Goal: Task Accomplishment & Management: Use online tool/utility

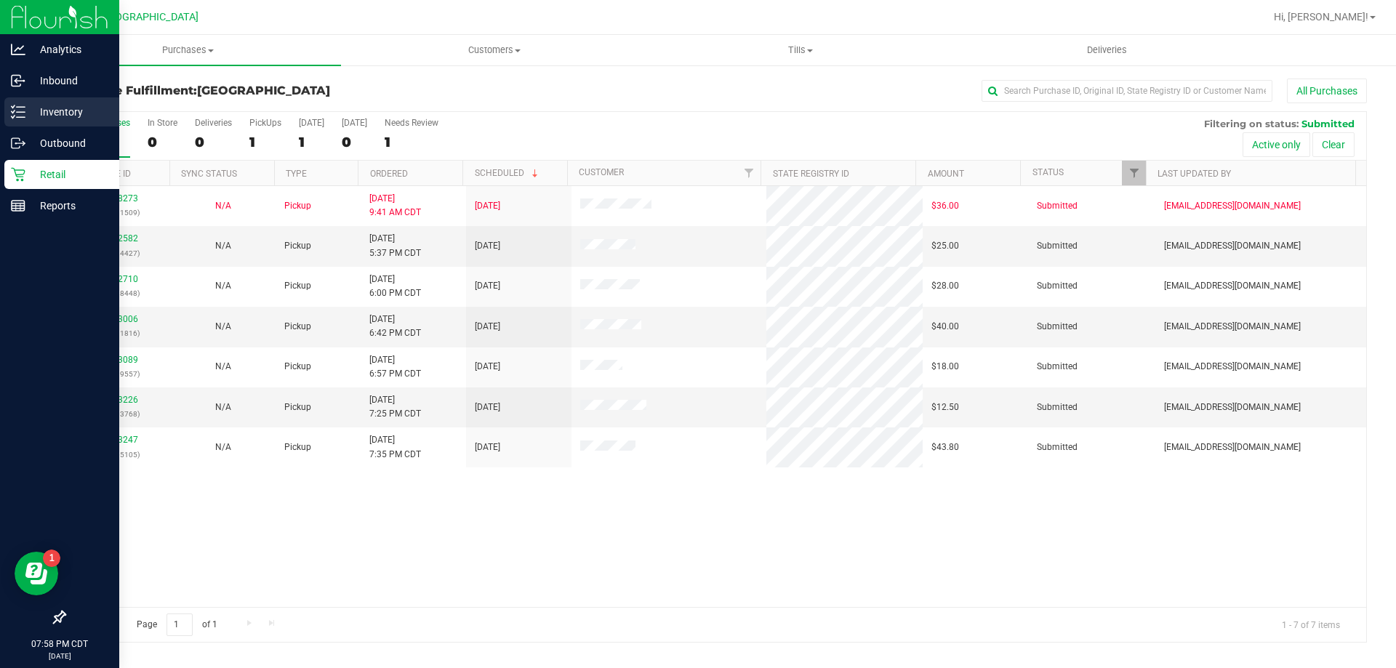
click at [37, 112] on p "Inventory" at bounding box center [68, 111] width 87 height 17
click at [44, 107] on p "Inventory" at bounding box center [68, 111] width 87 height 17
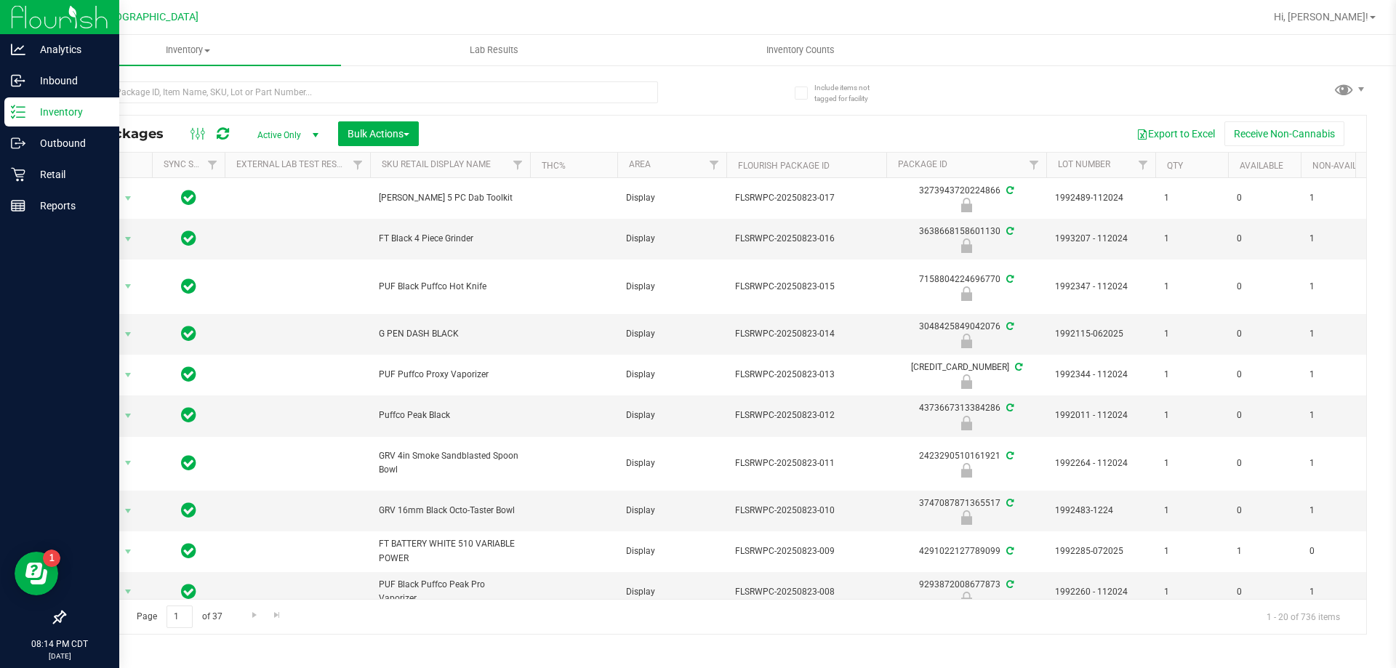
click at [72, 118] on p "Inventory" at bounding box center [68, 111] width 87 height 17
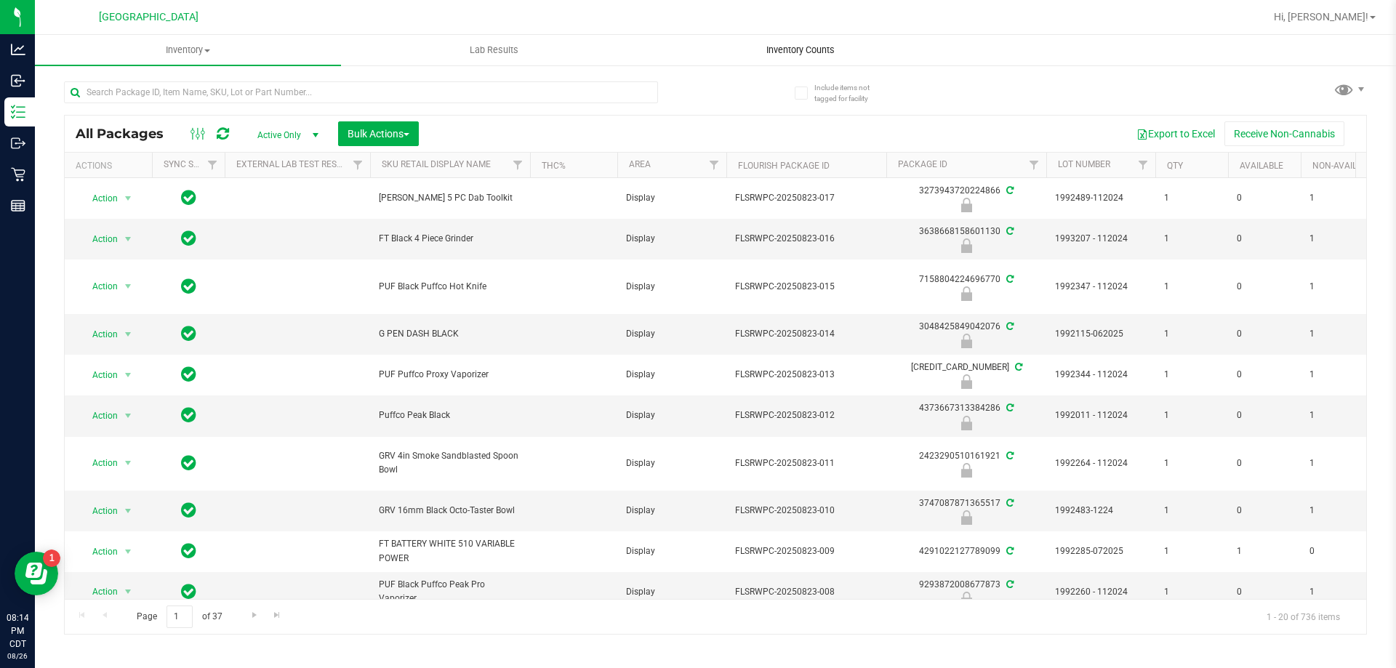
click at [784, 57] on uib-tab-heading "Inventory Counts" at bounding box center [800, 50] width 305 height 29
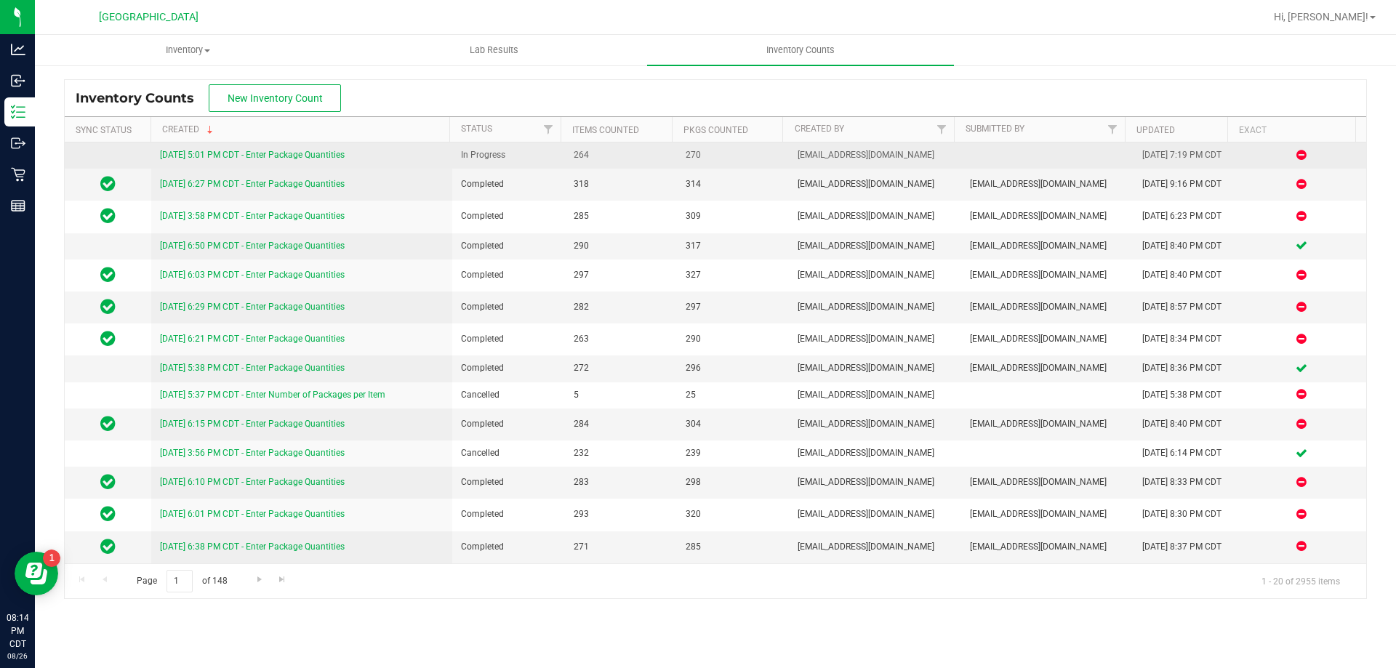
click at [249, 151] on link "8/26/25 5:01 PM CDT - Enter Package Quantities" at bounding box center [252, 155] width 185 height 10
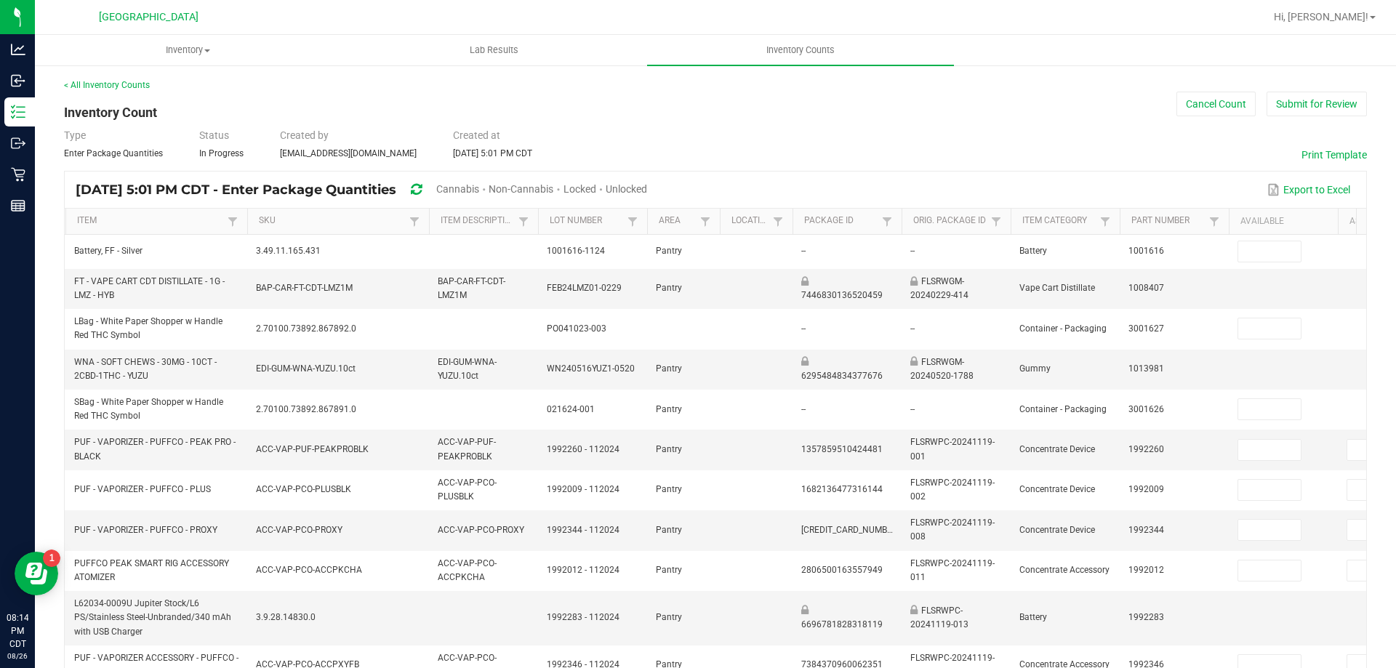
click at [479, 188] on span "Cannabis" at bounding box center [457, 189] width 43 height 12
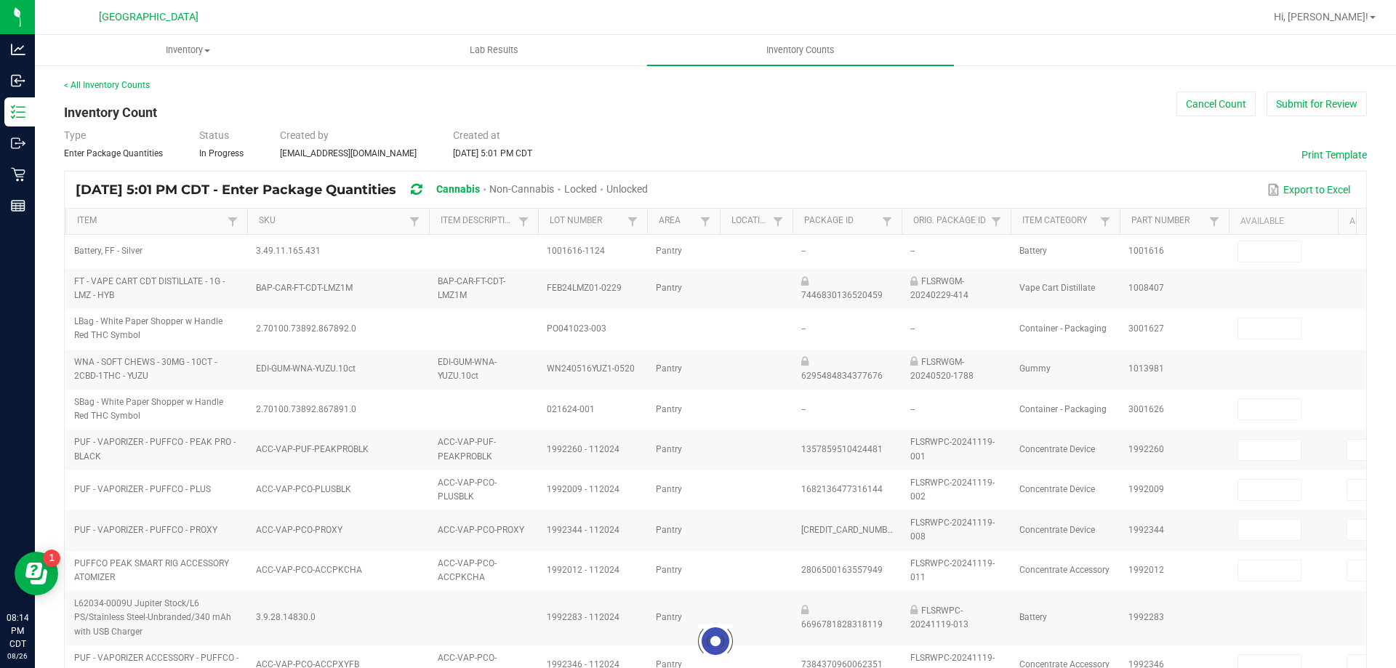
type input "4"
type input "1"
type input "9"
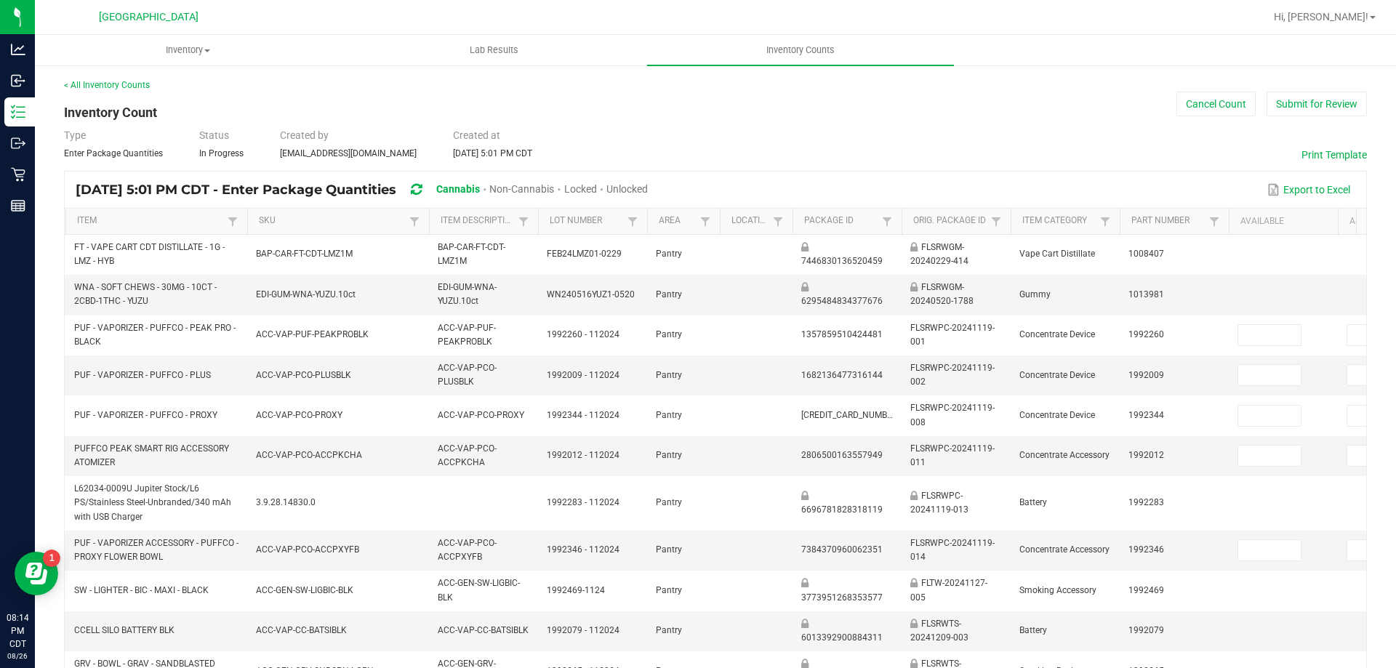
click at [648, 188] on span "Unlocked" at bounding box center [627, 189] width 41 height 12
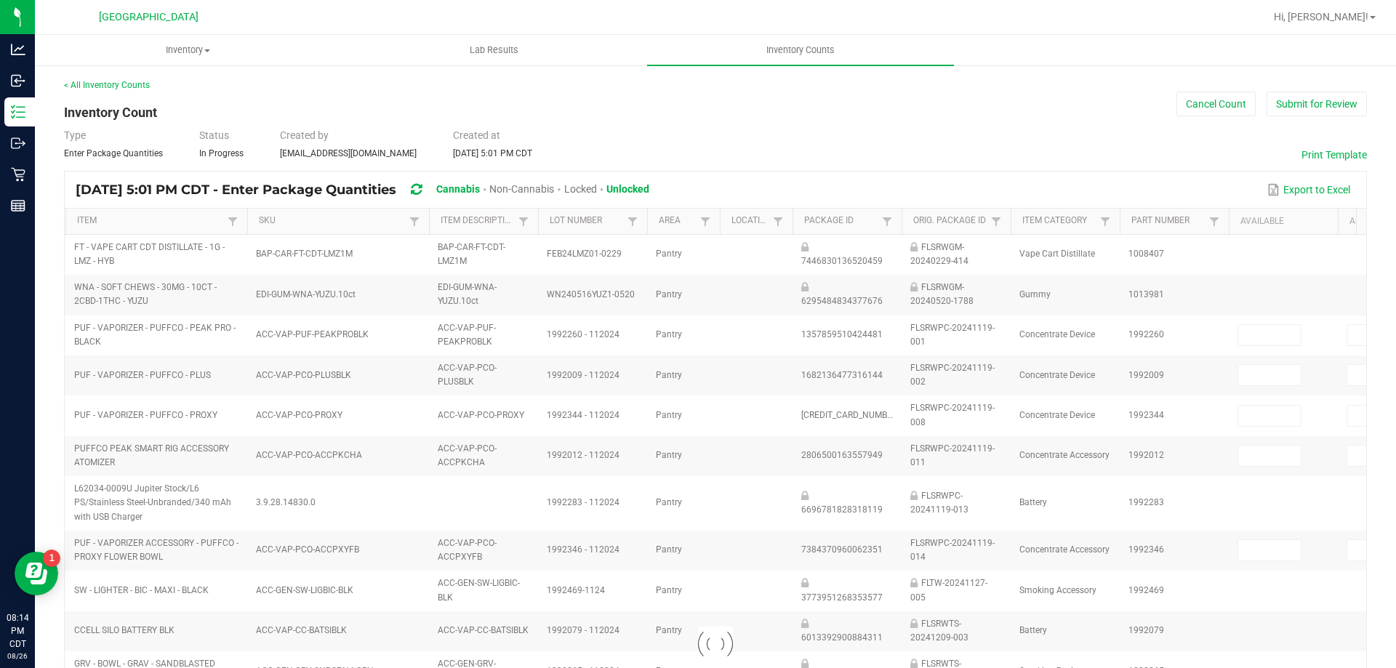
type input "4"
type input "0"
type input "2"
type input "4"
type input "0"
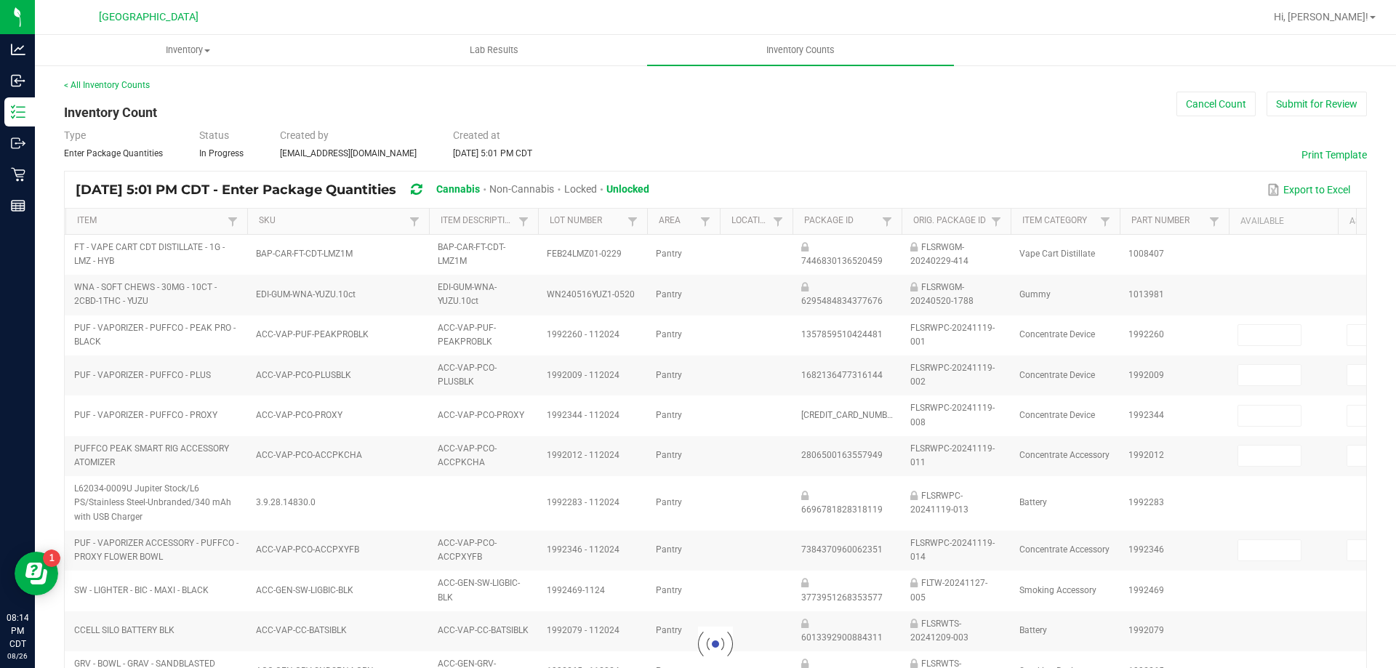
type input "6"
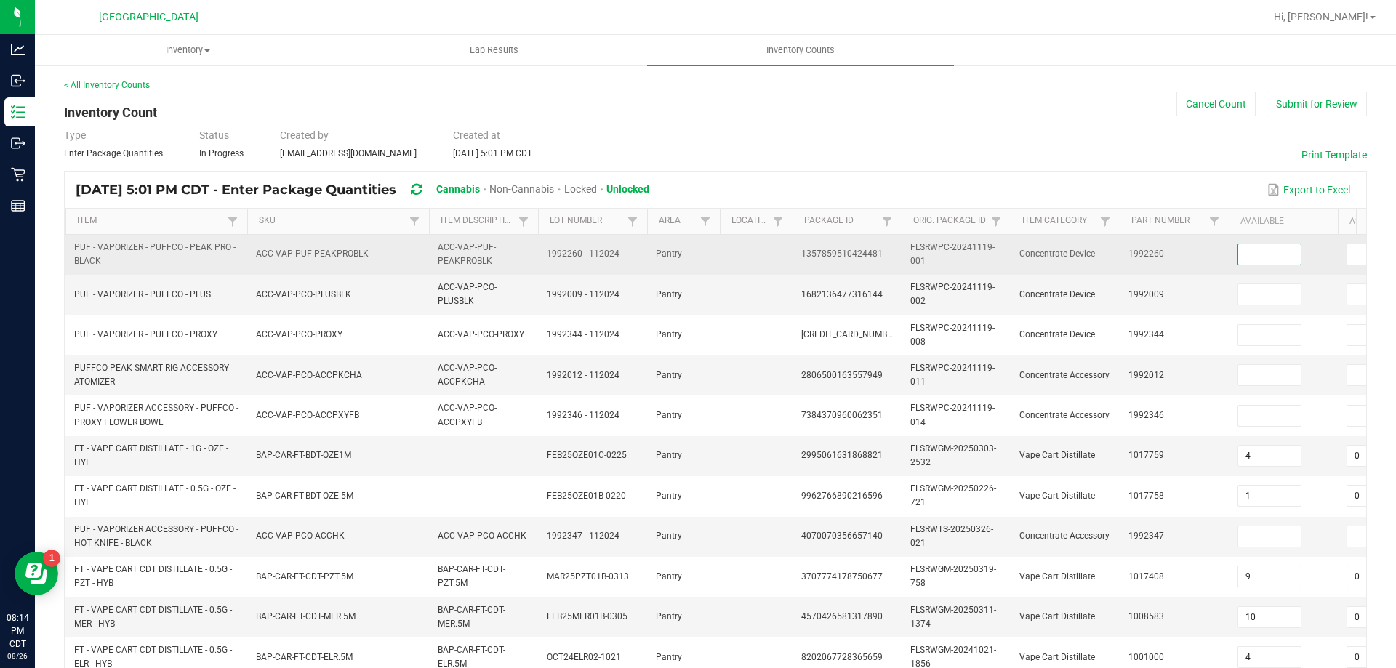
click at [1286, 256] on input at bounding box center [1270, 254] width 63 height 20
type input "0"
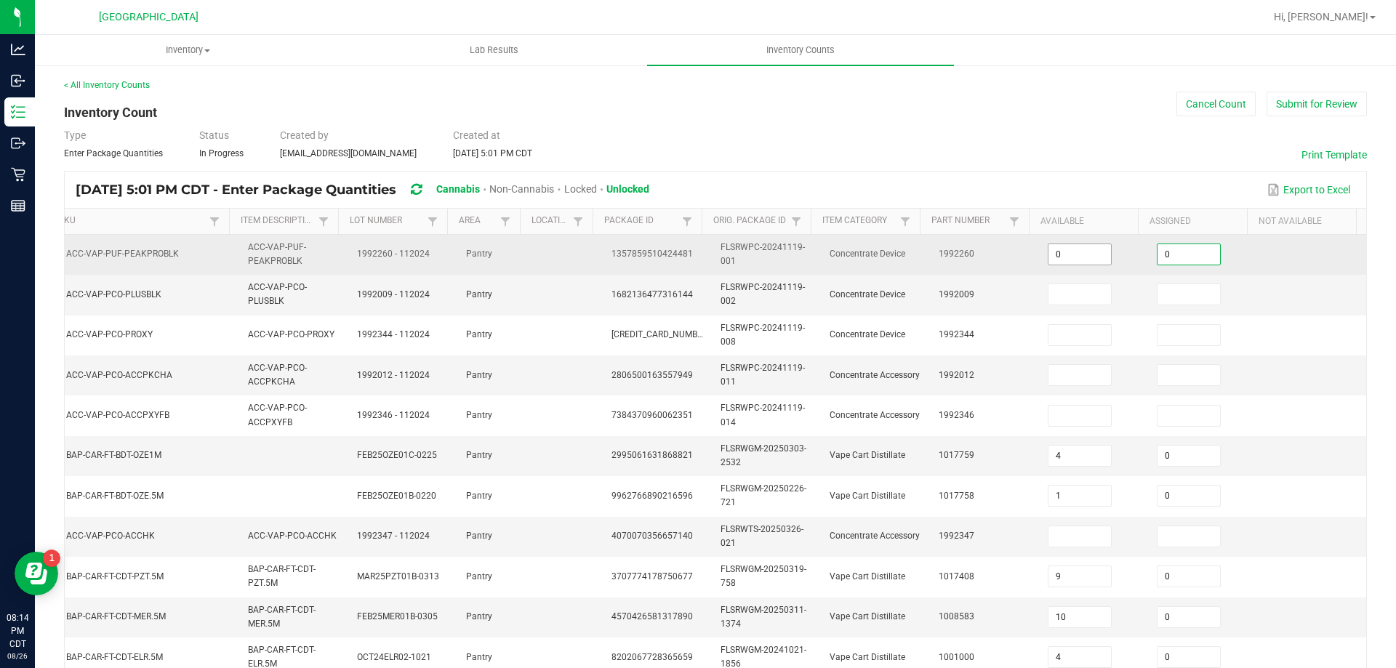
type input "0"
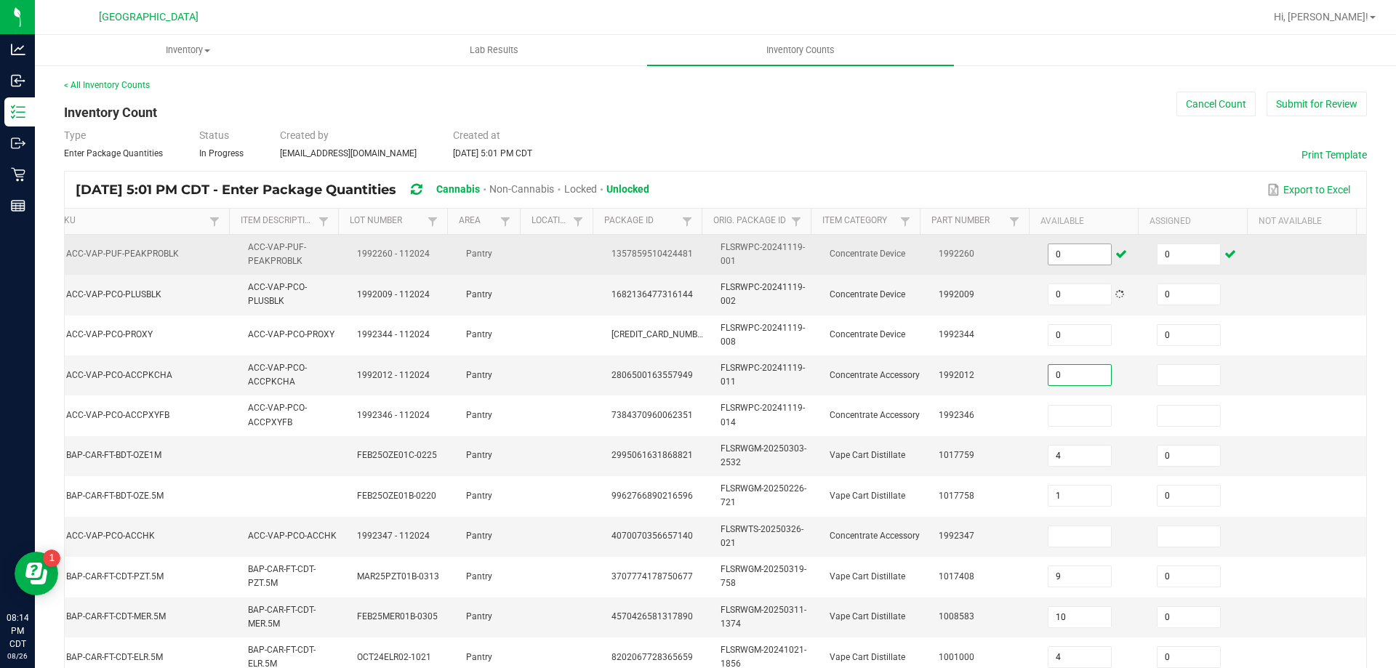
type input "0"
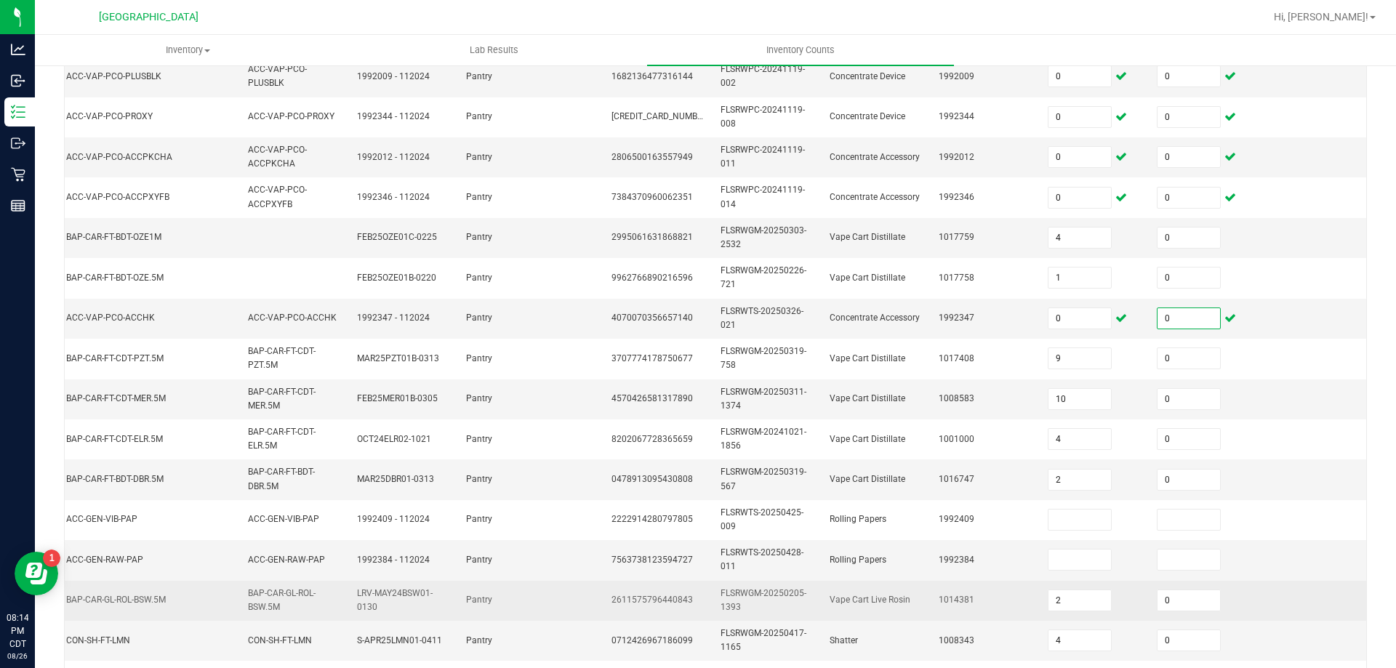
scroll to position [291, 0]
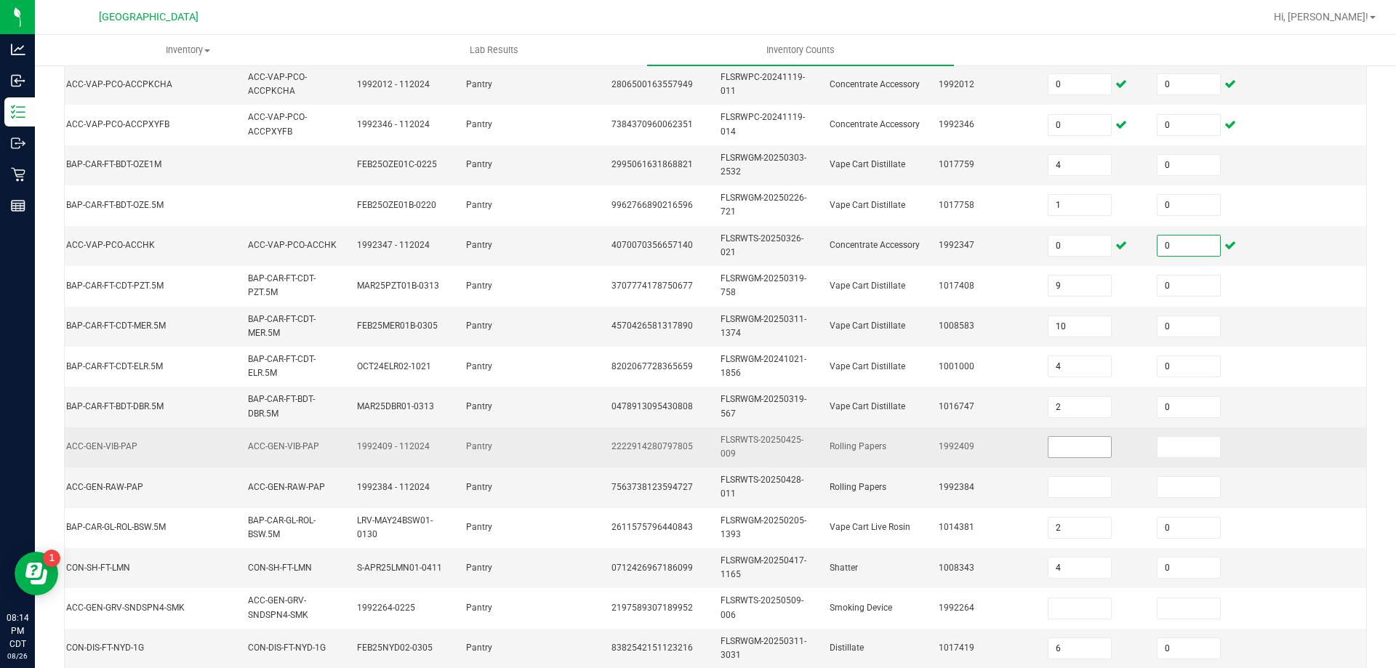
type input "0"
click at [1078, 449] on input at bounding box center [1080, 447] width 63 height 20
type input "0"
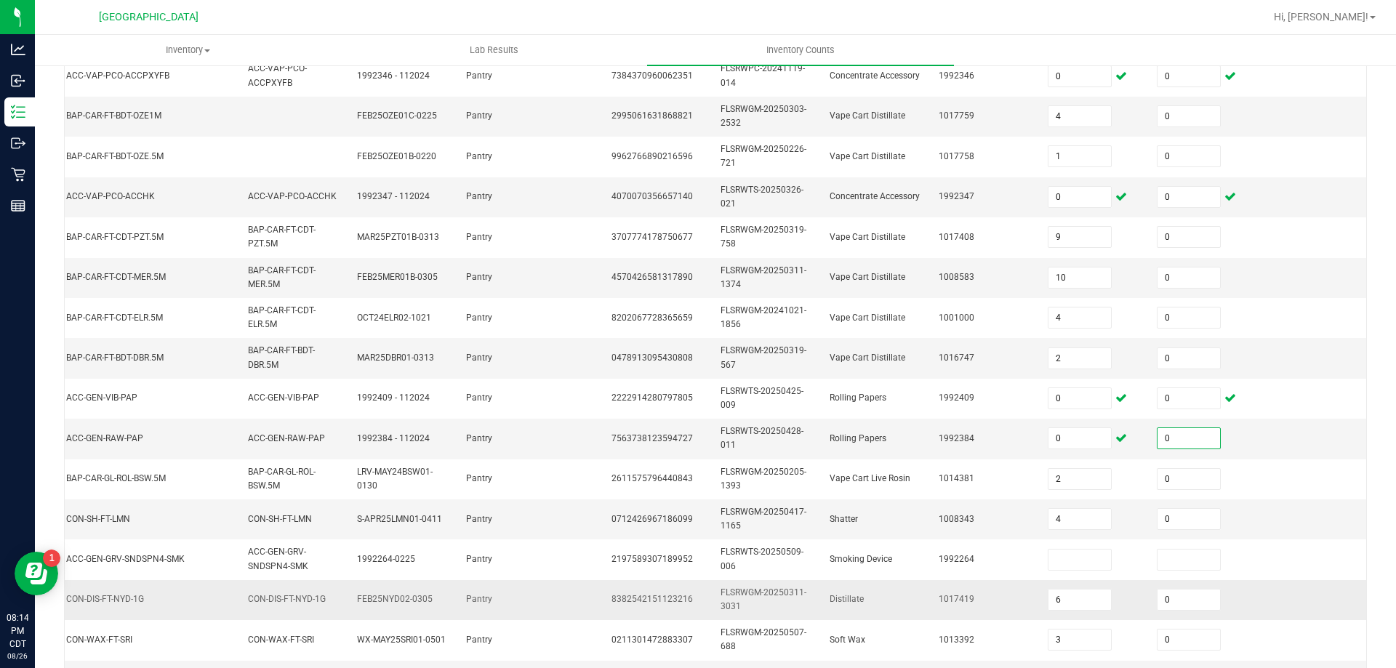
scroll to position [364, 0]
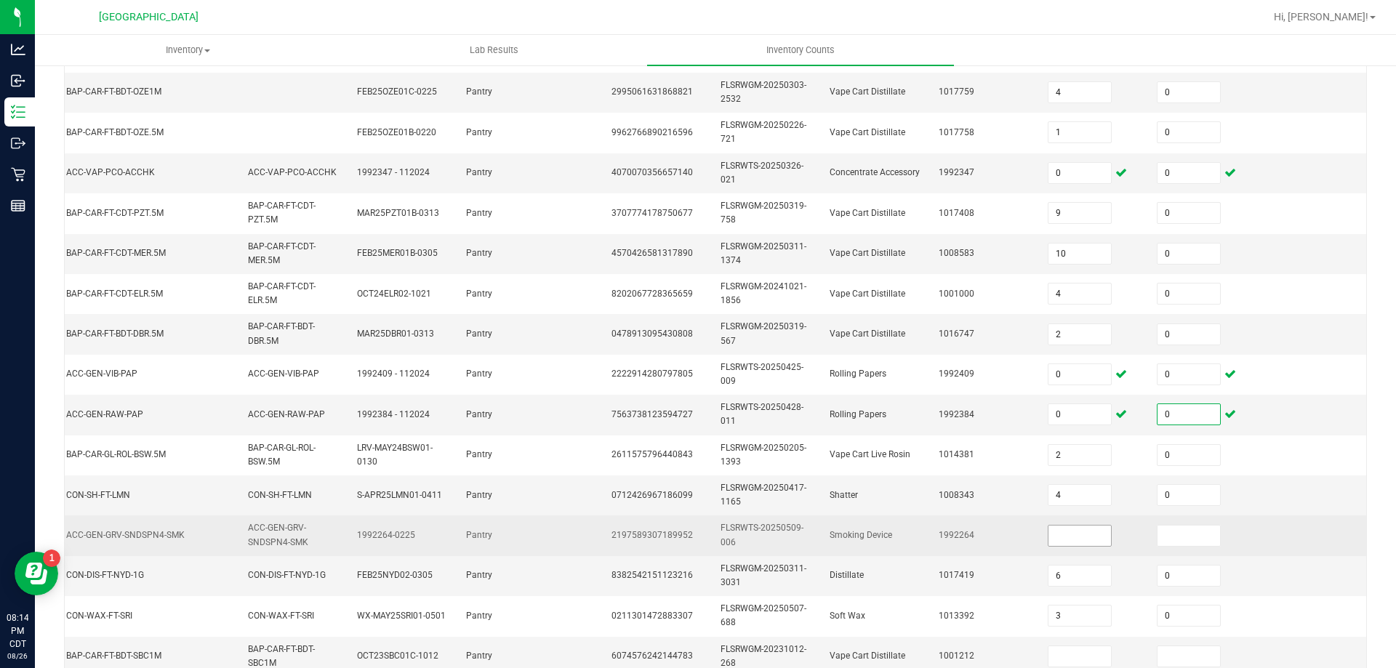
type input "0"
click at [1070, 538] on input at bounding box center [1080, 536] width 63 height 20
type input "0"
click at [981, 540] on td "1992264" at bounding box center [984, 536] width 109 height 40
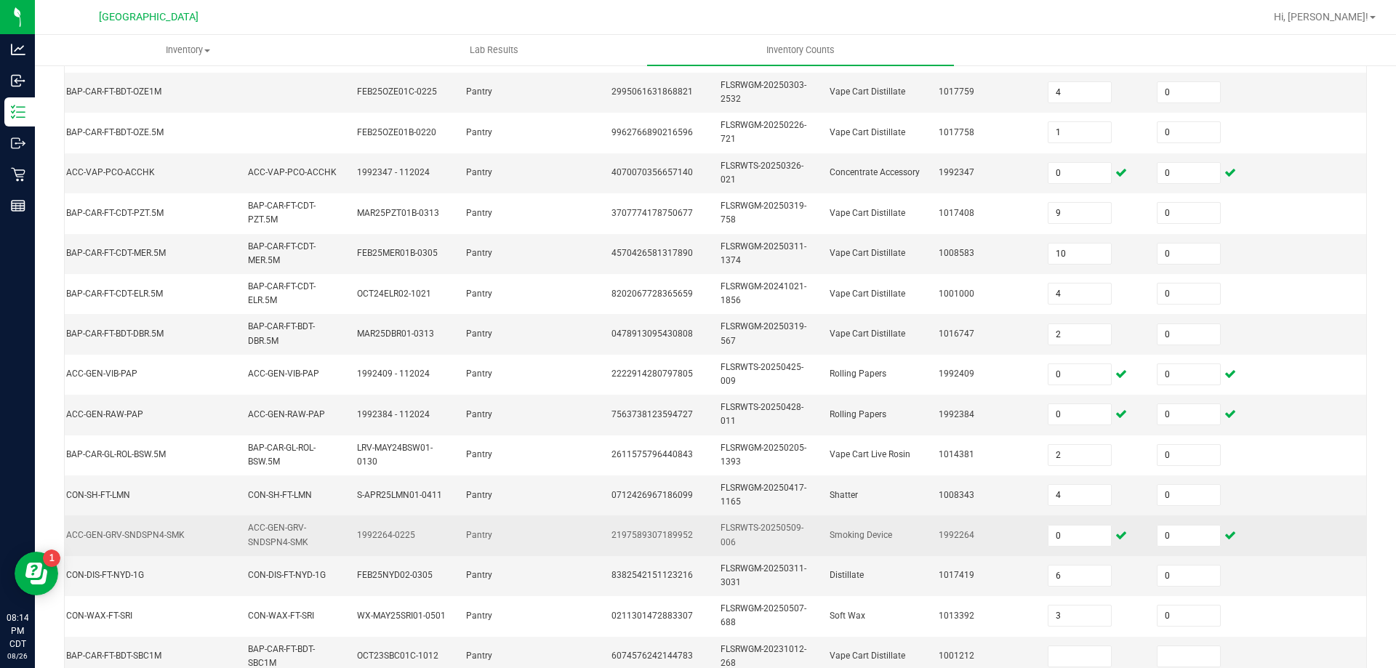
scroll to position [435, 0]
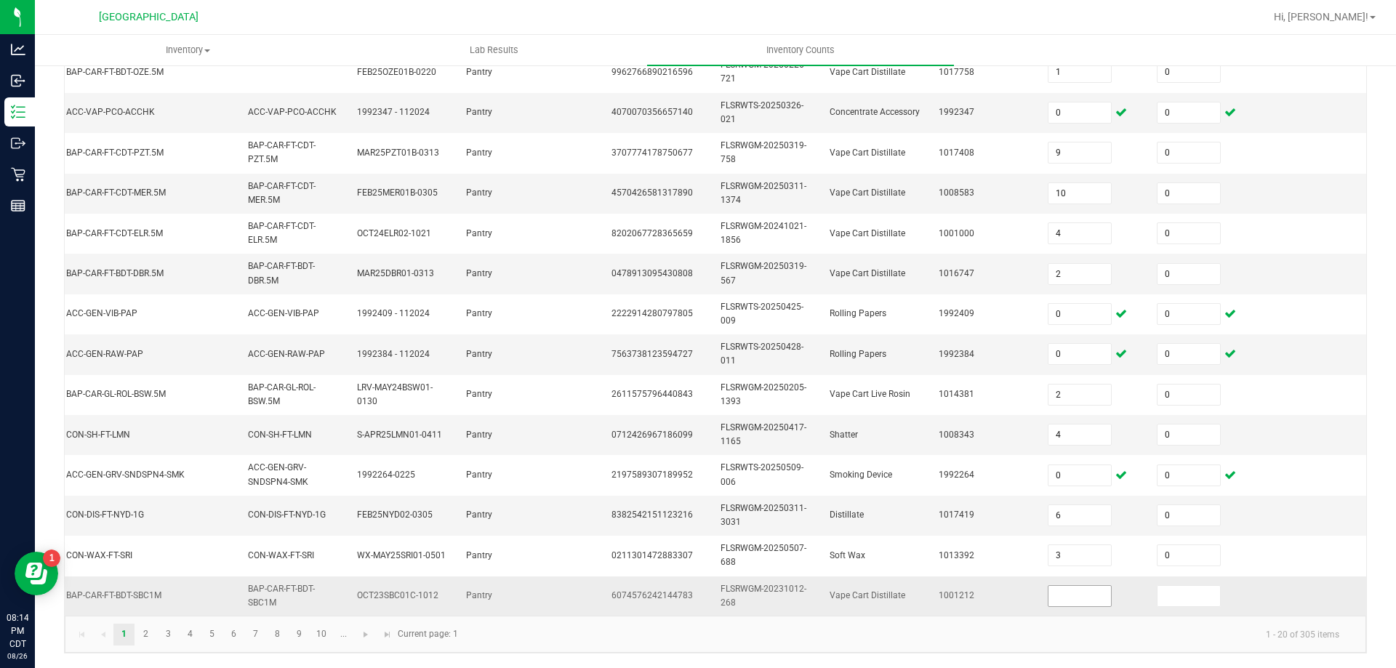
click at [1049, 594] on input at bounding box center [1080, 596] width 63 height 20
type input "0"
click at [368, 642] on link at bounding box center [366, 635] width 21 height 22
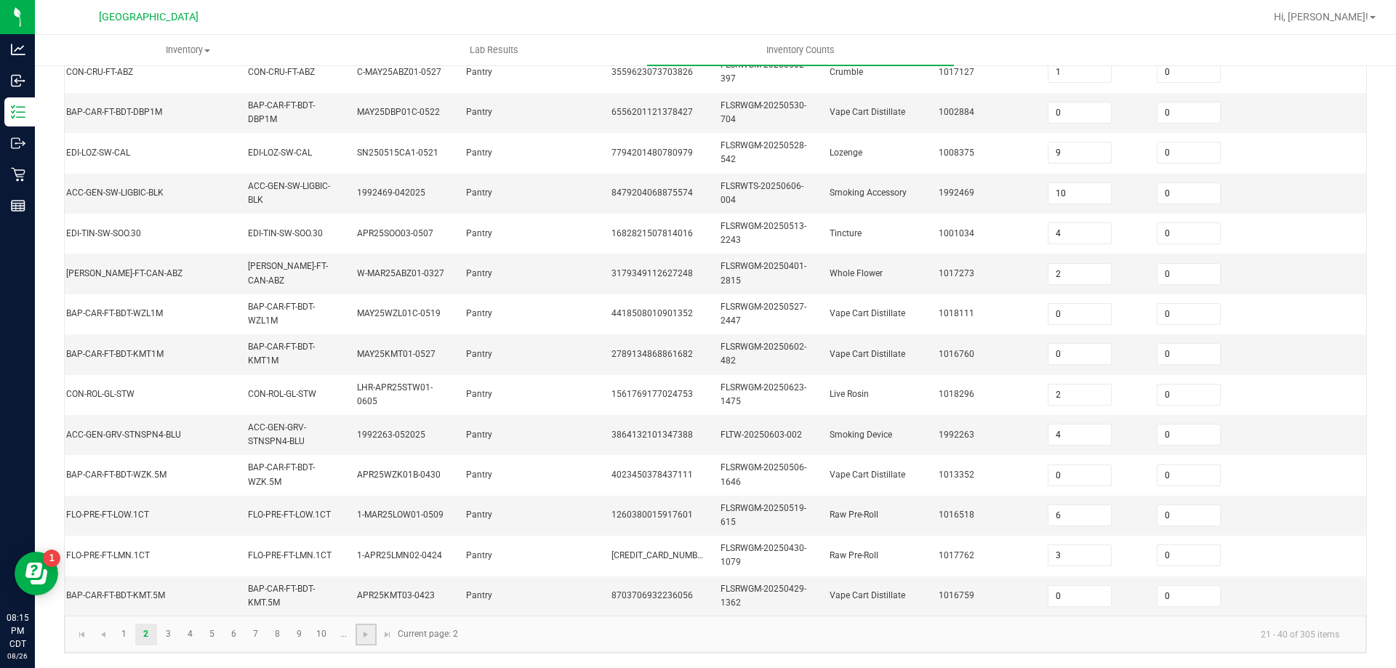
type input "3"
type input "7"
type input "2"
type input "6"
type input "11"
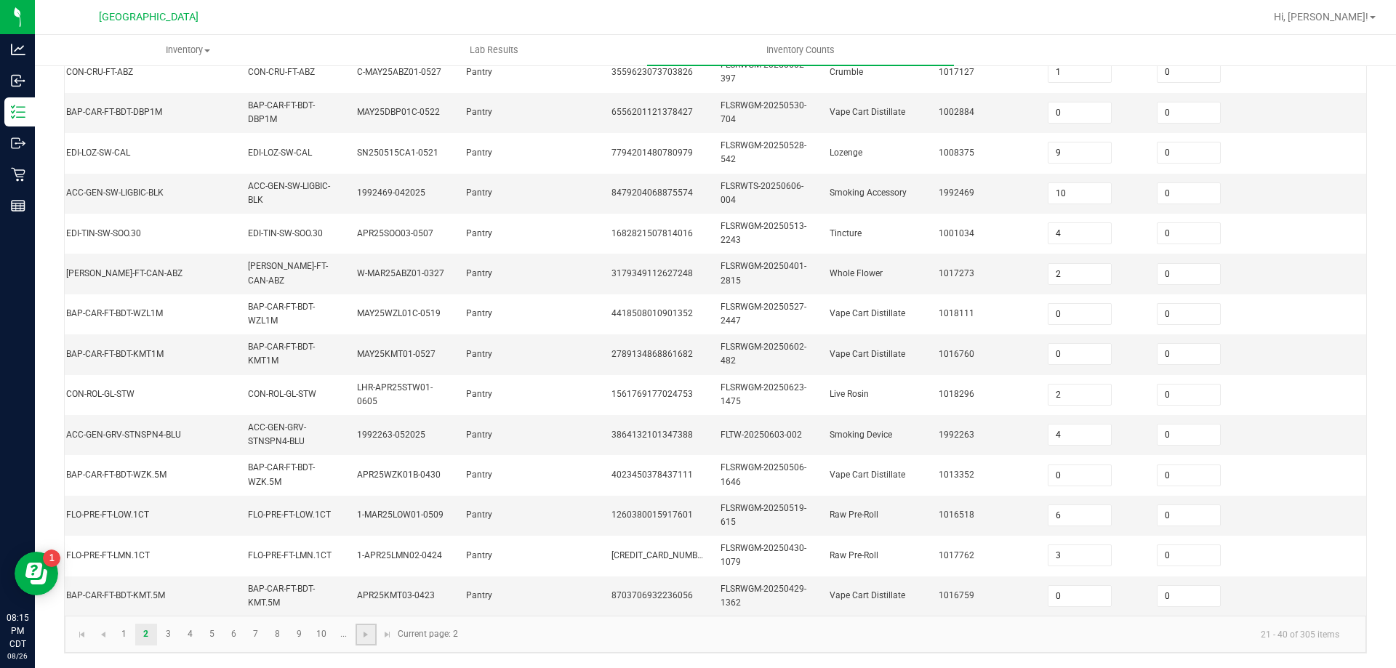
type input "5"
type input "1"
type input "7"
type input "2"
type input "1"
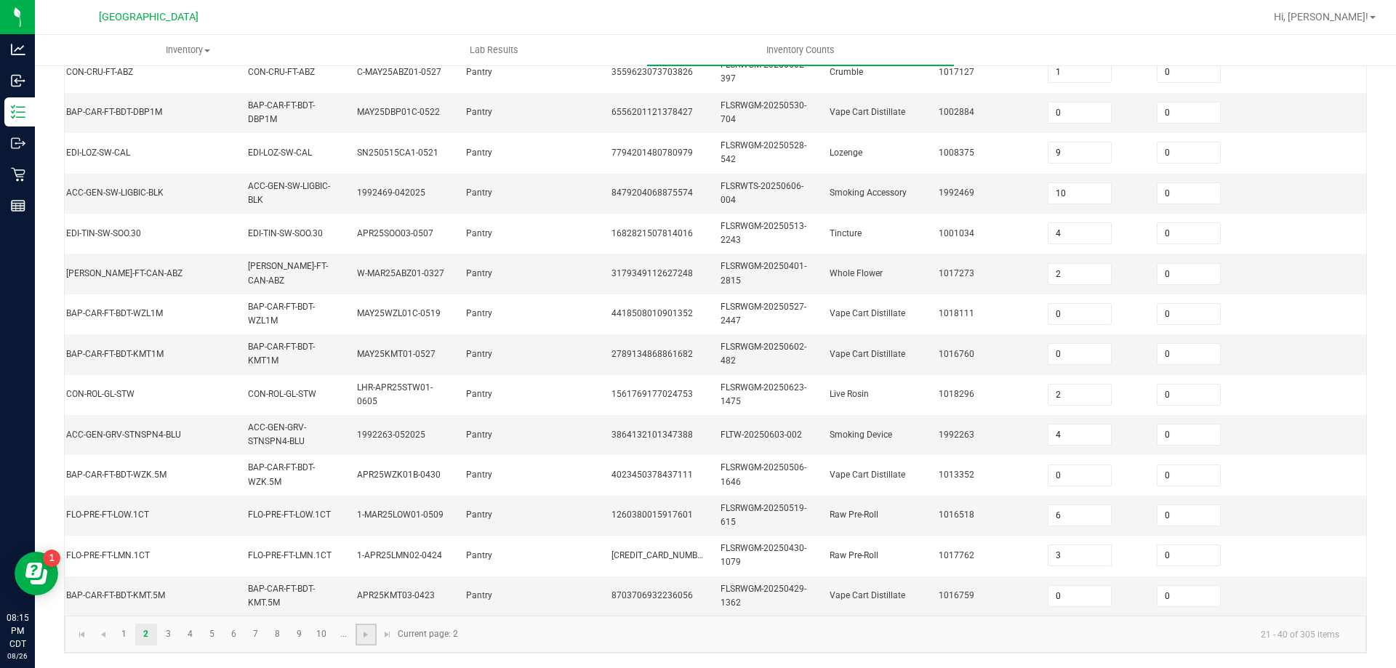
type input "5"
type input "6"
type input "16"
type input "3"
type input "5"
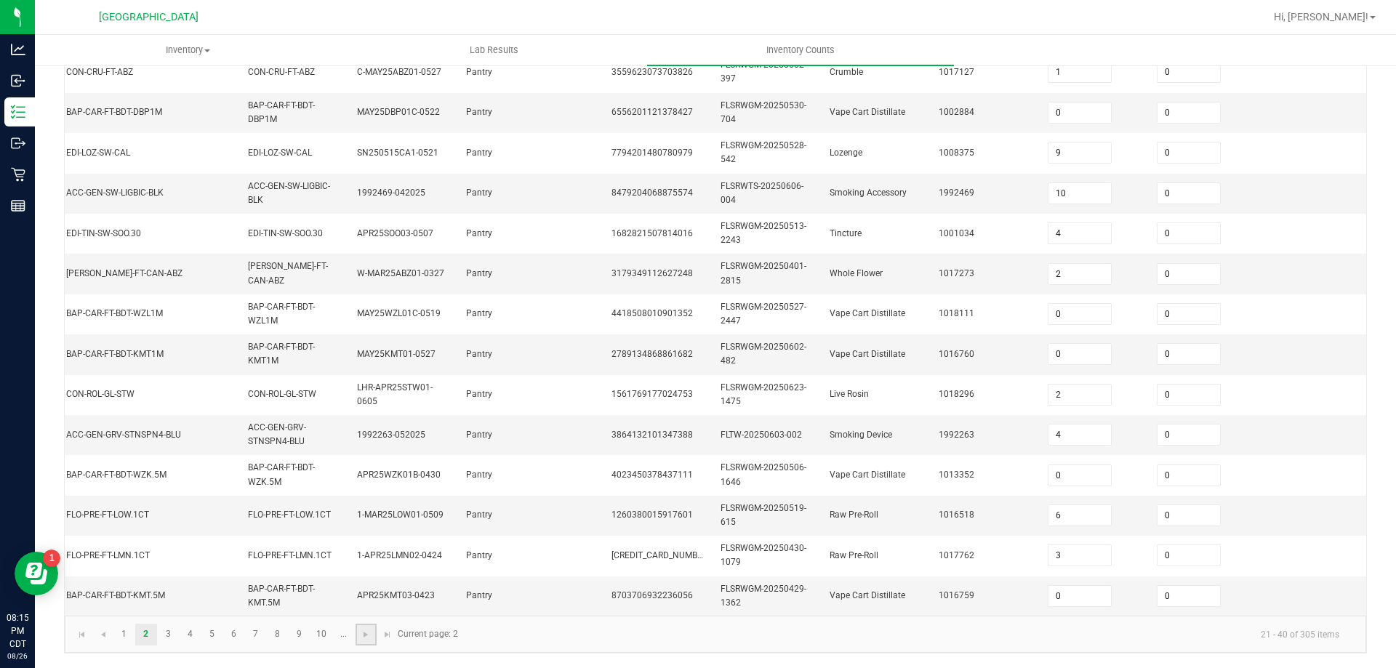
type input "13"
type input "10"
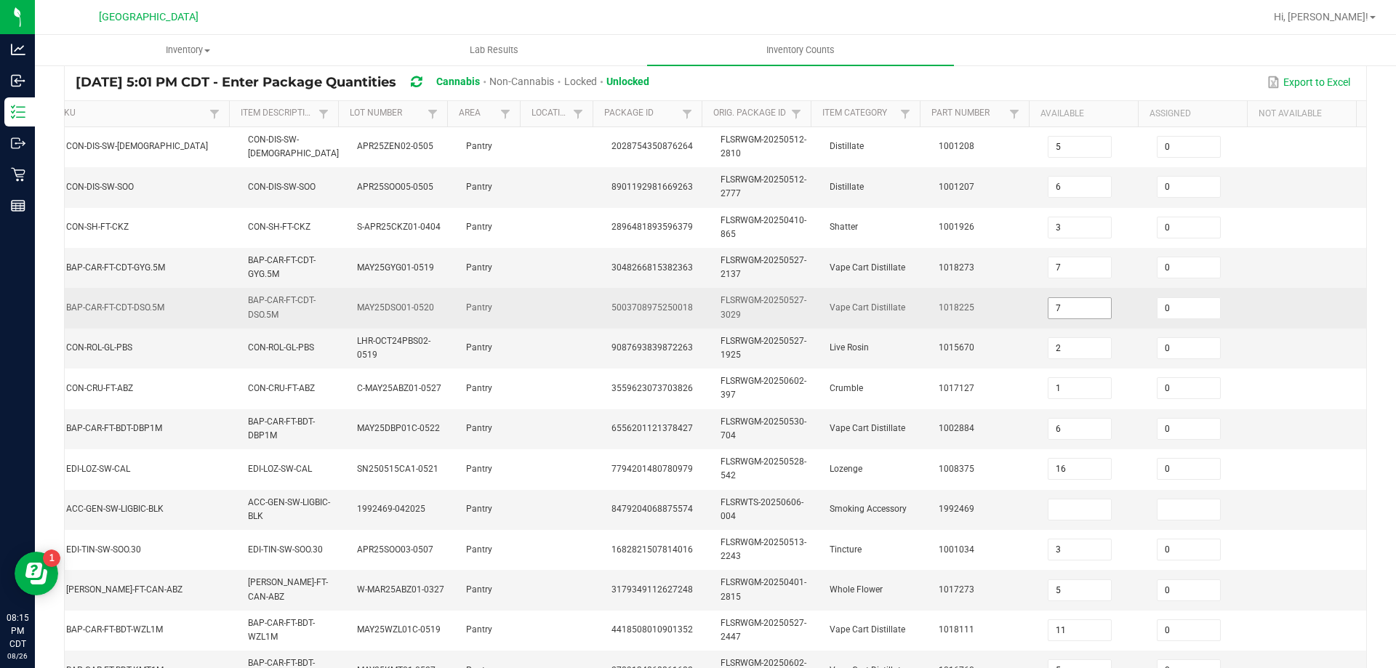
scroll to position [218, 0]
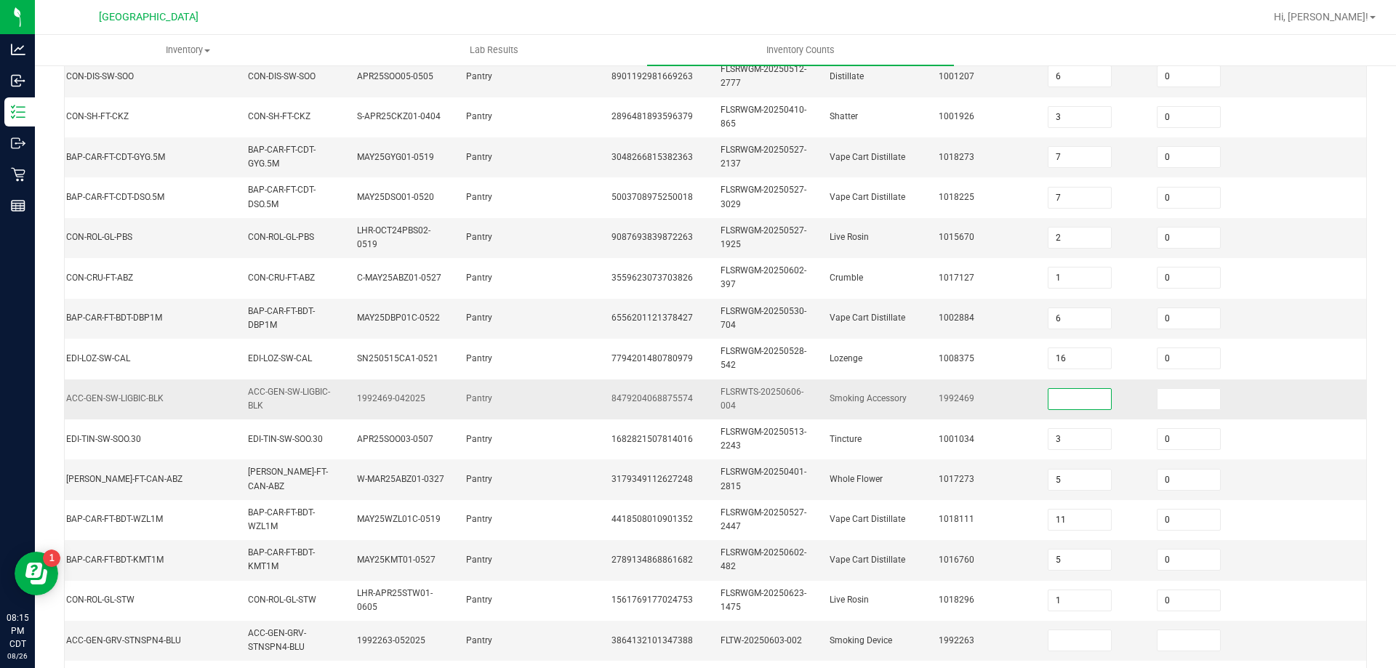
click at [1076, 405] on input at bounding box center [1080, 399] width 63 height 20
type input "0"
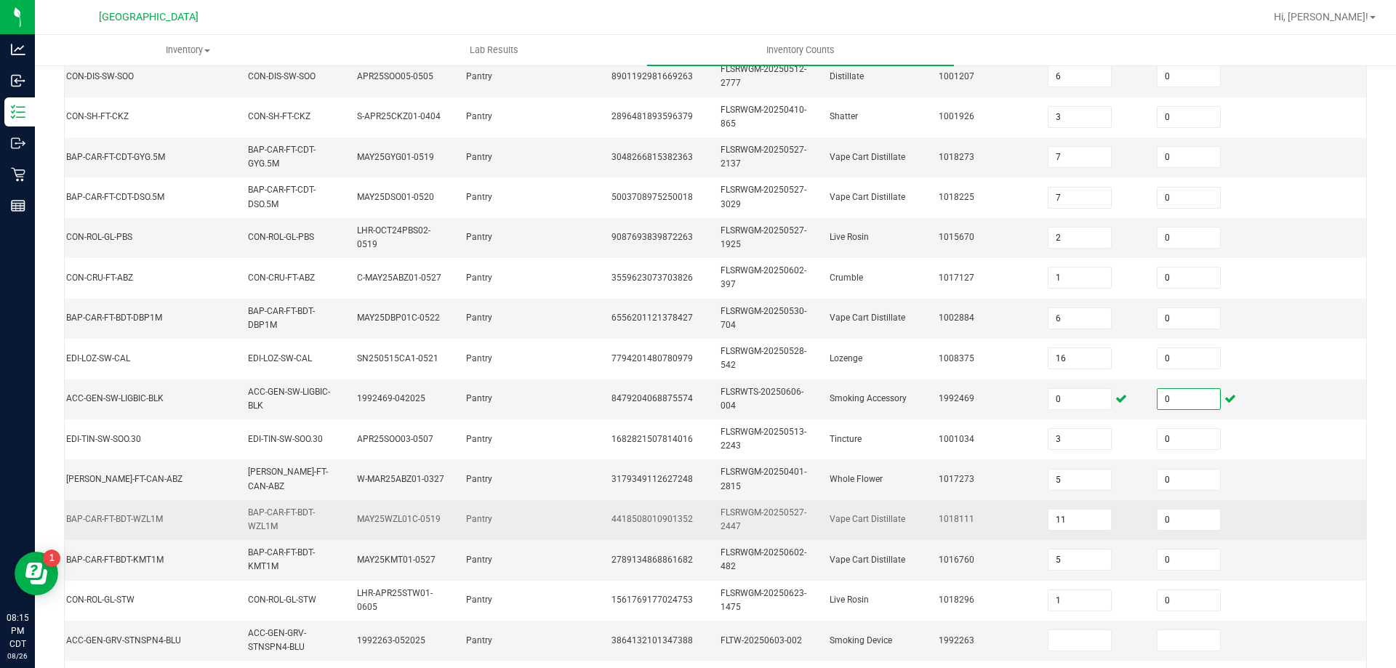
type input "0"
click at [978, 500] on td "1018111" at bounding box center [984, 520] width 109 height 40
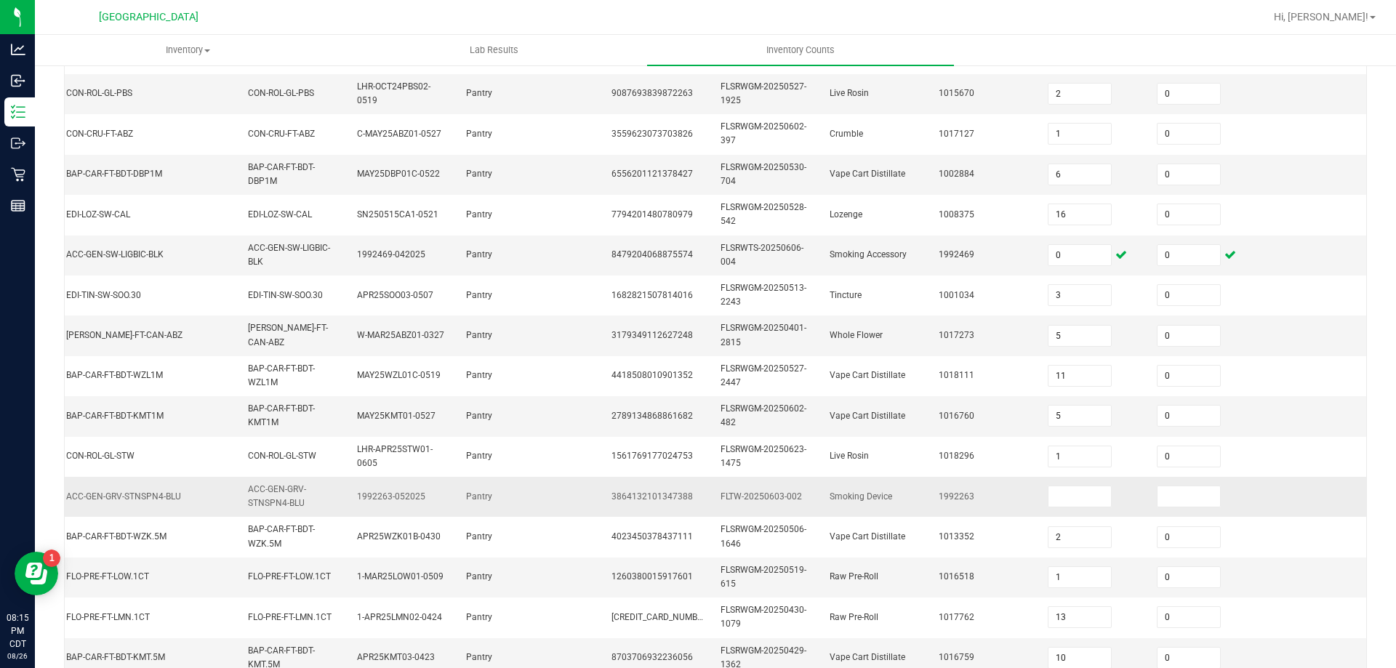
scroll to position [364, 0]
click at [1061, 496] on input at bounding box center [1080, 495] width 63 height 20
type input "0"
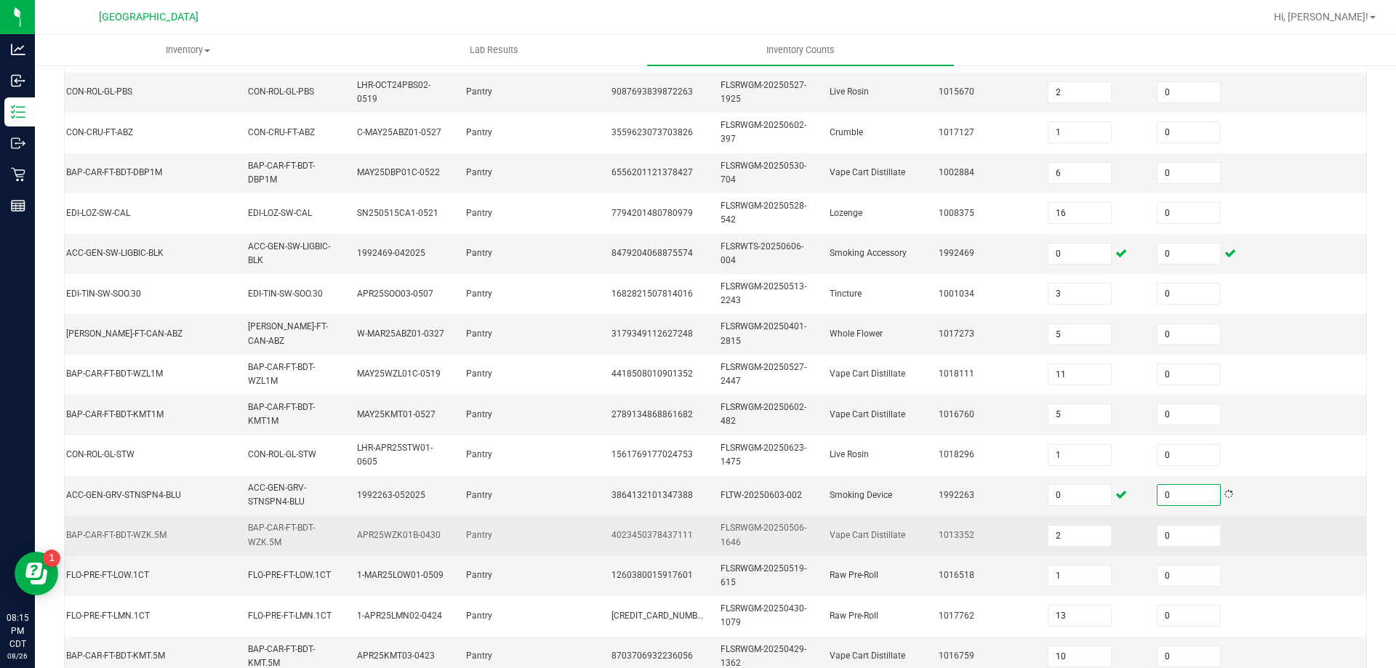
type input "0"
click at [985, 520] on td "1013352" at bounding box center [984, 536] width 109 height 40
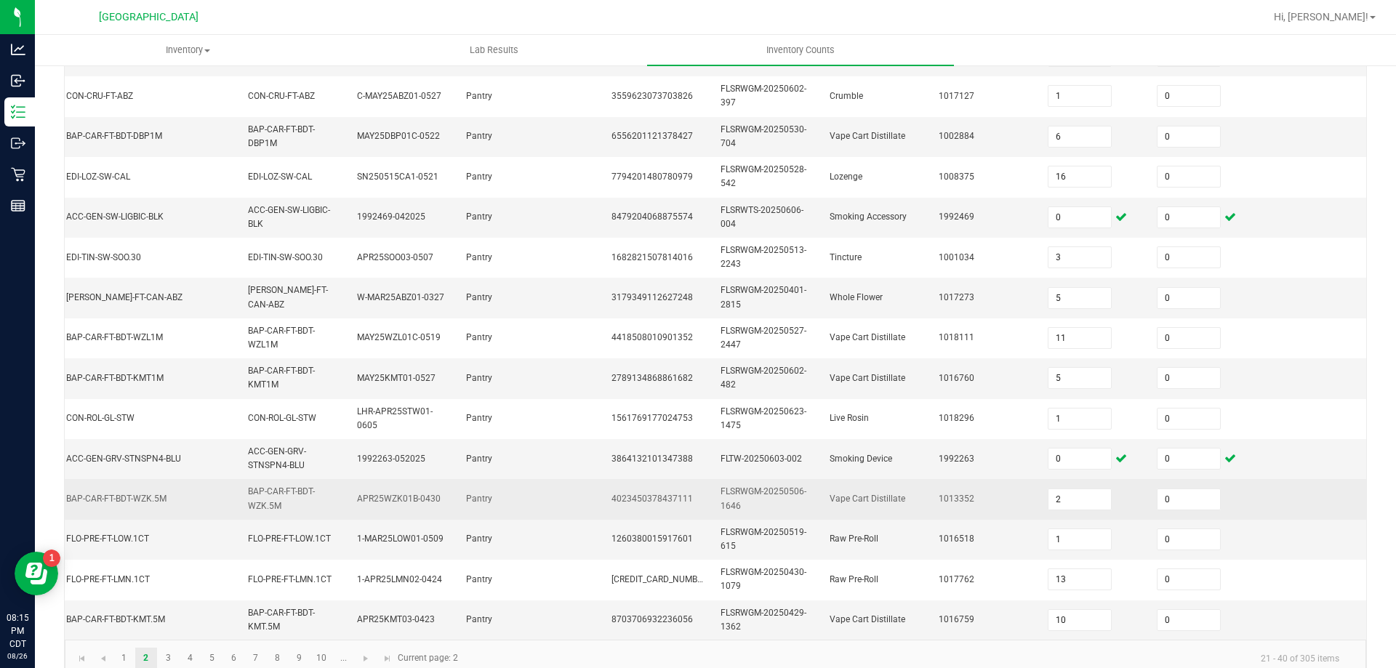
scroll to position [435, 0]
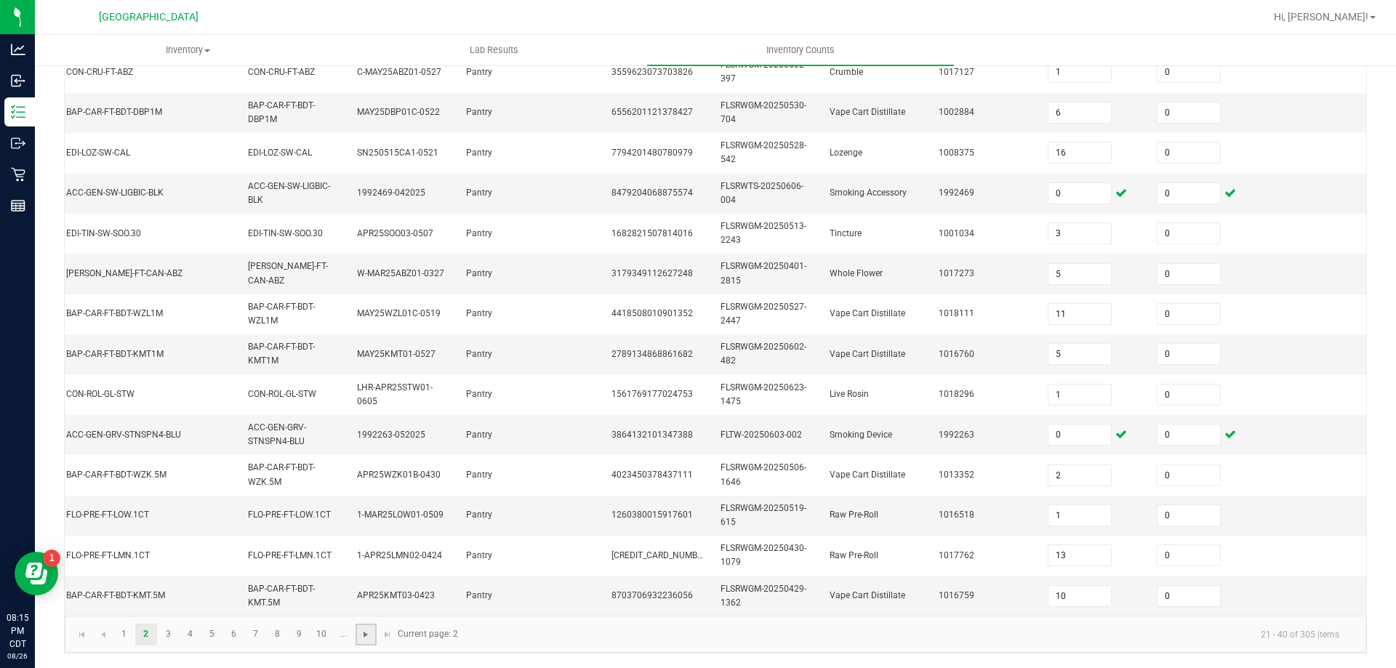
click at [367, 634] on span "Go to the next page" at bounding box center [366, 635] width 12 height 12
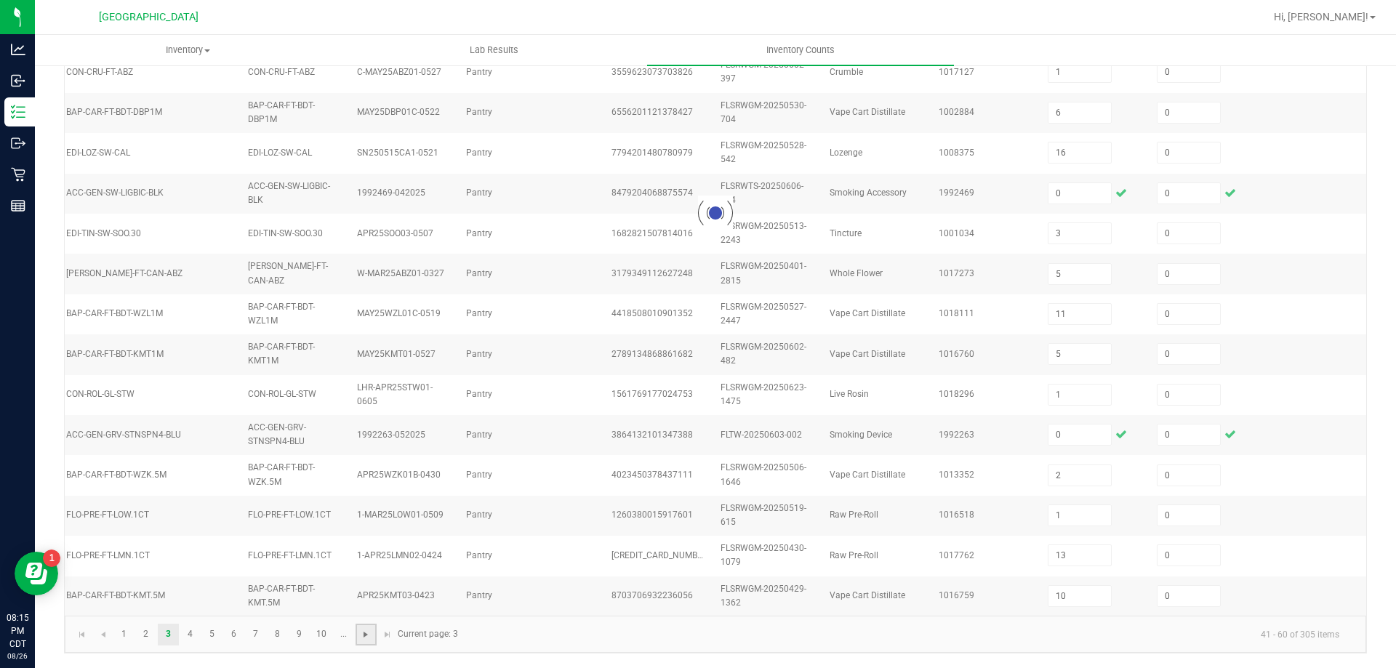
type input "9"
type input "4"
type input "3"
type input "8"
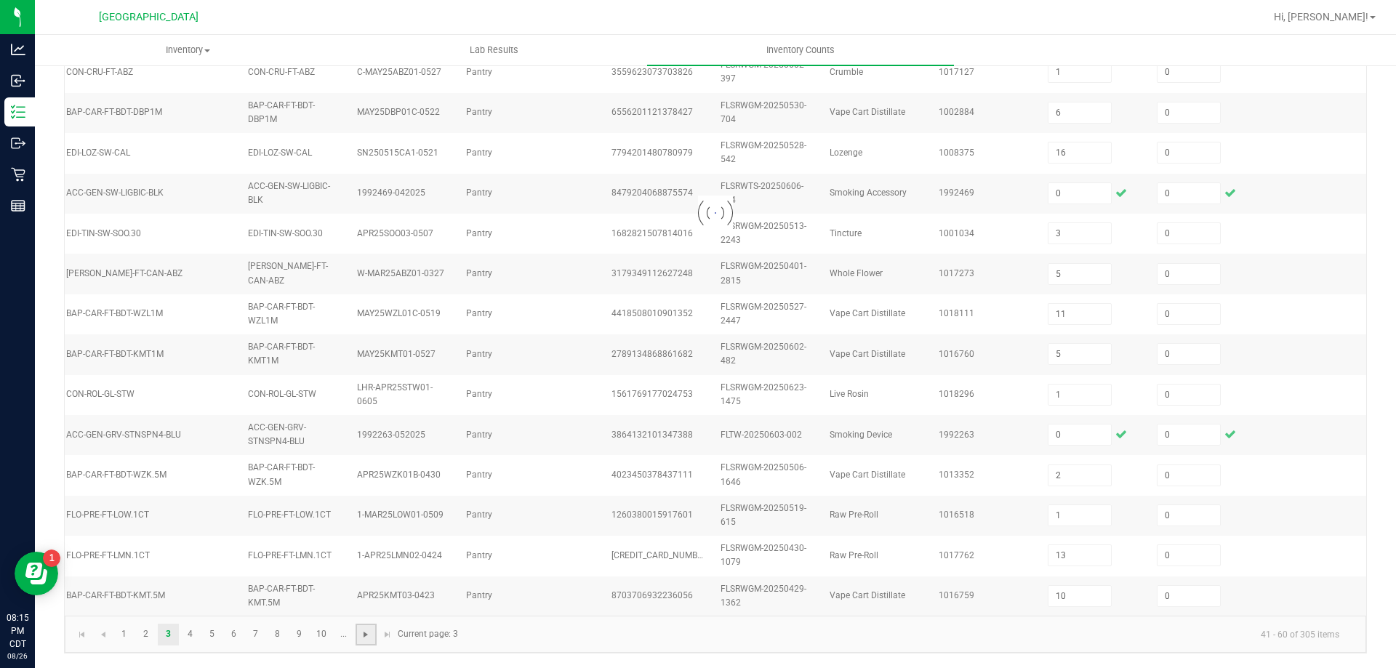
type input "3"
type input "4"
type input "3"
type input "19"
type input "4"
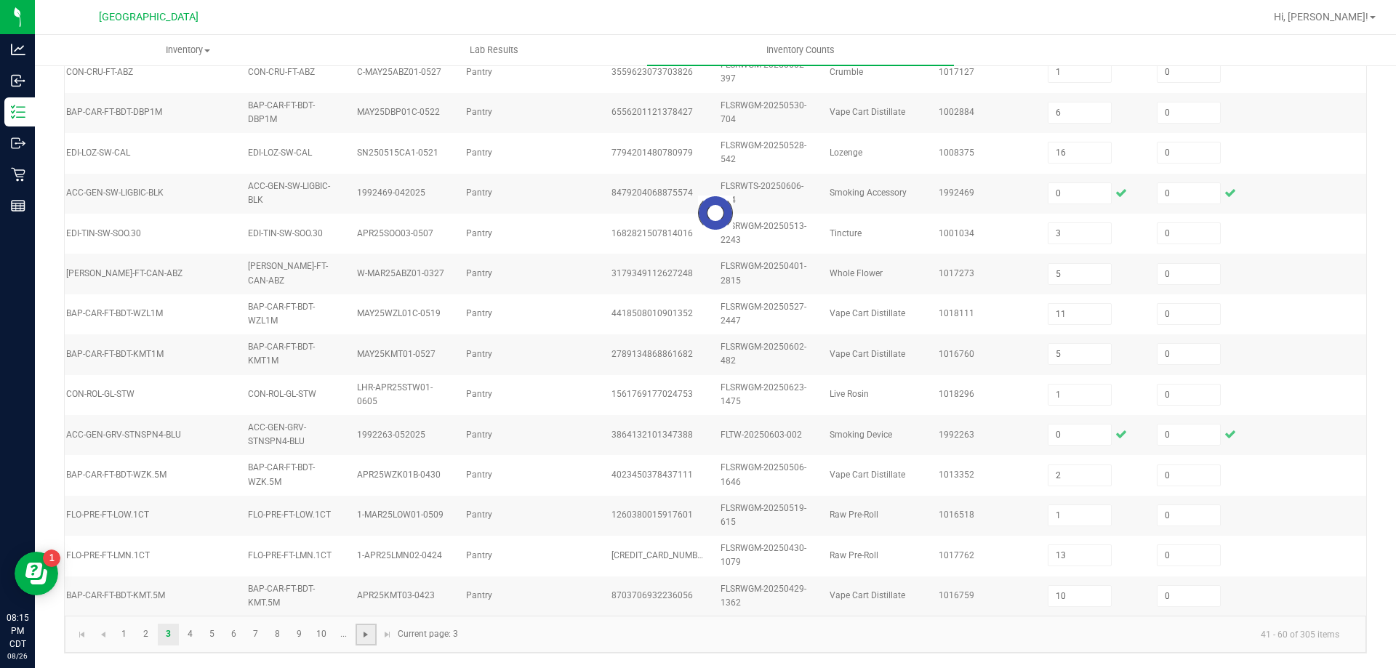
type input "11"
type input "13"
type input "9"
type input "6"
type input "21"
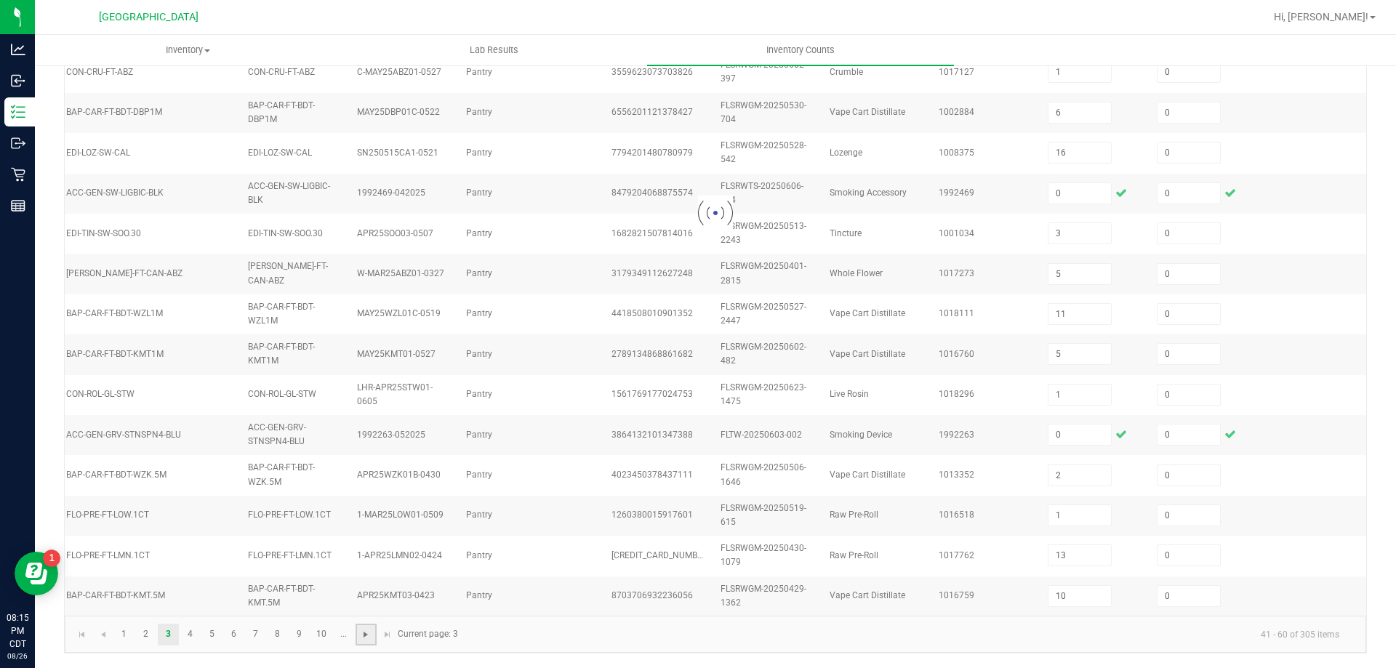
type input "6"
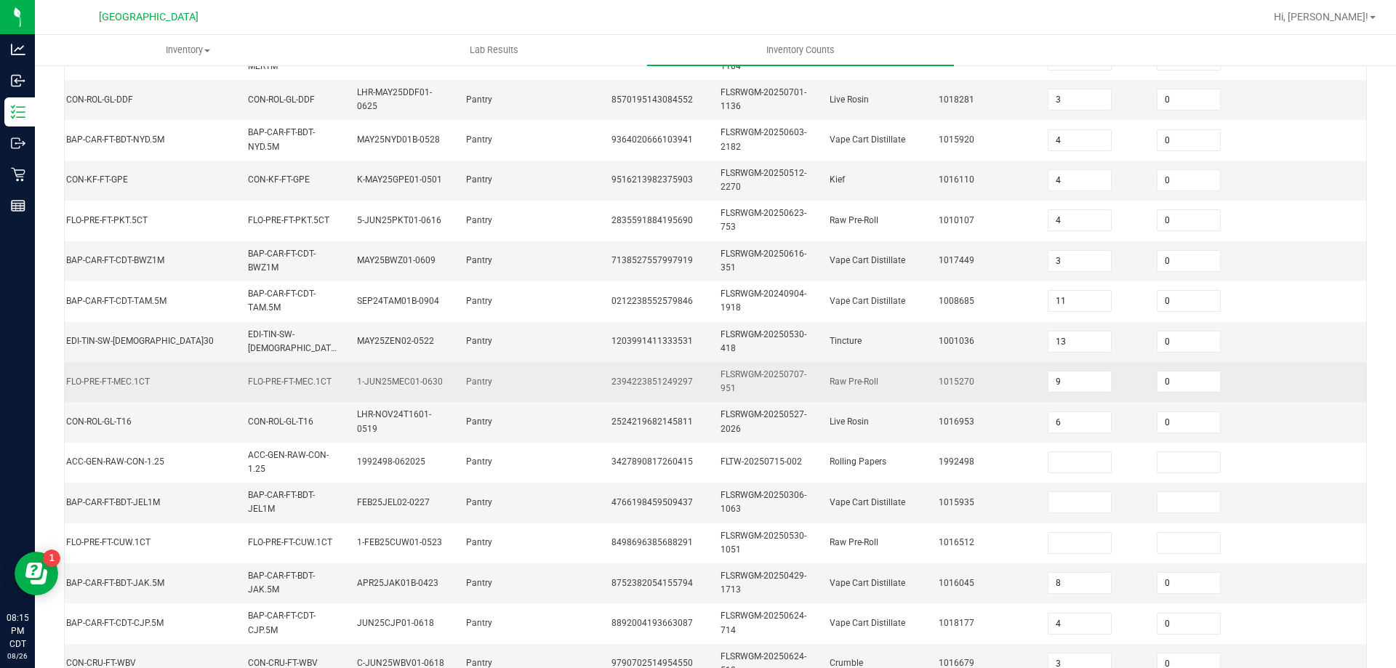
scroll to position [291, 0]
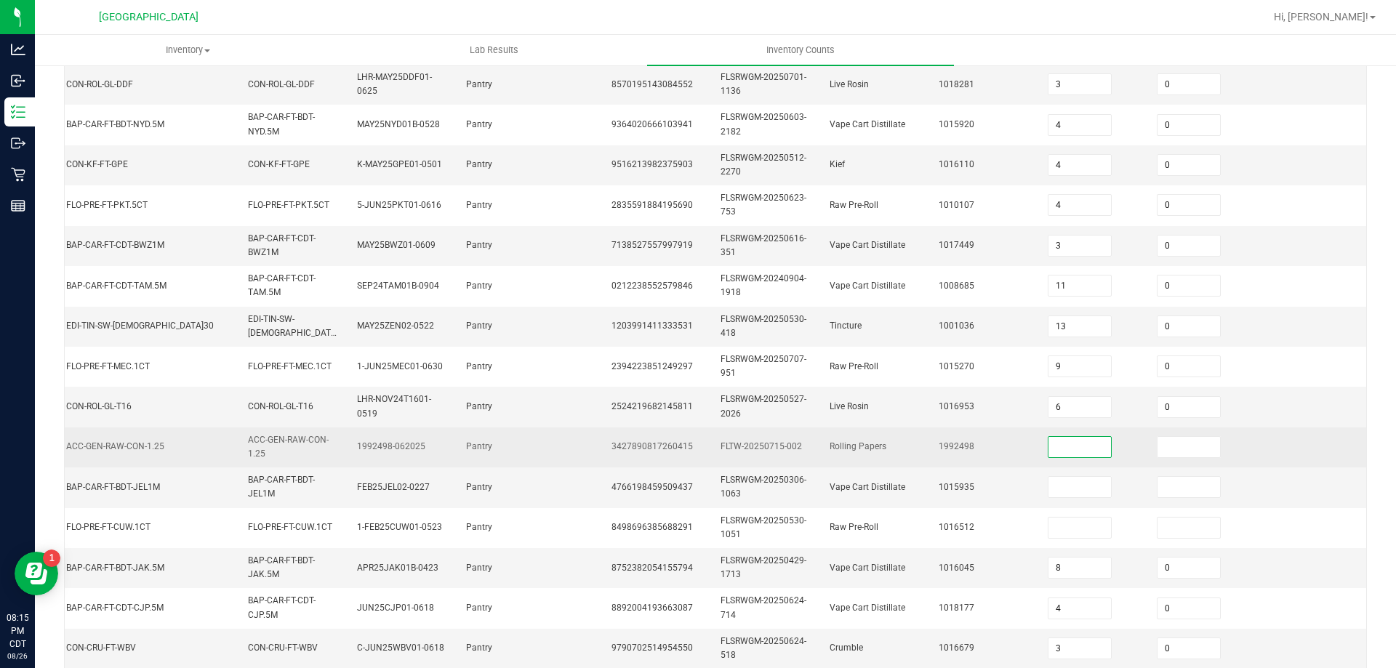
click at [1061, 450] on input at bounding box center [1080, 447] width 63 height 20
type input "0"
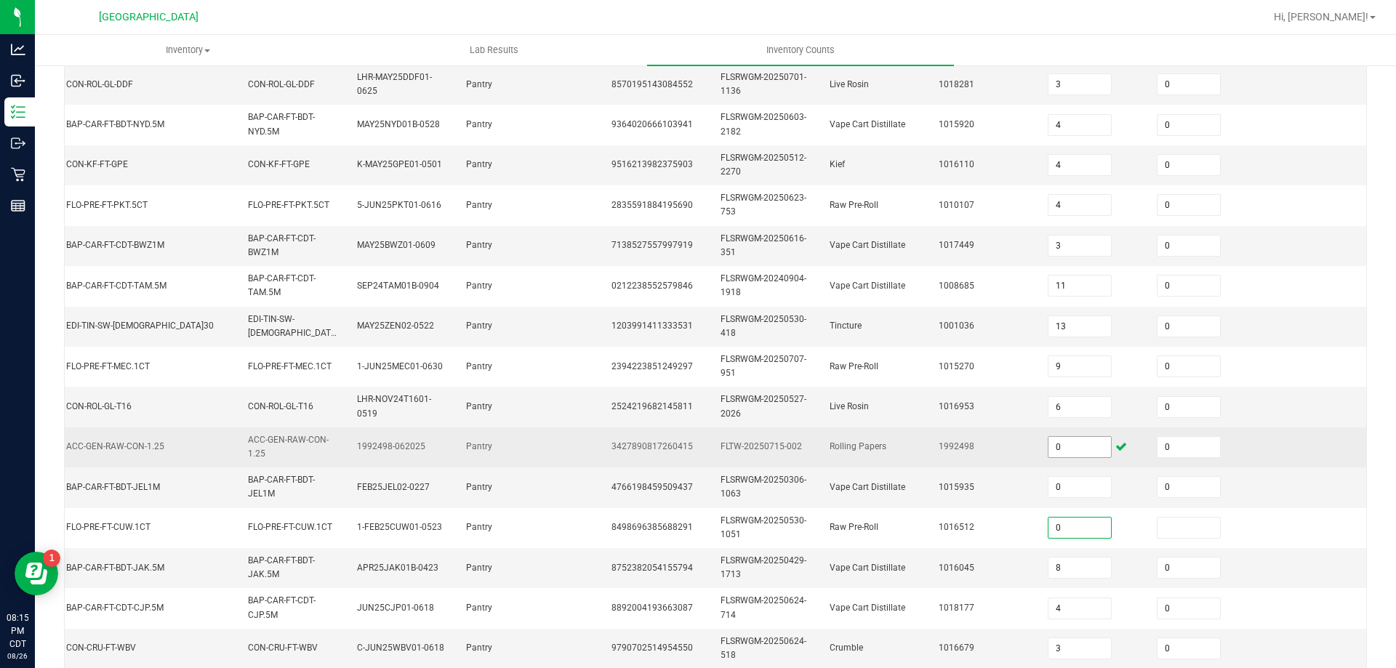
type input "0"
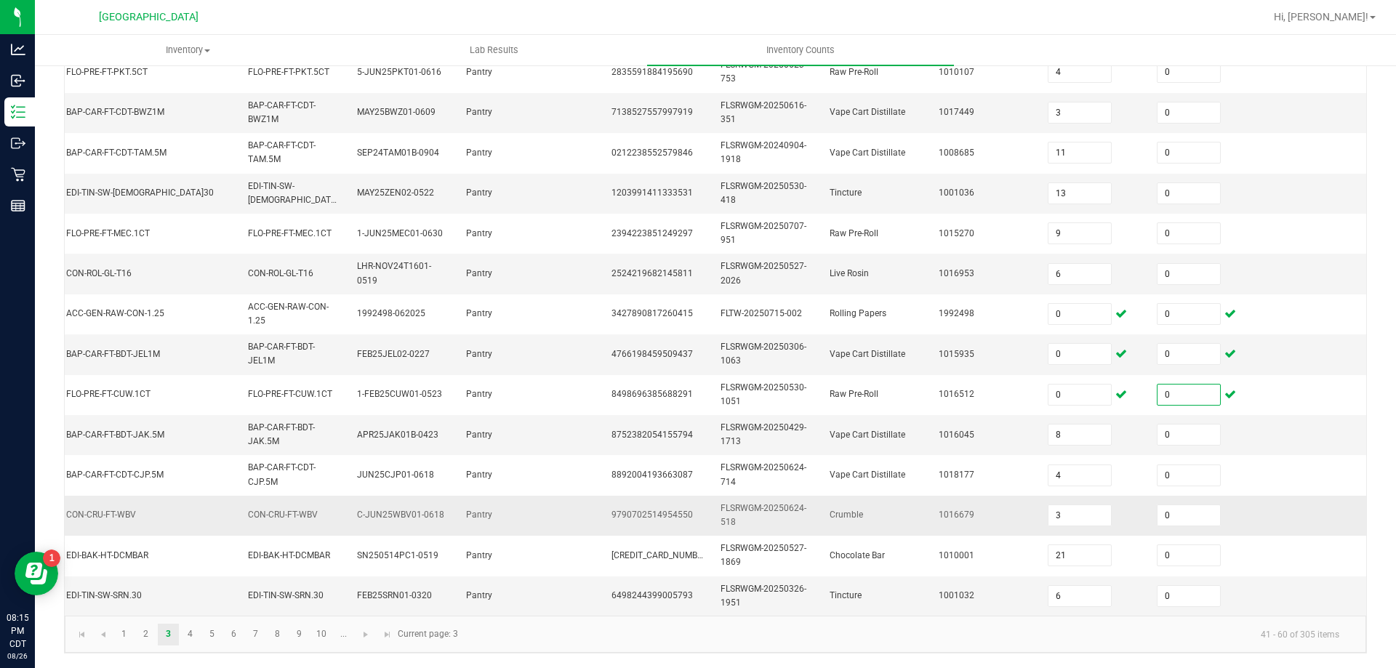
scroll to position [435, 0]
type input "0"
click at [185, 636] on link "4" at bounding box center [190, 635] width 21 height 22
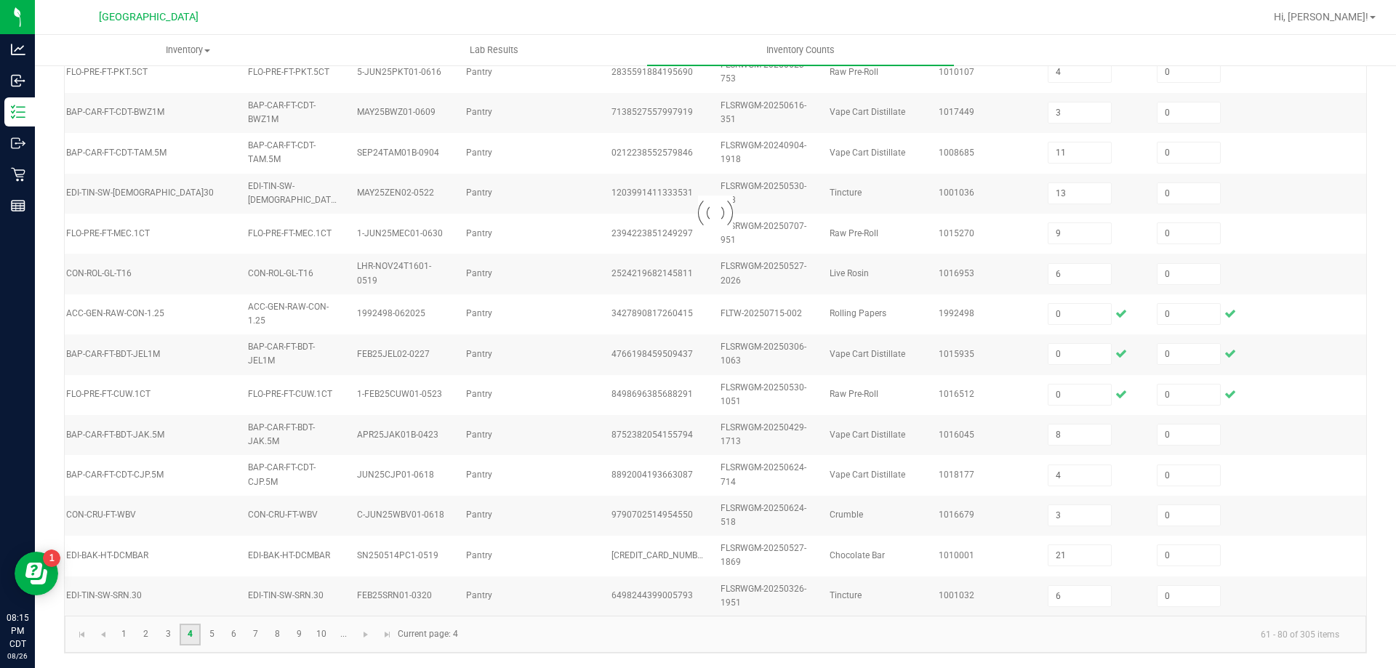
type input "12"
type input "13"
type input "1"
type input "12"
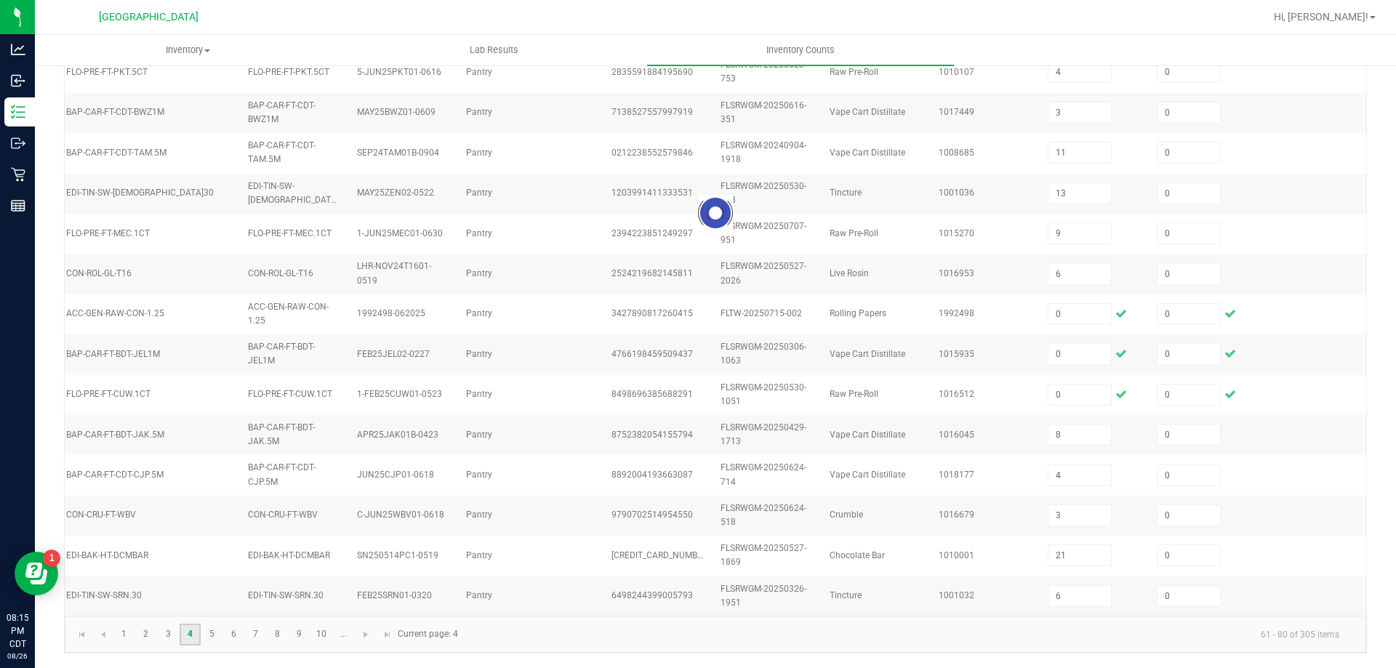
type input "3"
type input "13"
type input "40"
type input "7"
type input "6"
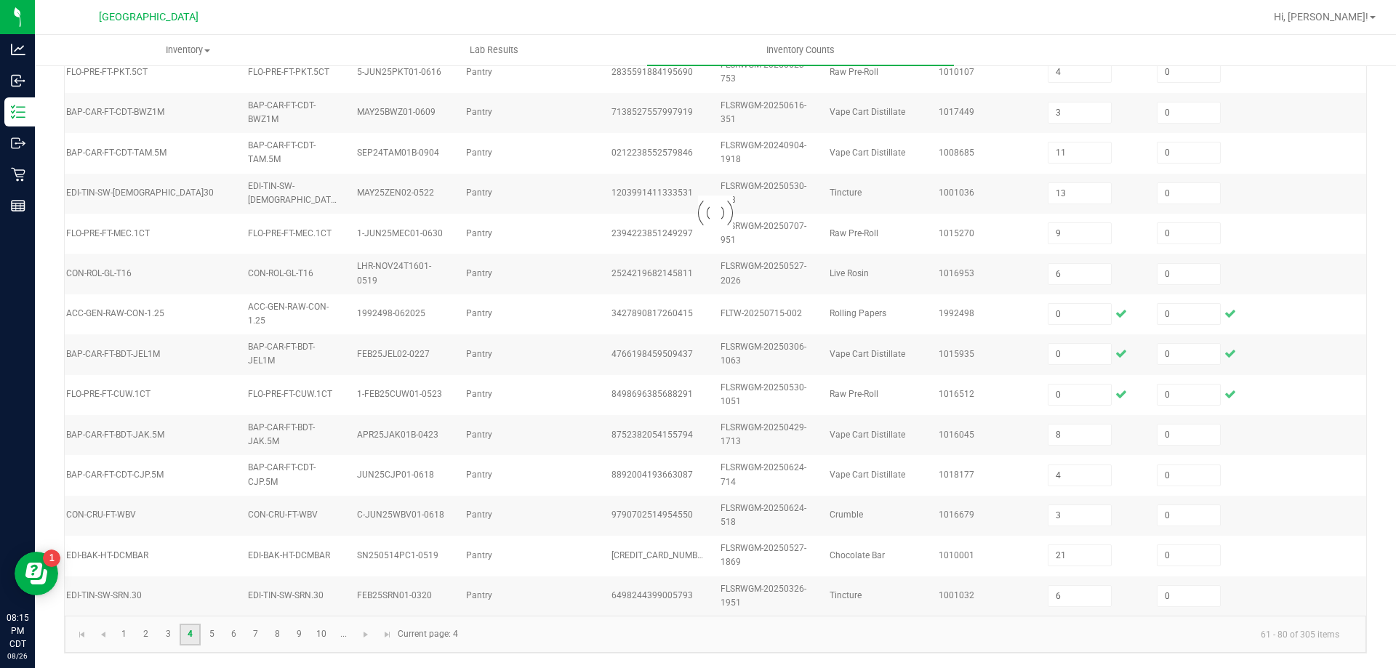
type input "15"
type input "10"
type input "8"
type input "21"
type input "7"
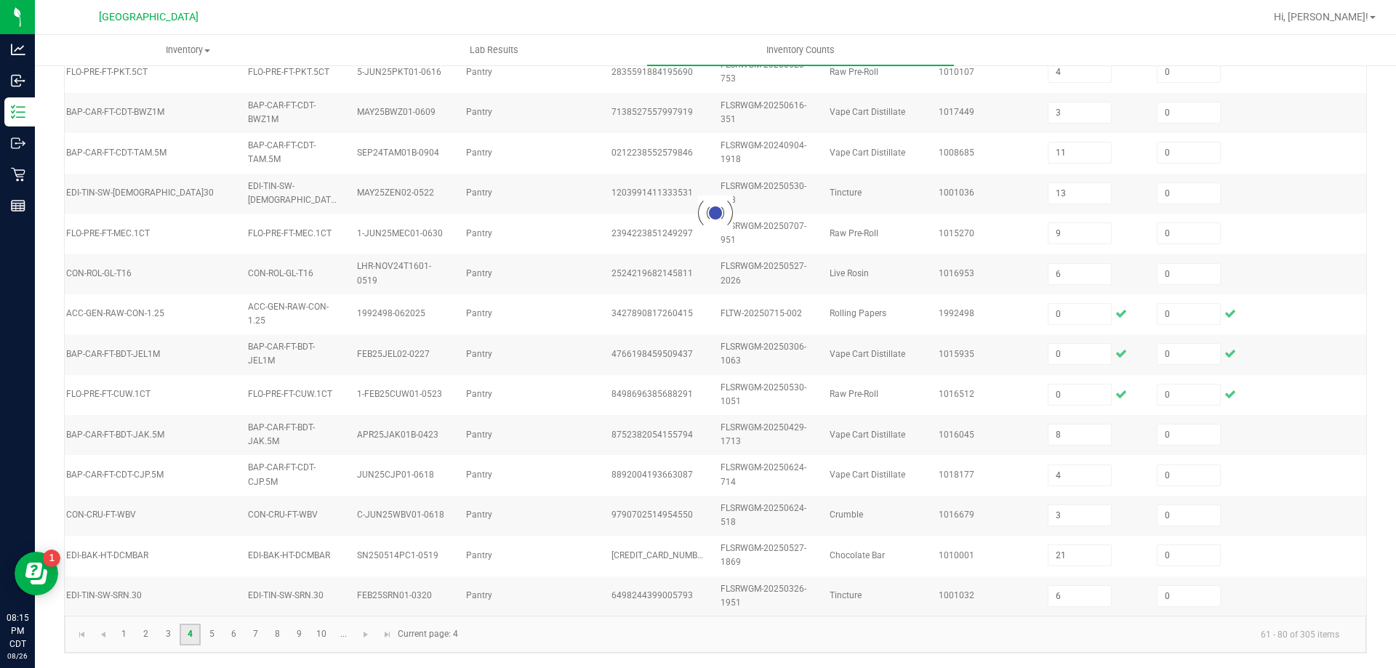
type input "1"
type input "8"
type input "12"
type input "5"
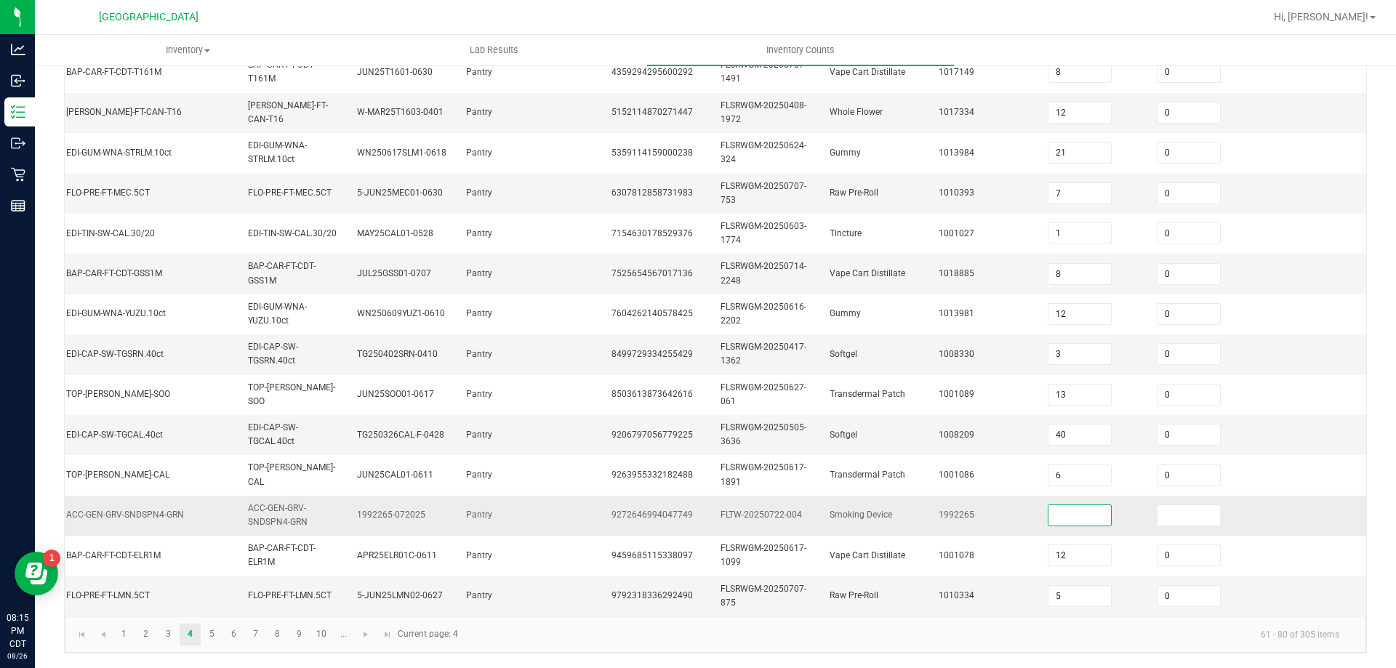
click at [1059, 505] on input at bounding box center [1080, 515] width 63 height 20
click at [212, 628] on link "5" at bounding box center [211, 635] width 21 height 22
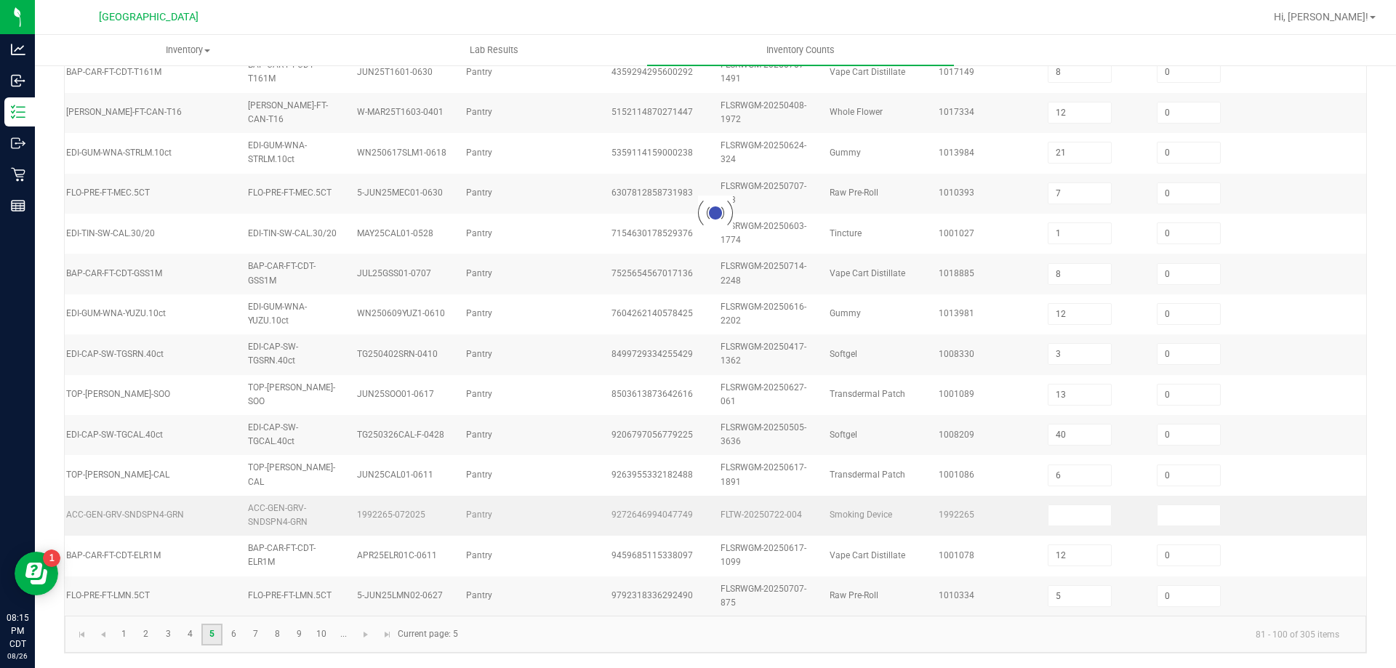
type input "2"
type input "9"
type input "6"
type input "15"
type input "12"
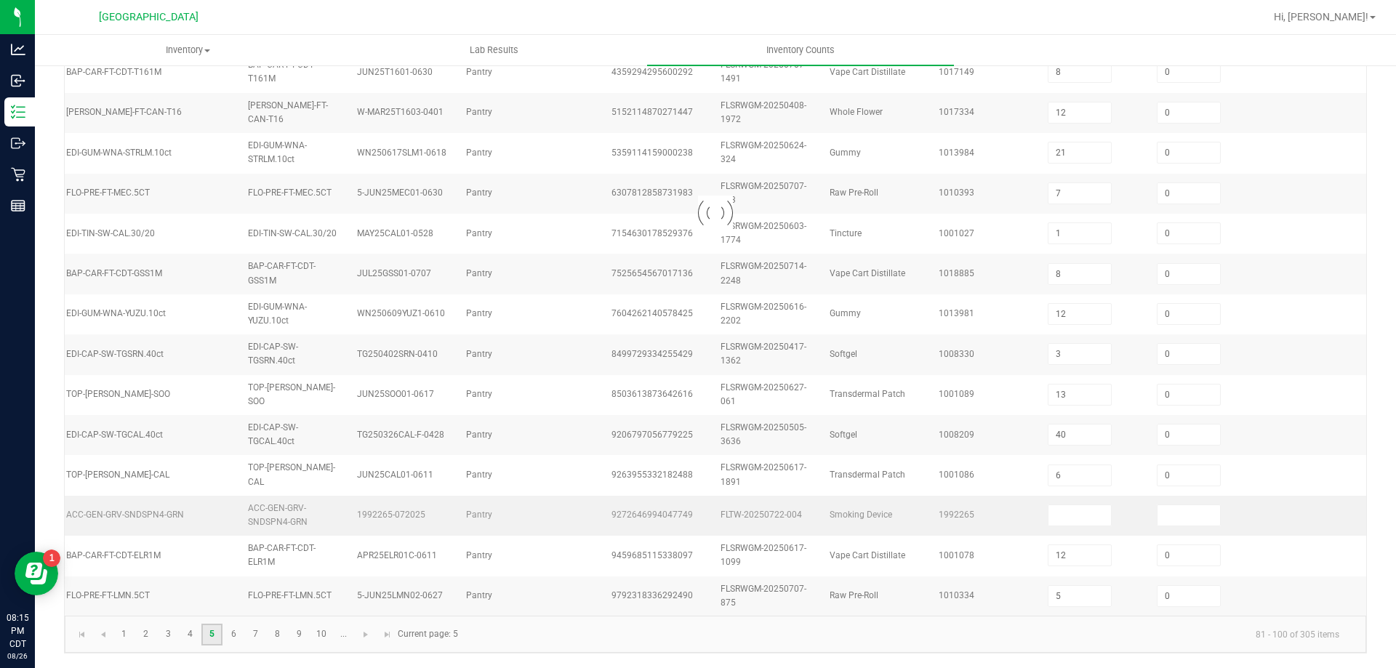
type input "7"
type input "8"
type input "5"
type input "4"
type input "11"
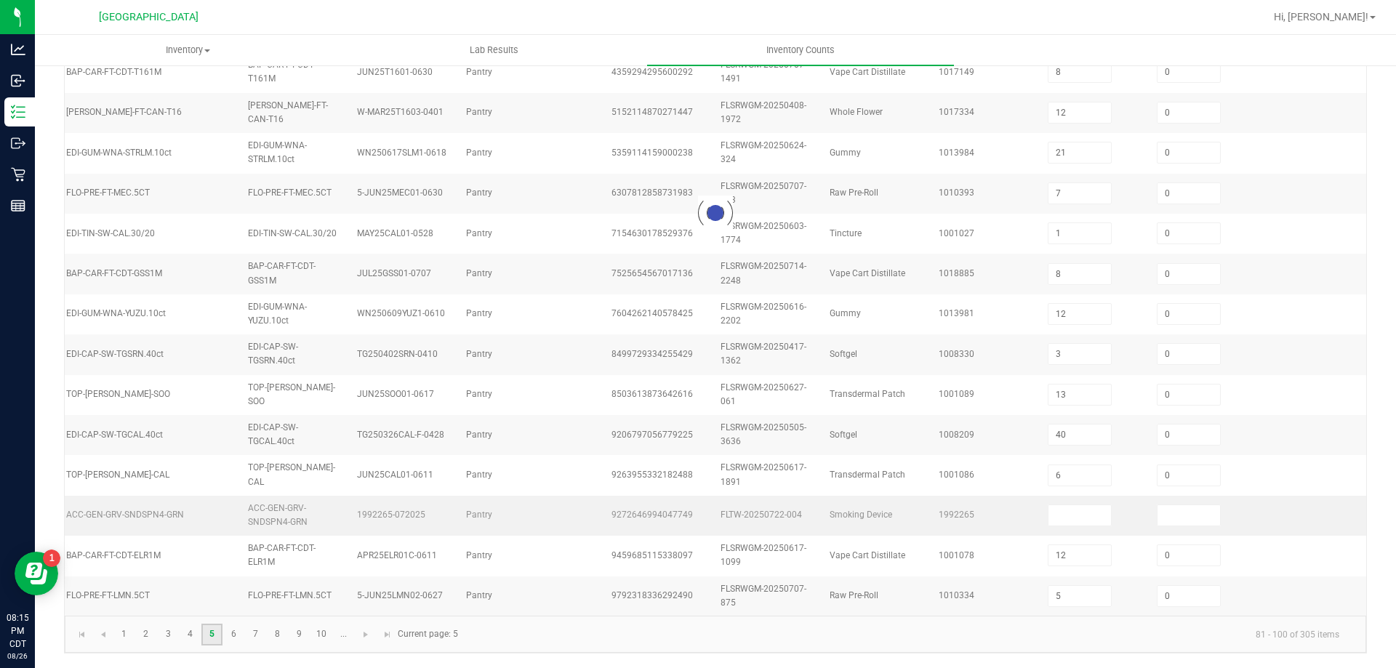
type input "0"
type input "8"
type input "3"
type input "9"
type input "26"
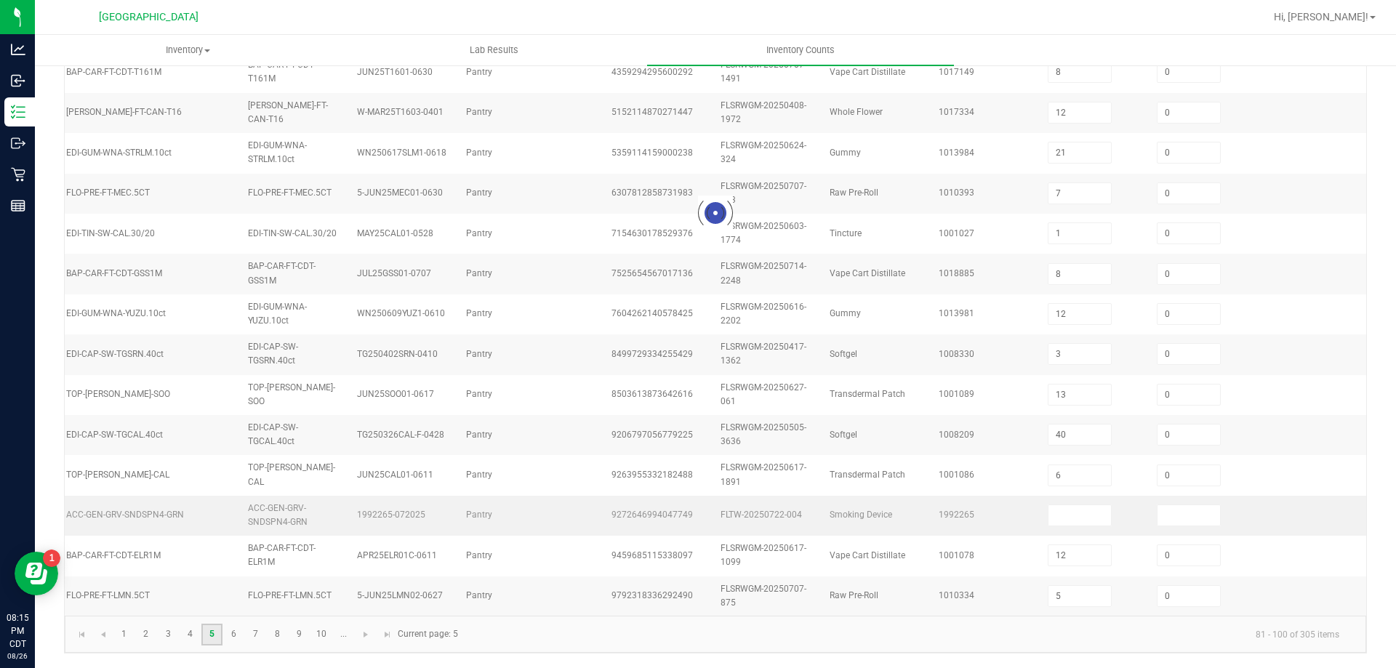
type input "9"
type input "1"
type input "9"
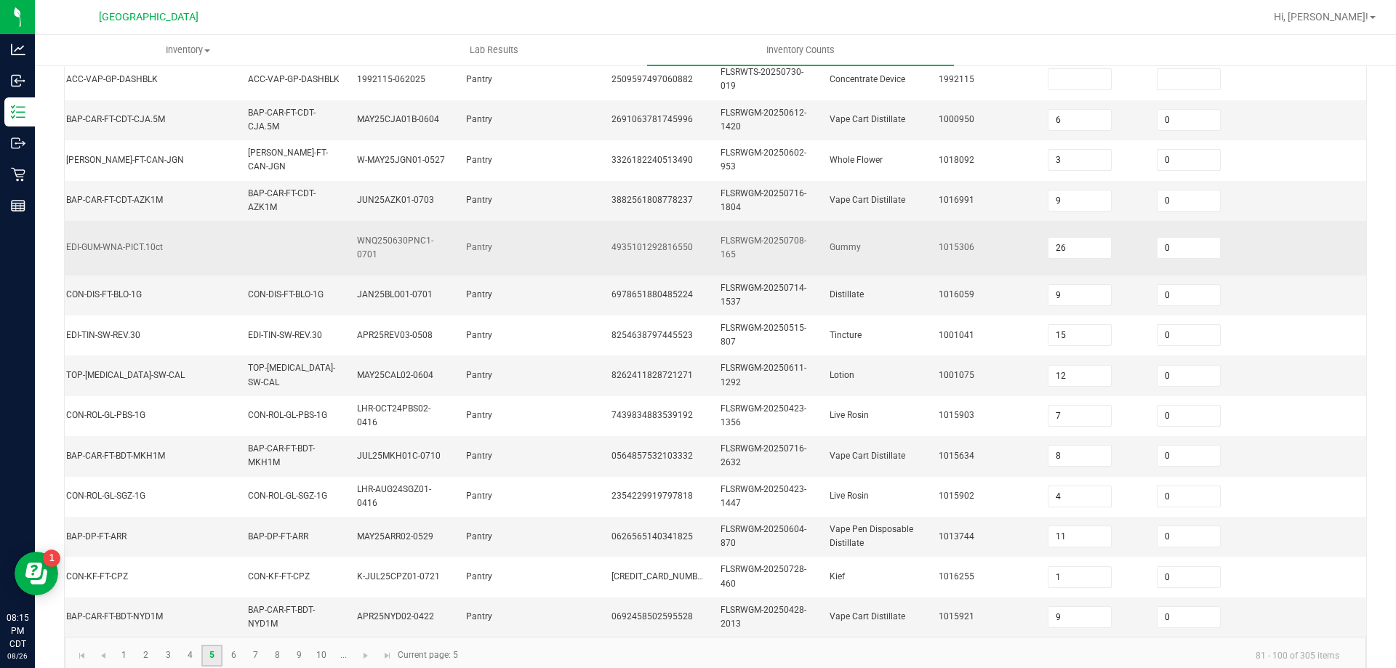
scroll to position [449, 0]
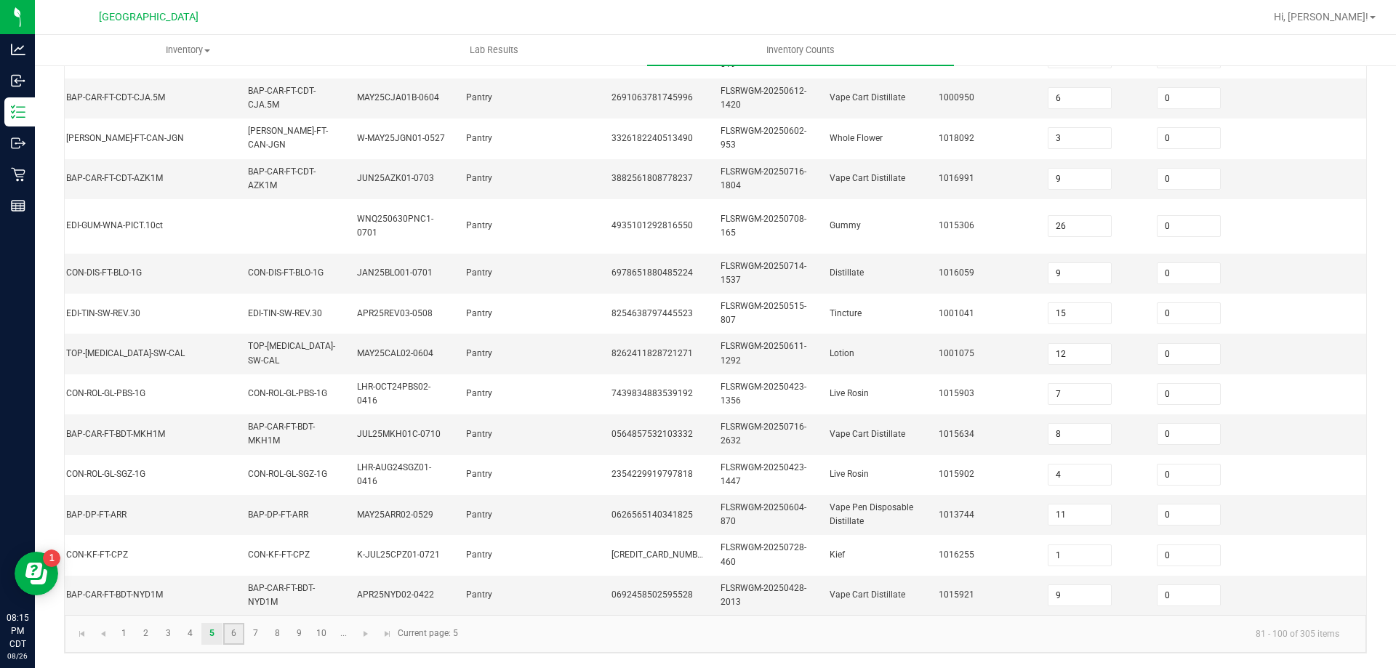
click at [233, 631] on link "6" at bounding box center [233, 634] width 21 height 22
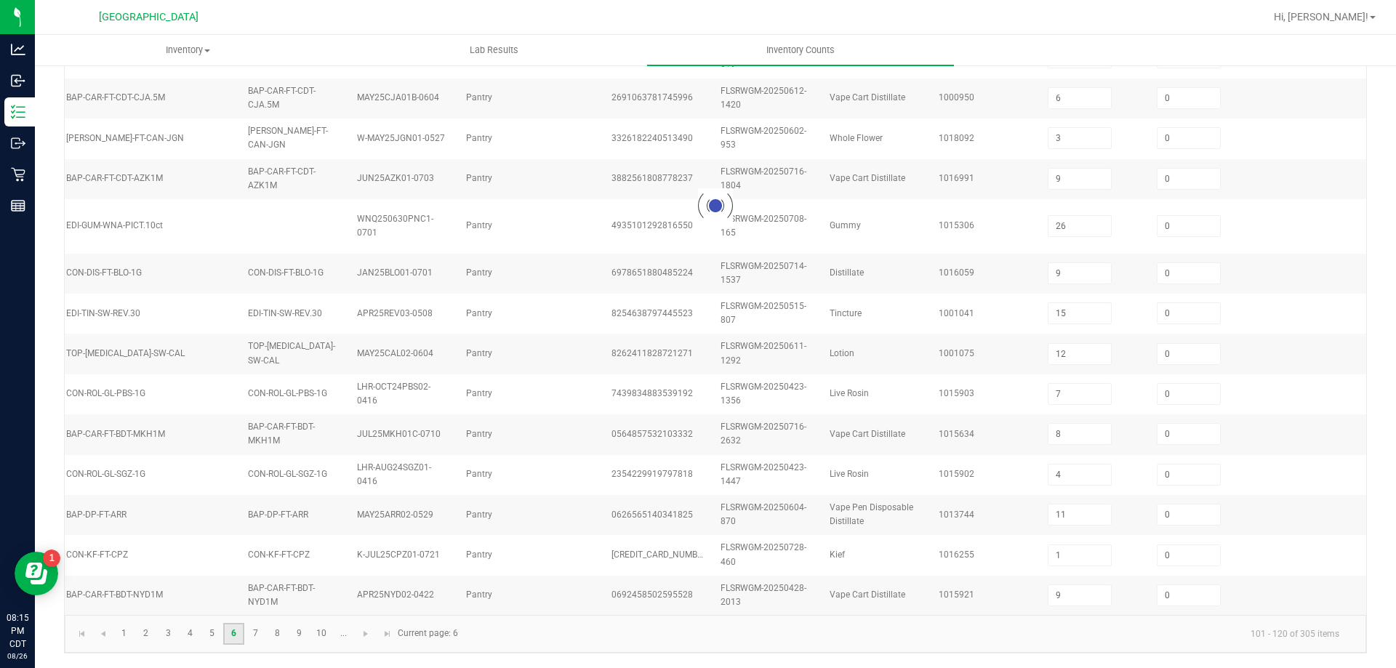
type input "8"
type input "1"
type input "3"
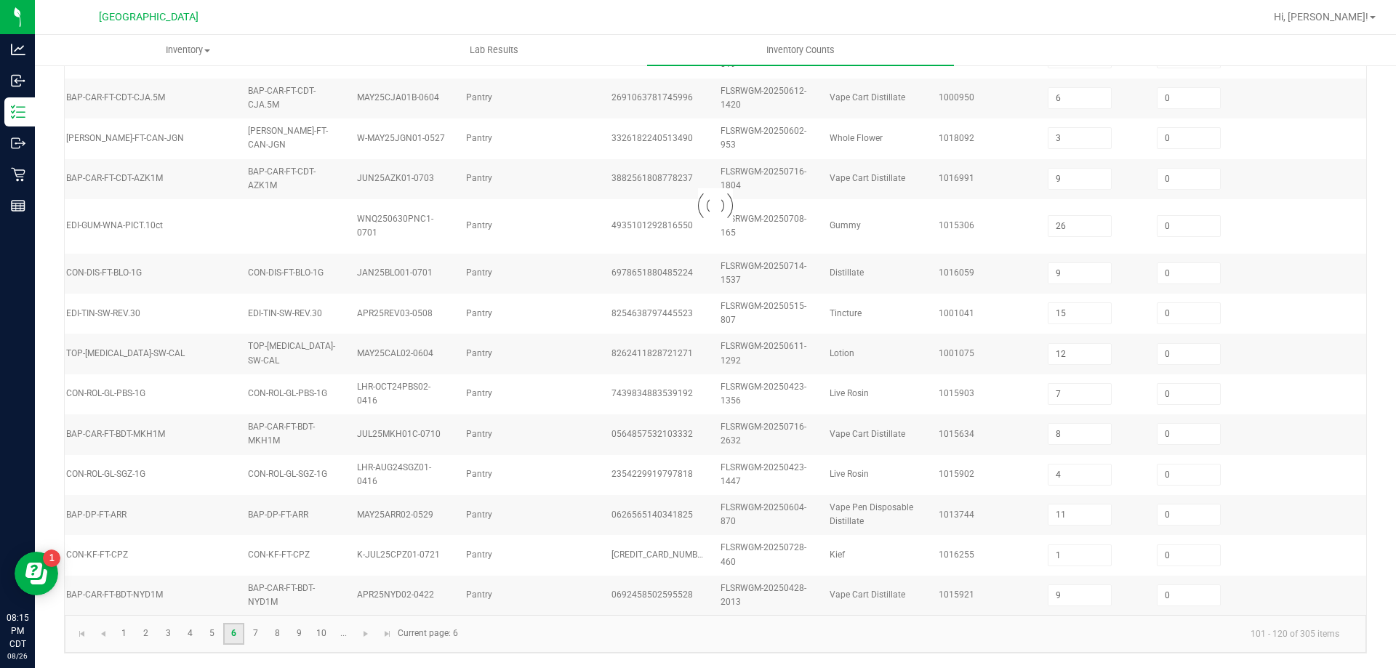
type input "3"
type input "0"
type input "8"
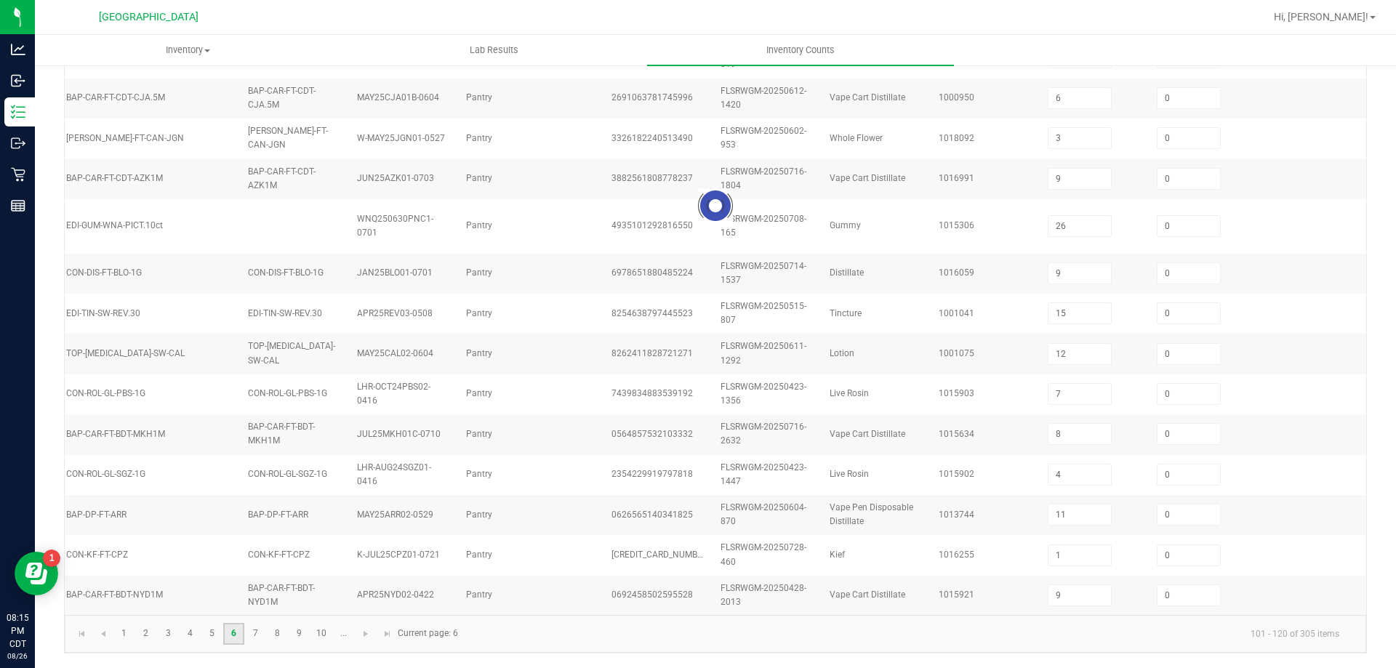
type input "5"
type input "0"
type input "12"
type input "4"
type input "0"
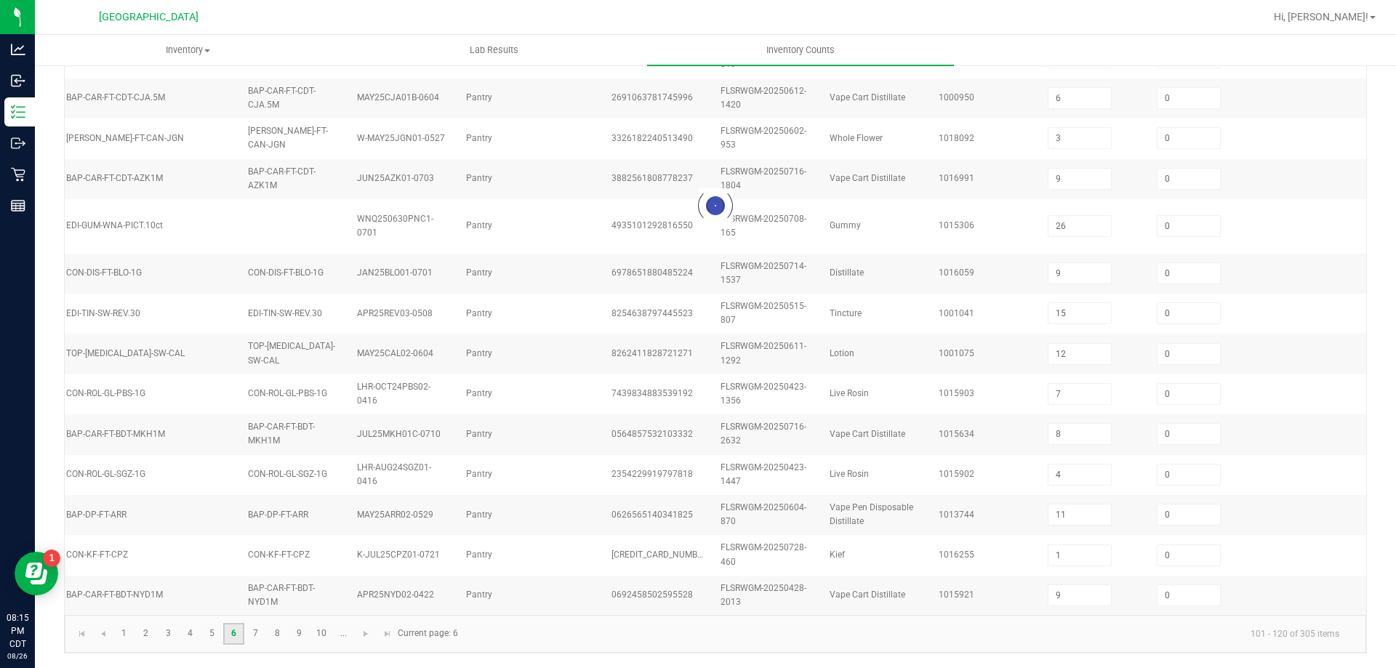
type input "8"
type input "10"
type input "9"
type input "7"
type input "8"
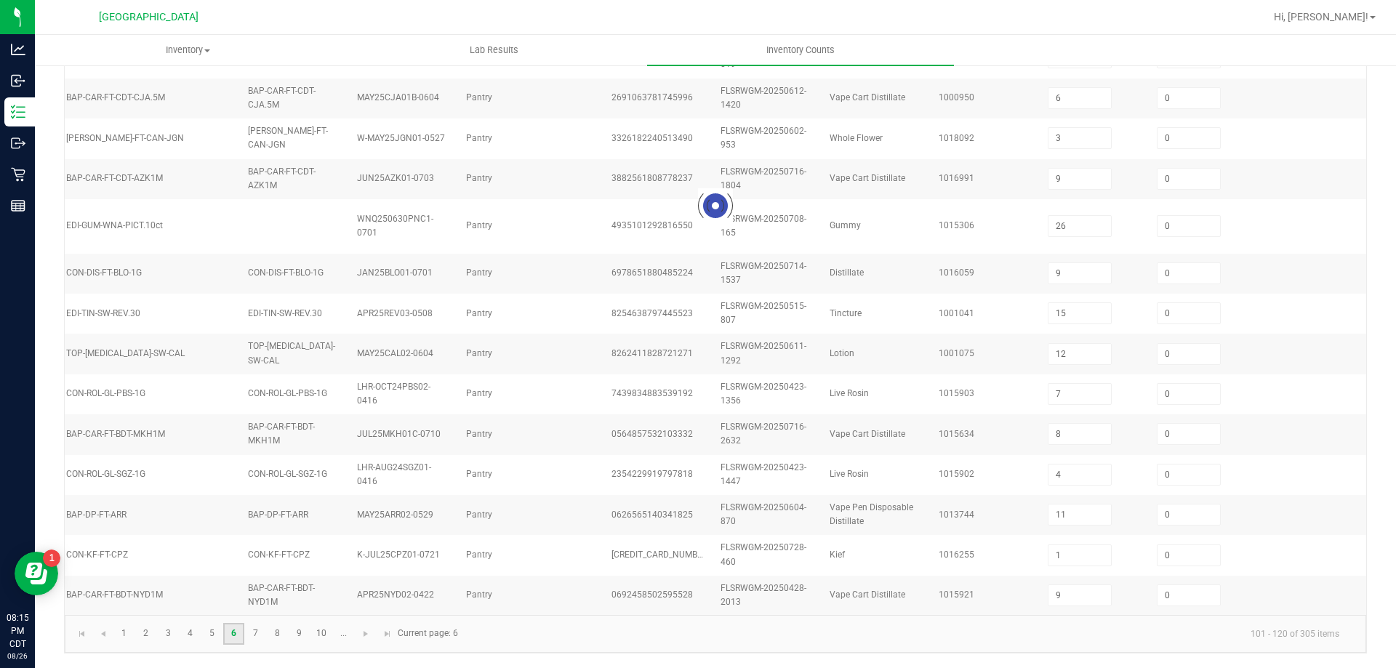
type input "4"
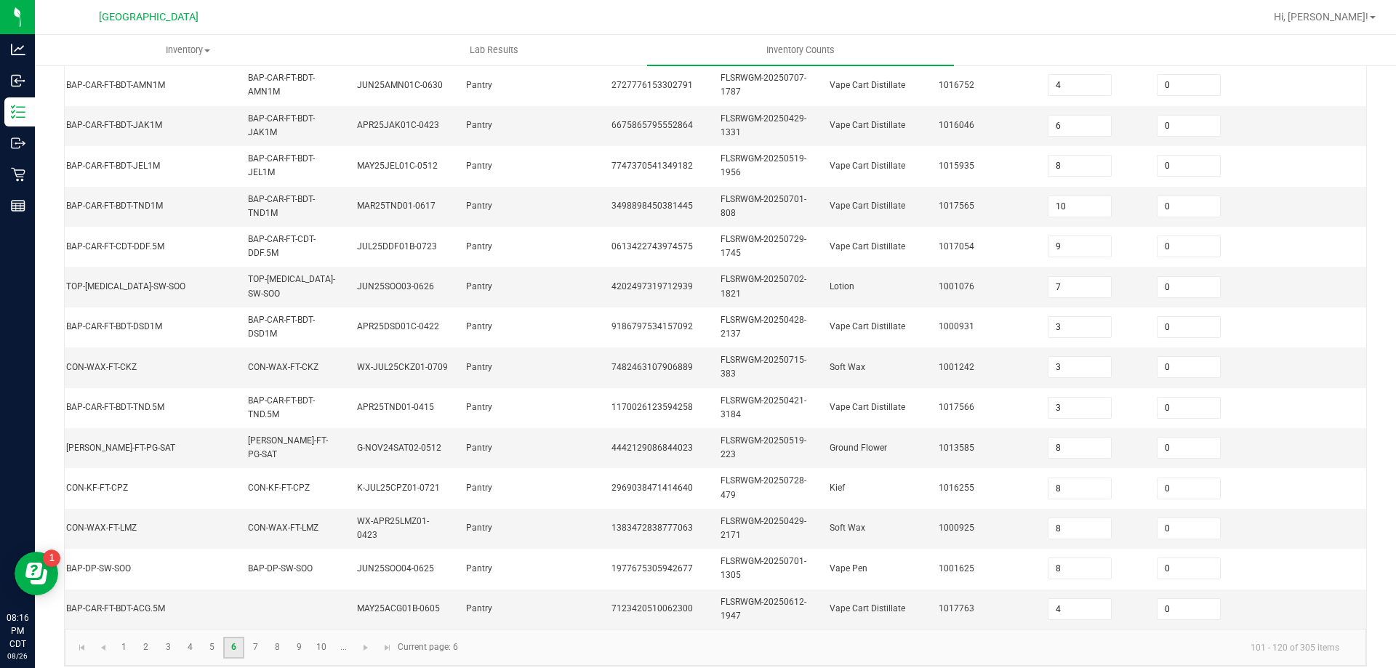
scroll to position [435, 0]
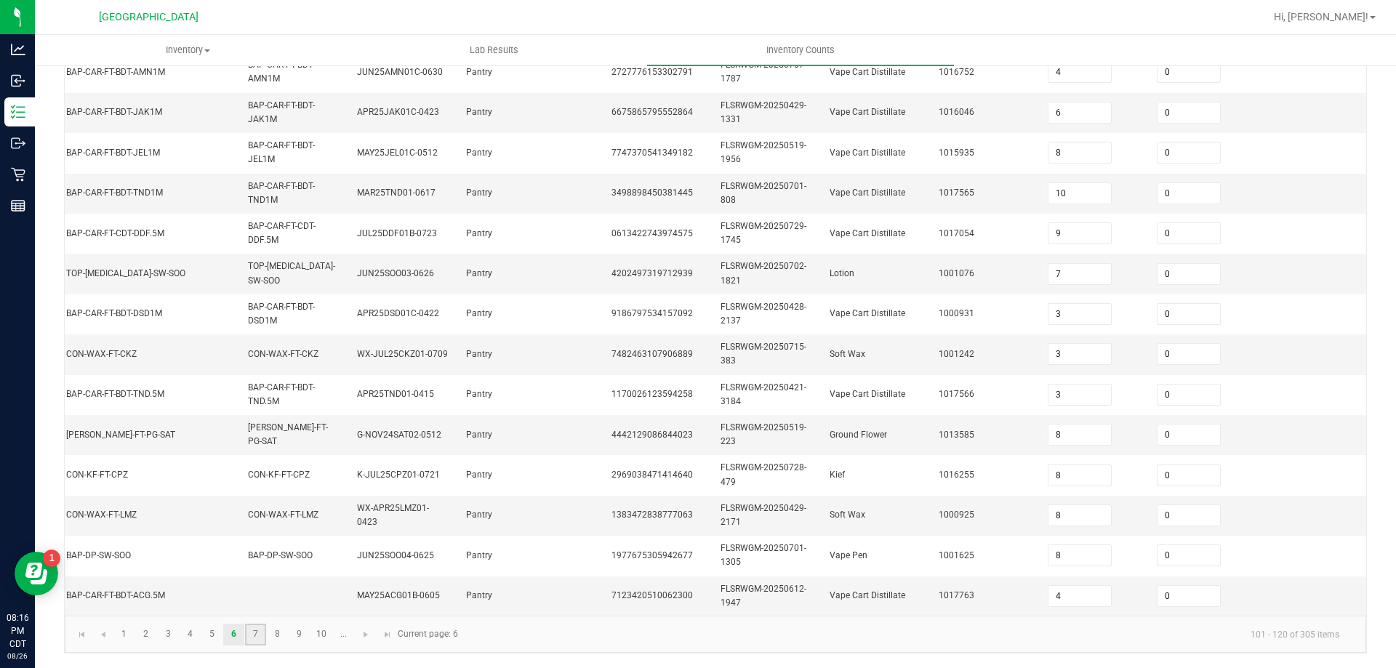
click at [253, 634] on link "7" at bounding box center [255, 635] width 21 height 22
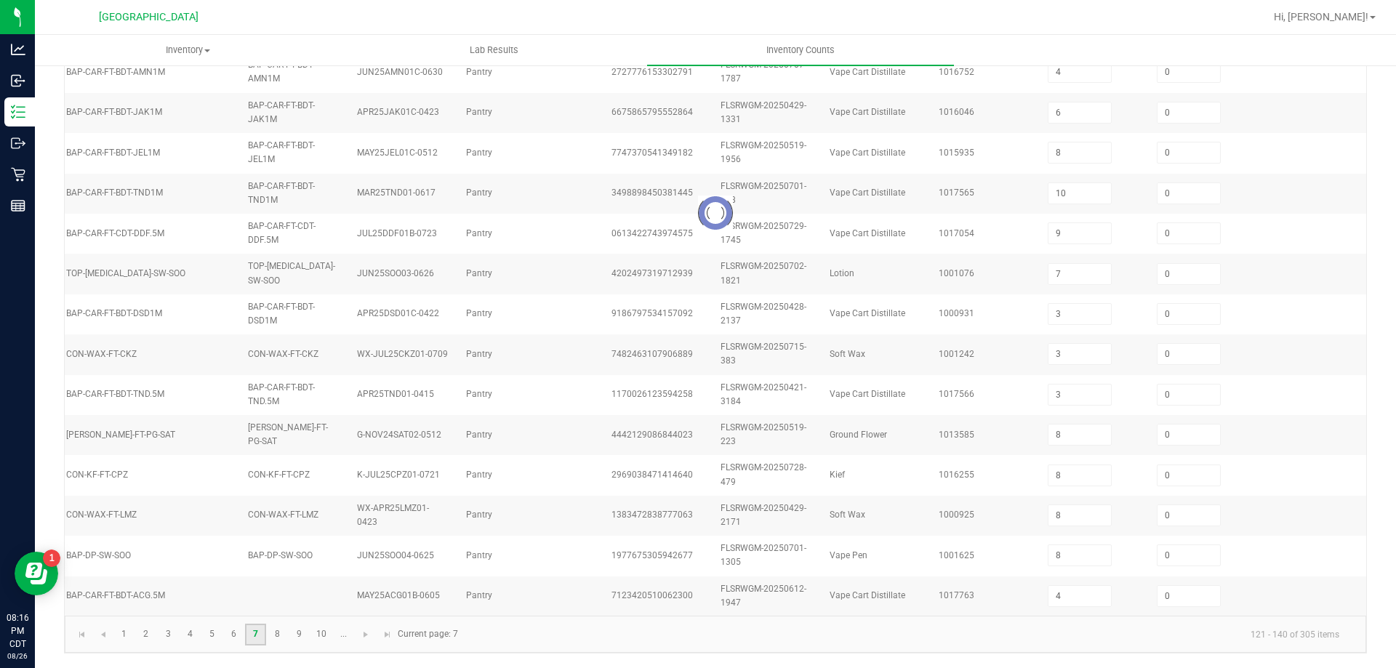
type input "11"
type input "9"
type input "5"
type input "10"
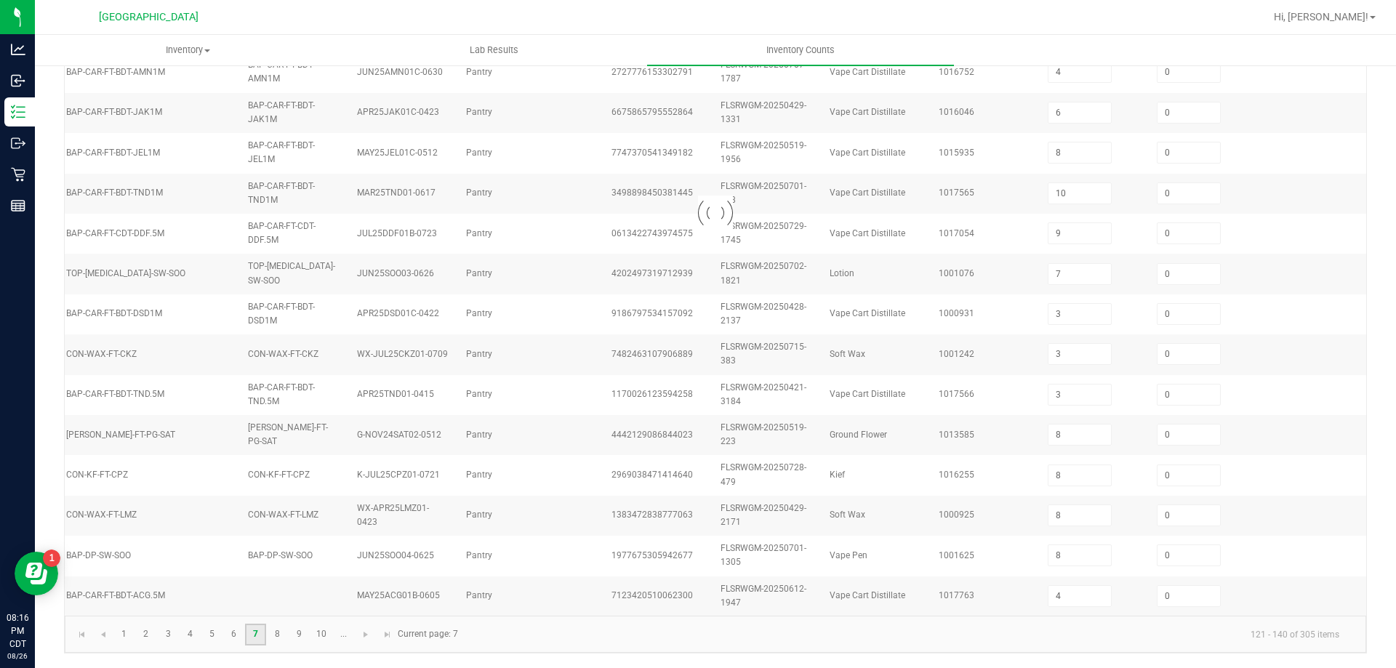
type input "5"
type input "1"
type input "4"
type input "7"
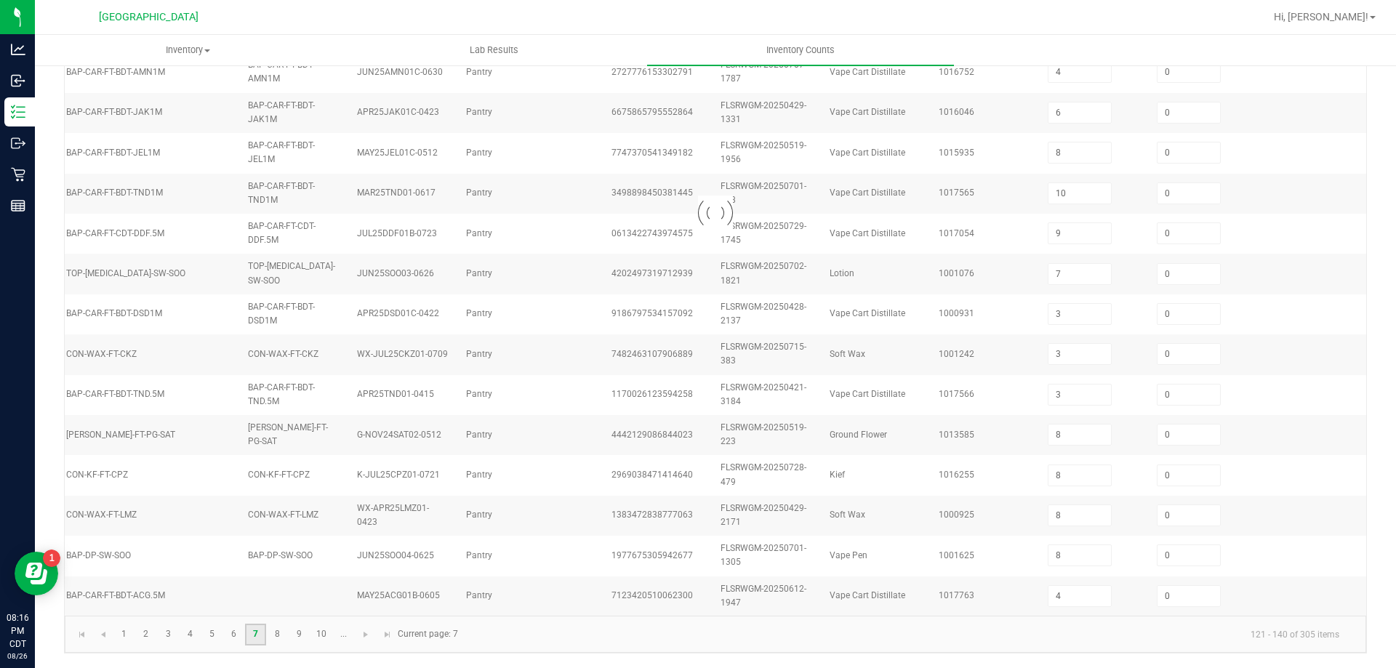
type input "13"
type input "4"
type input "45"
type input "1"
type input "7"
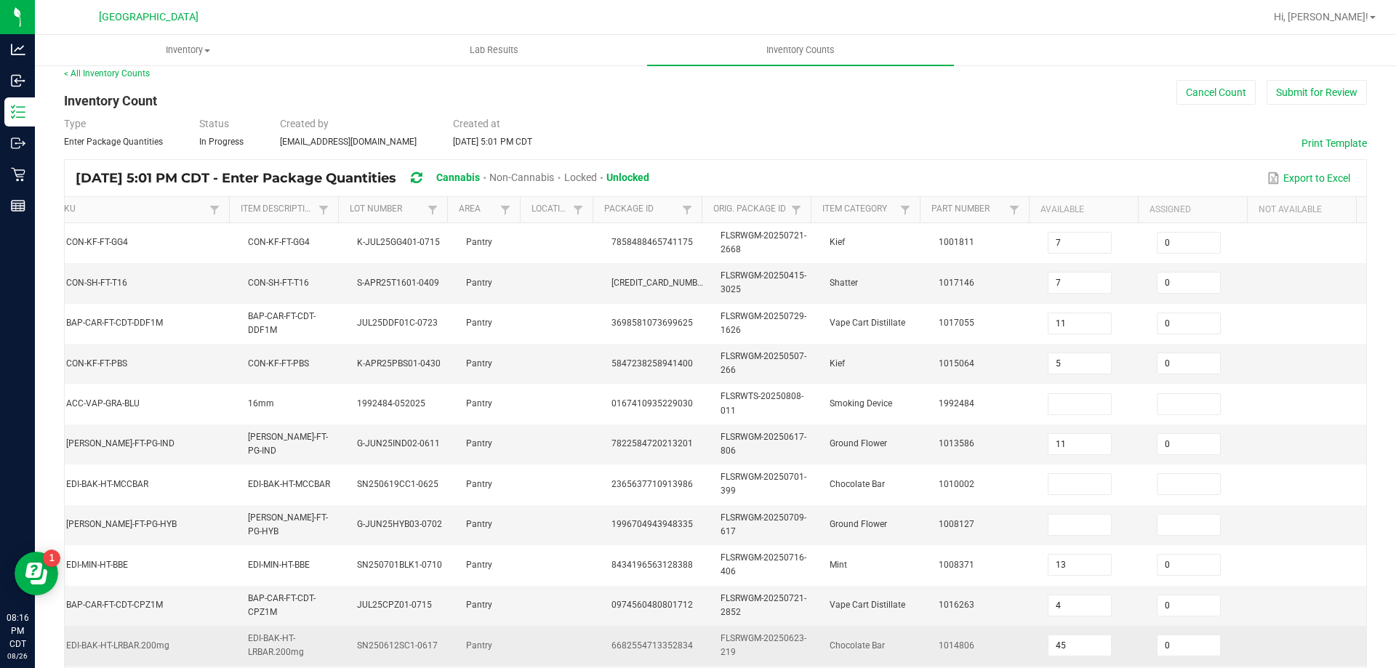
scroll to position [0, 0]
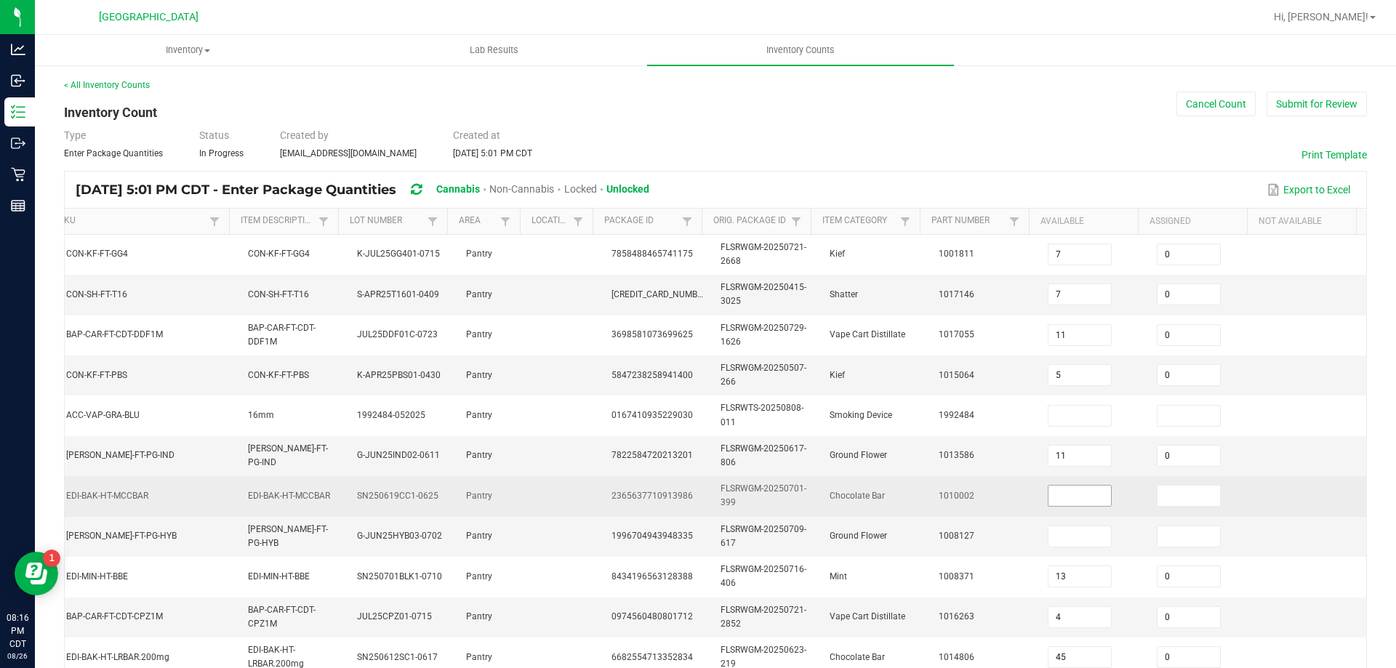
click at [1060, 488] on input at bounding box center [1080, 496] width 63 height 20
type input "0"
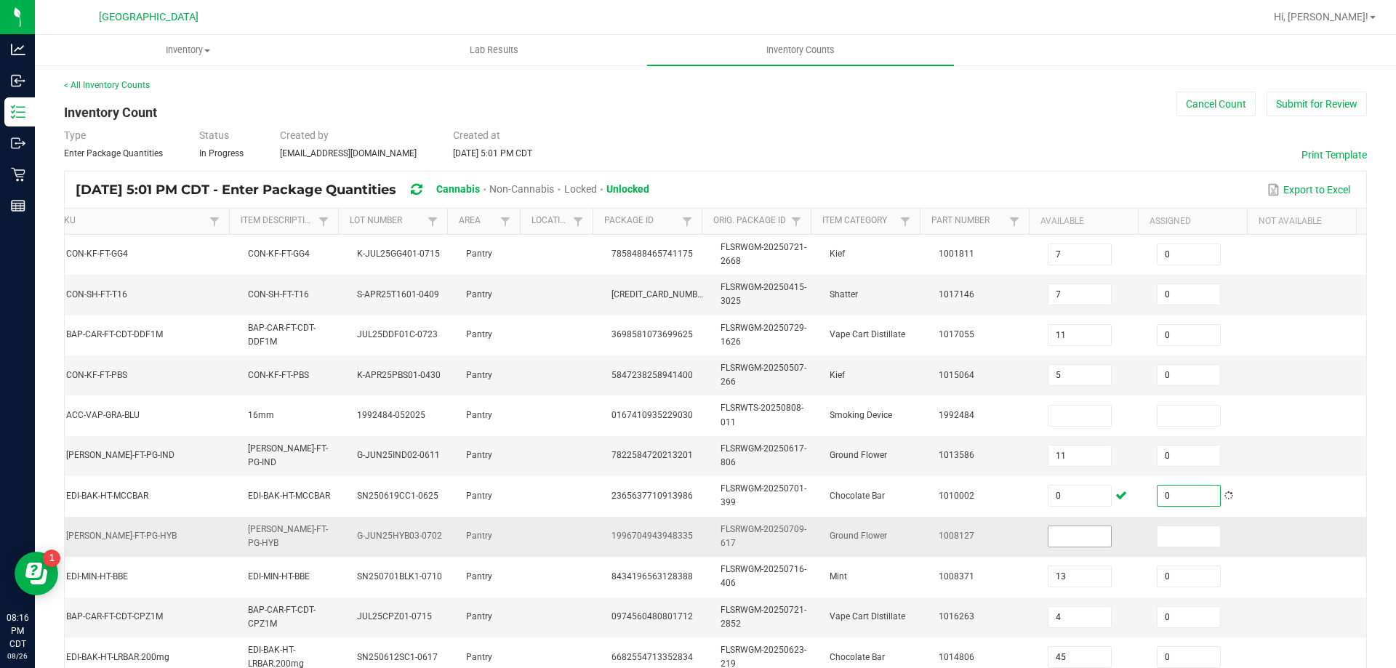
type input "0"
click at [1053, 546] on input at bounding box center [1080, 537] width 63 height 20
type input "0"
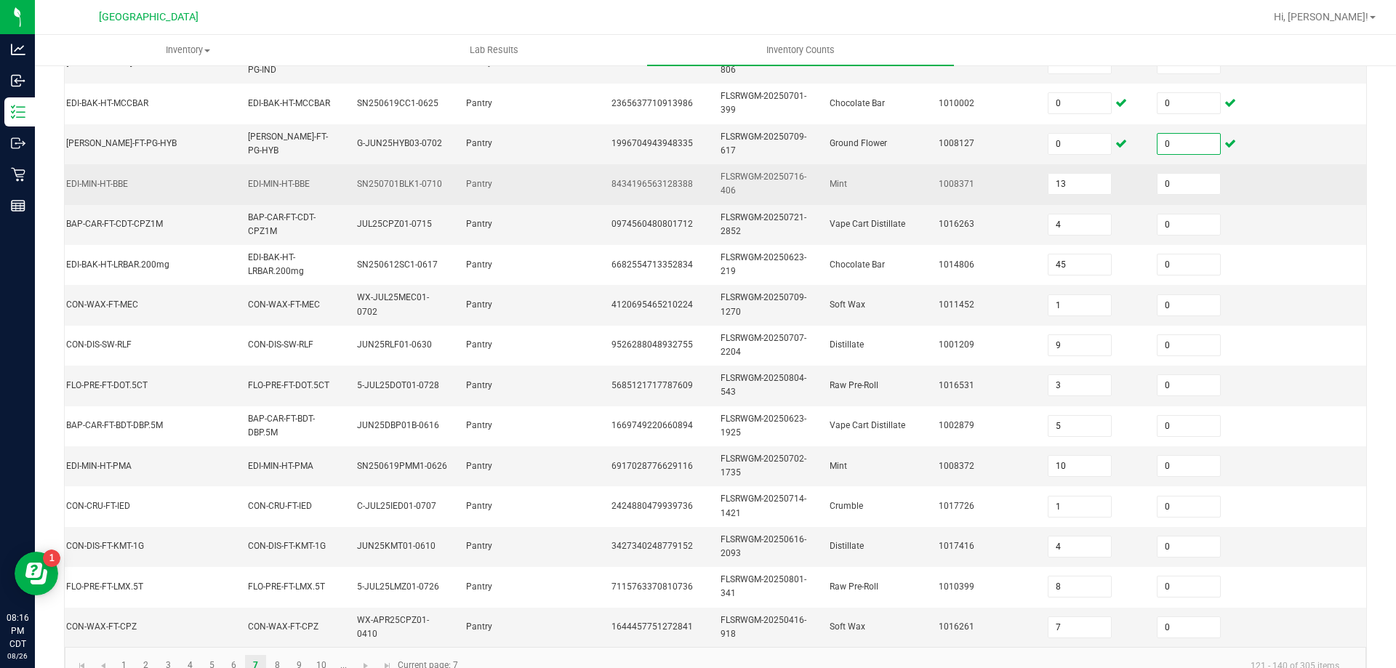
scroll to position [435, 0]
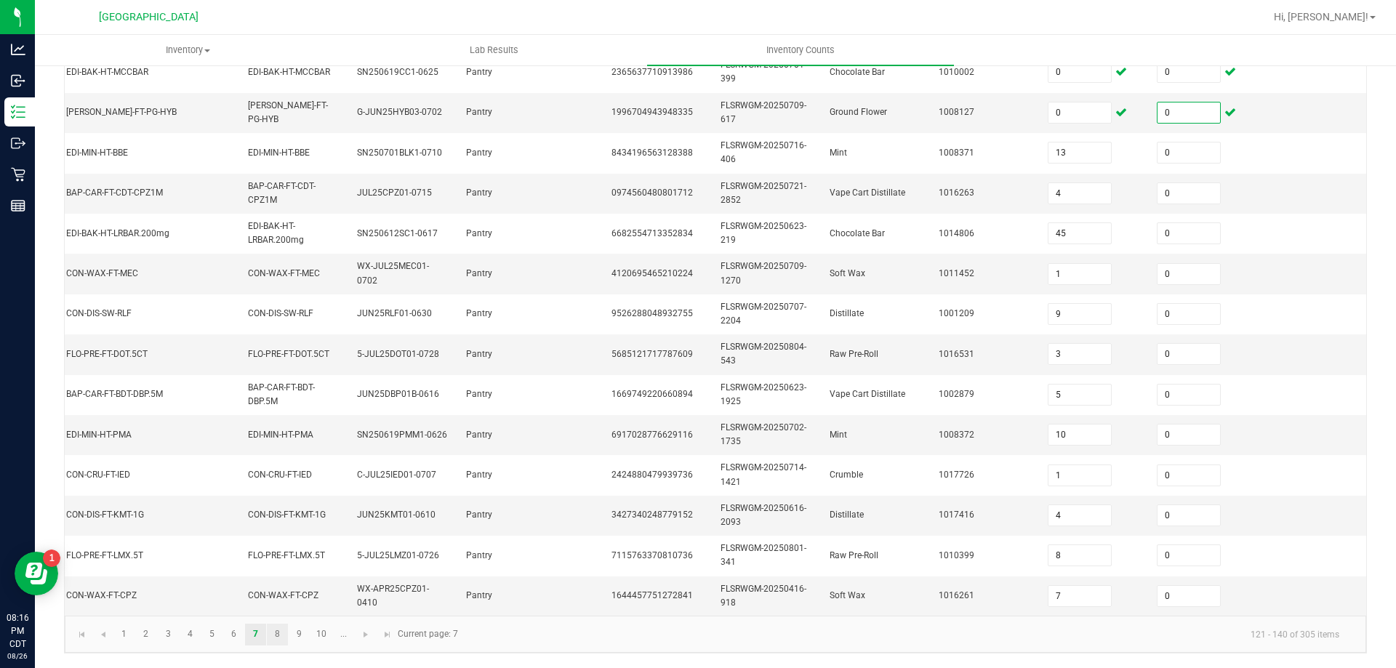
type input "0"
click at [273, 632] on link "8" at bounding box center [277, 635] width 21 height 22
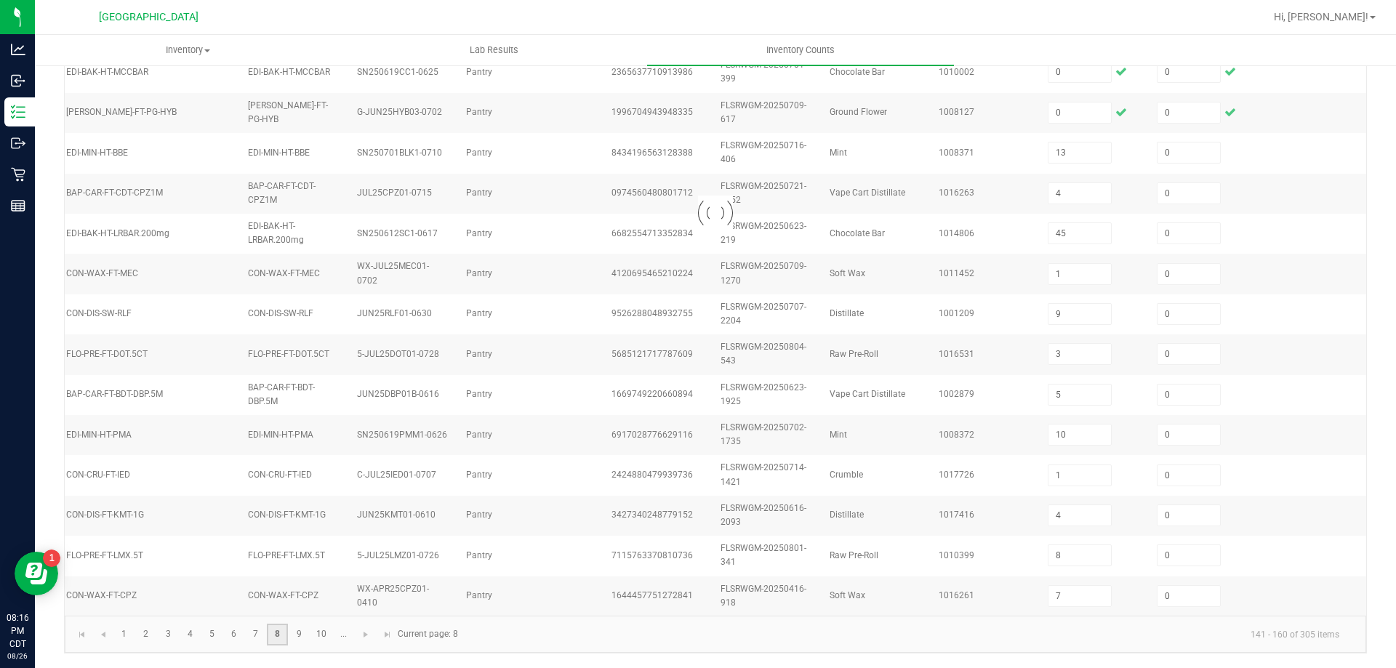
type input "11"
type input "7"
type input "38"
type input "10"
type input "5"
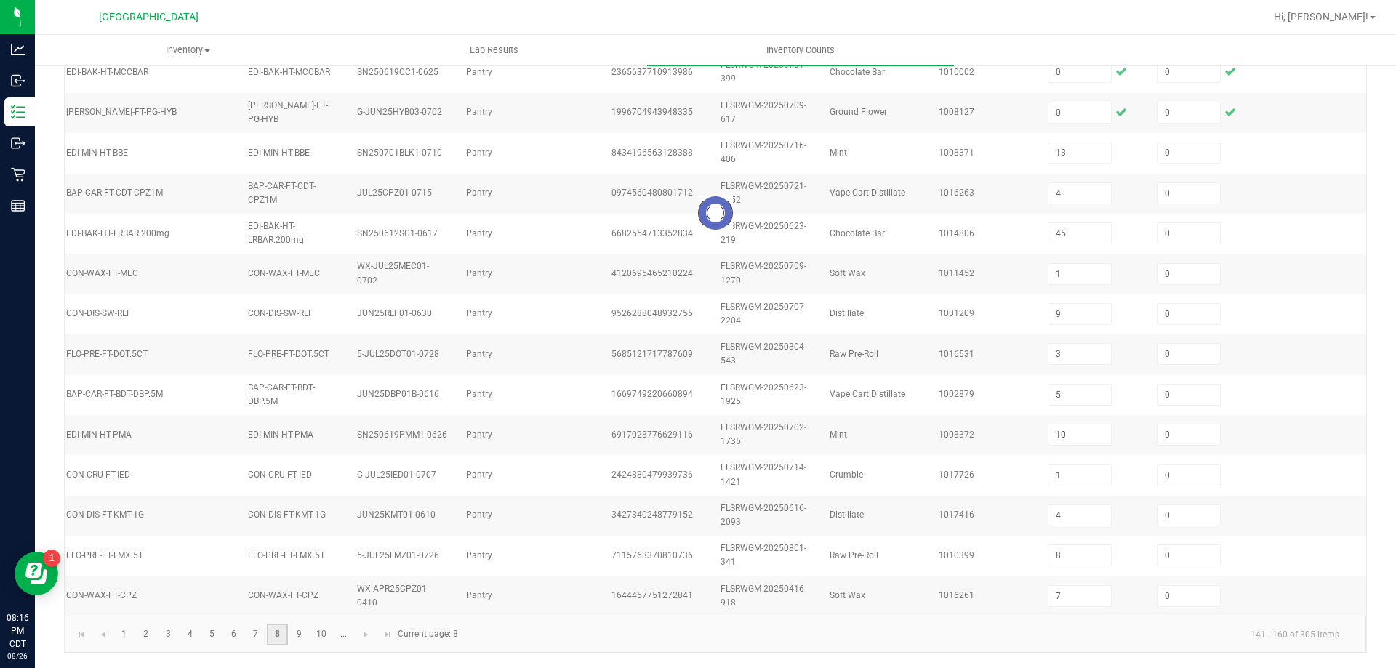
type input "6"
type input "9"
type input "1"
type input "0"
type input "12"
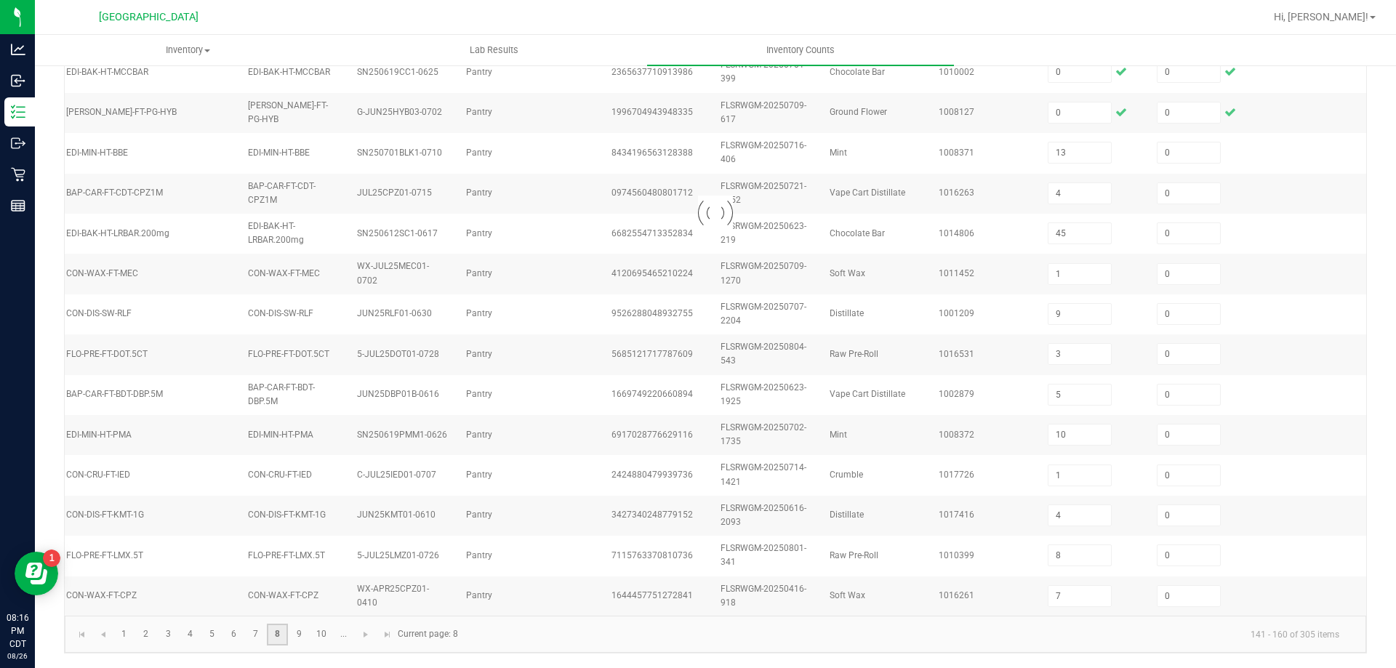
type input "7"
type input "8"
type input "4"
type input "20"
type input "14"
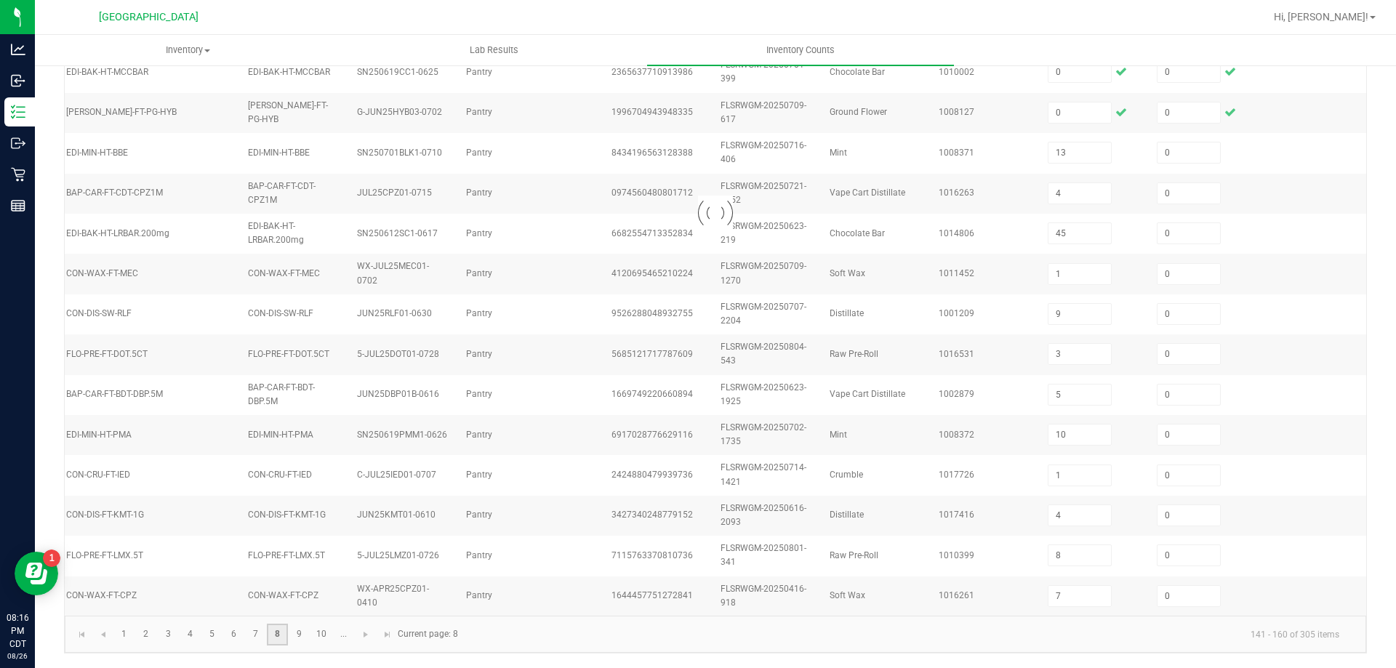
type input "12"
type input "13"
type input "9"
type input "18"
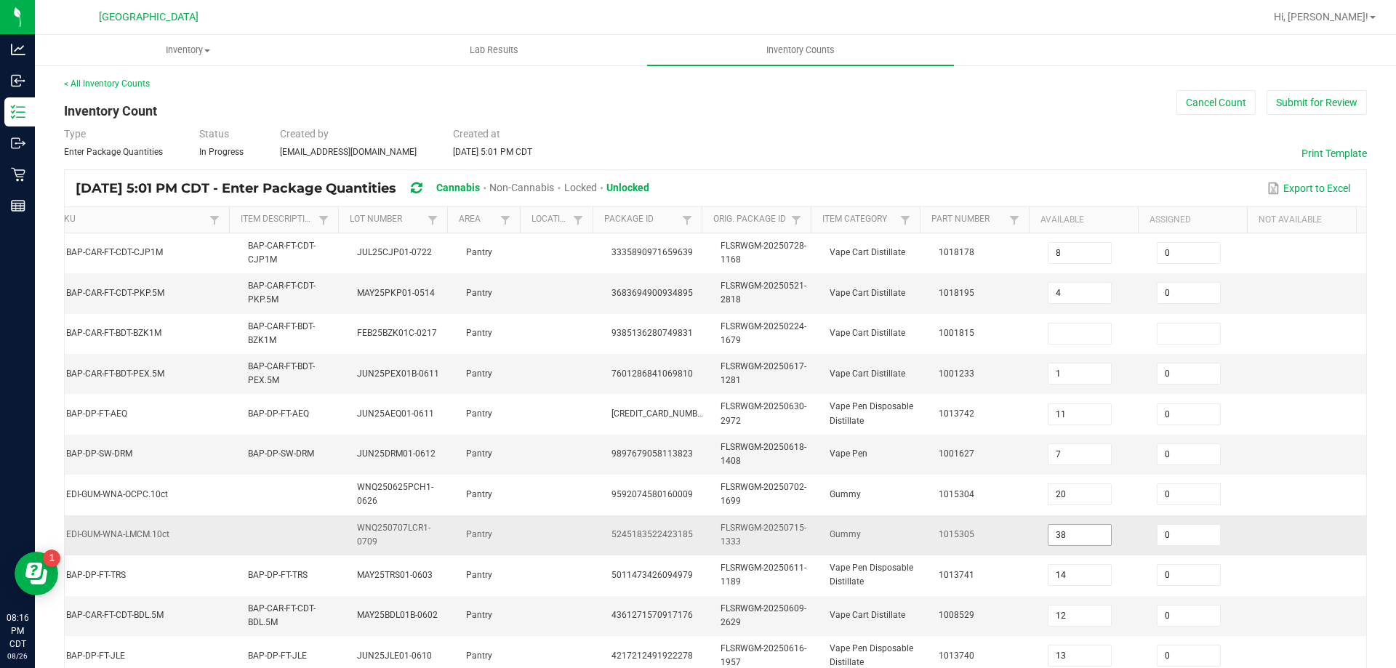
scroll to position [0, 0]
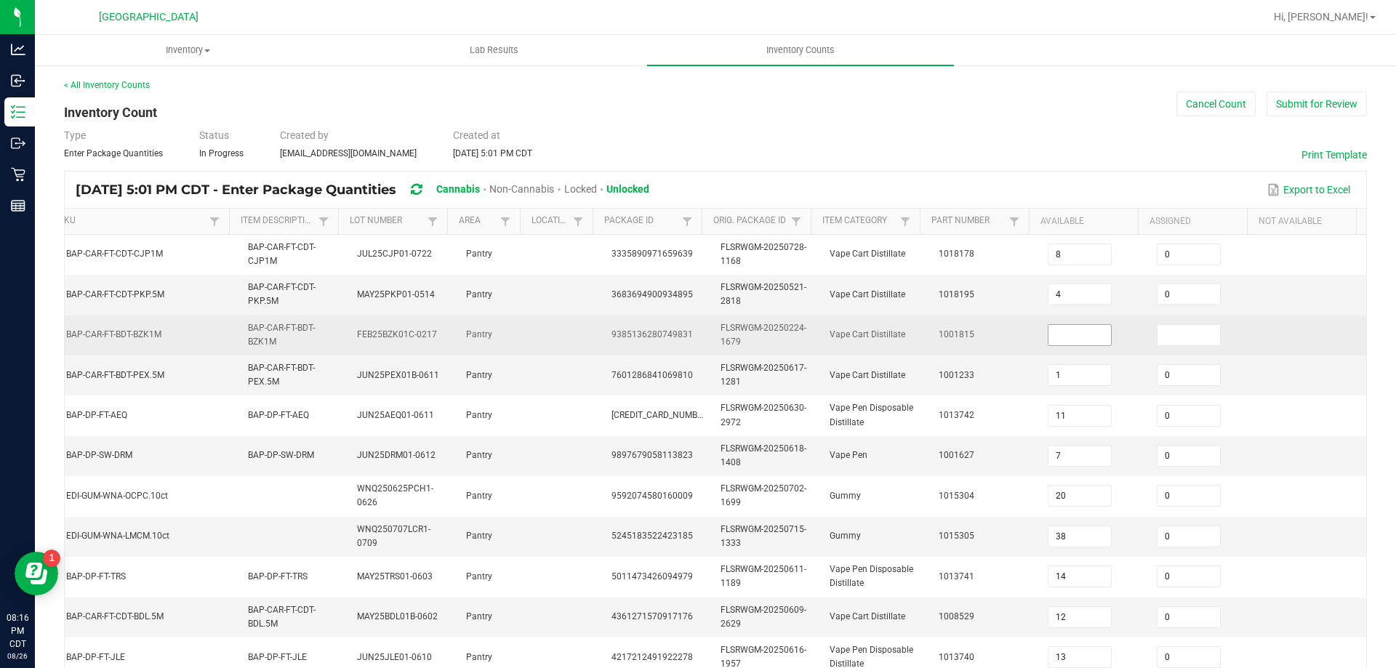
click at [1049, 327] on input at bounding box center [1080, 335] width 63 height 20
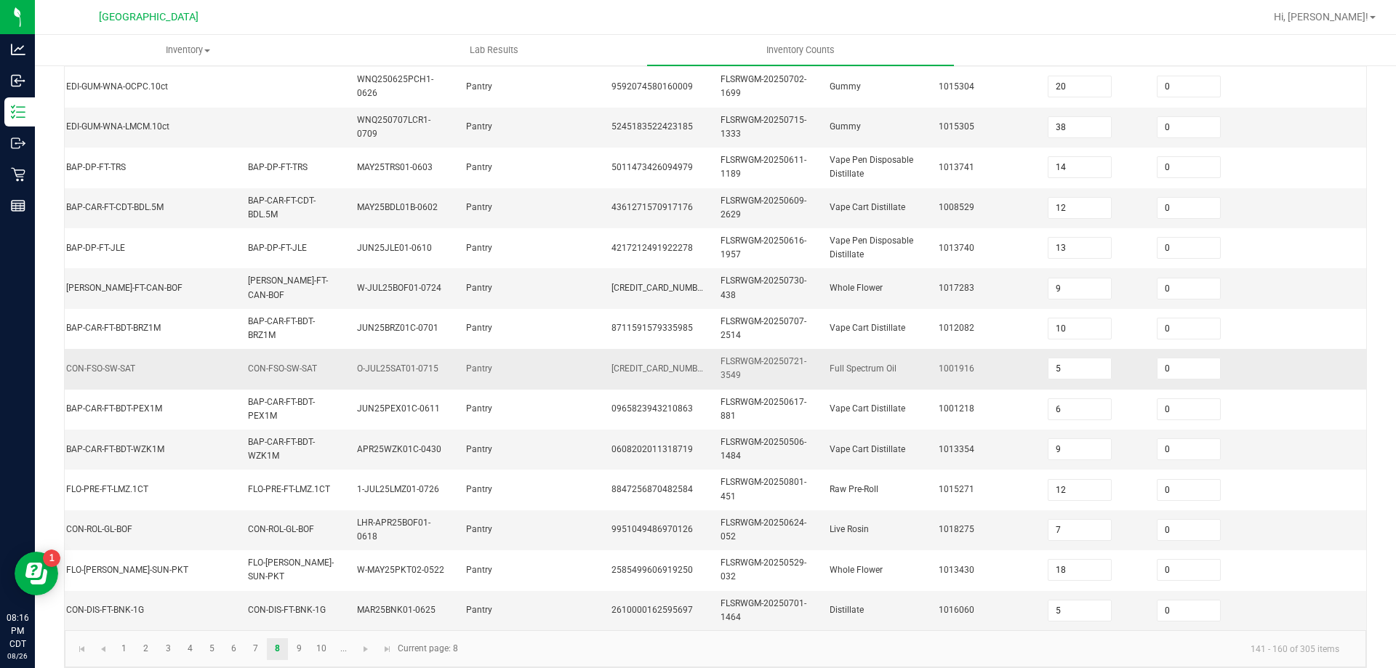
scroll to position [435, 0]
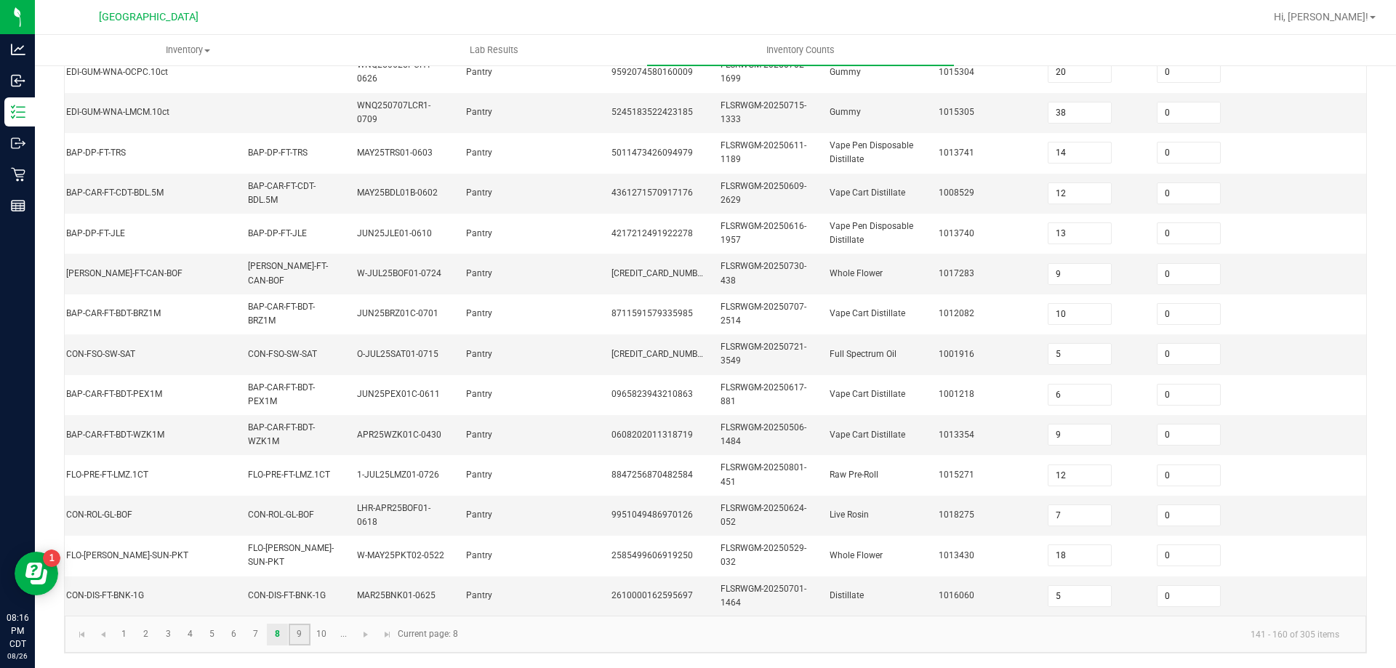
click at [303, 631] on link "9" at bounding box center [299, 635] width 21 height 22
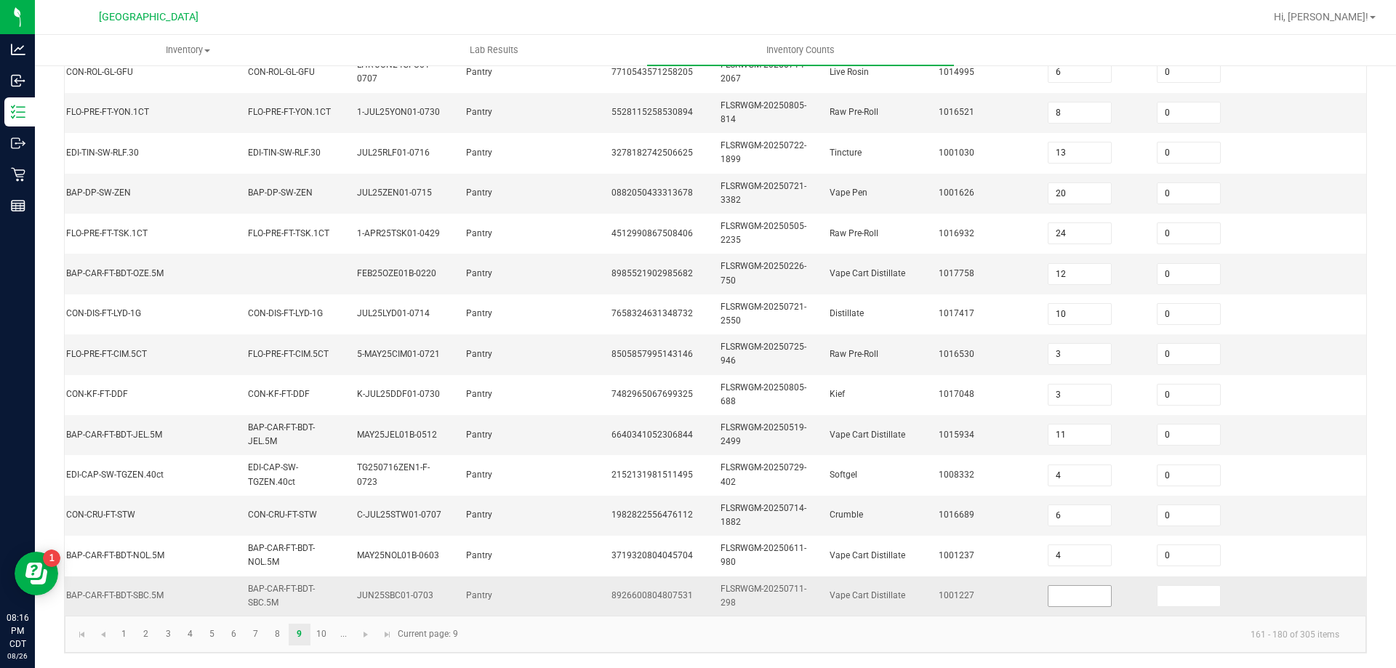
click at [1068, 591] on input at bounding box center [1080, 596] width 63 height 20
click at [319, 630] on link "10" at bounding box center [321, 635] width 21 height 22
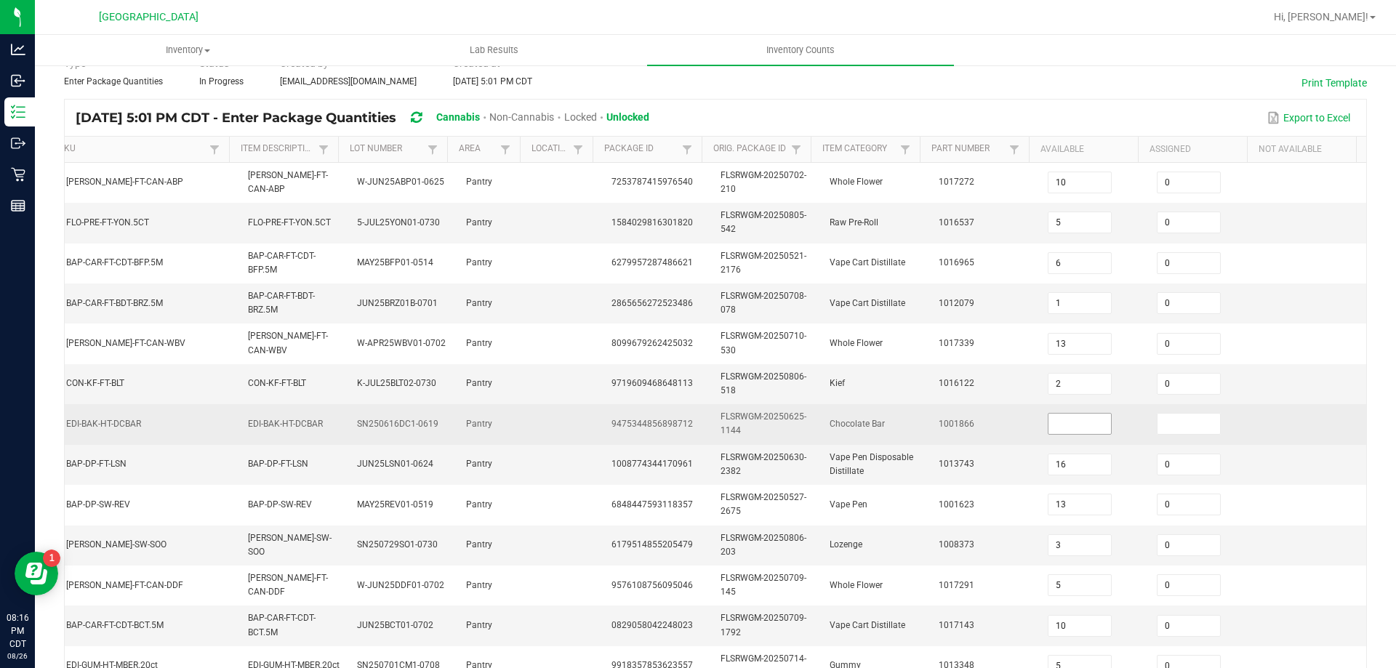
scroll to position [73, 0]
click at [1077, 420] on input at bounding box center [1080, 423] width 63 height 20
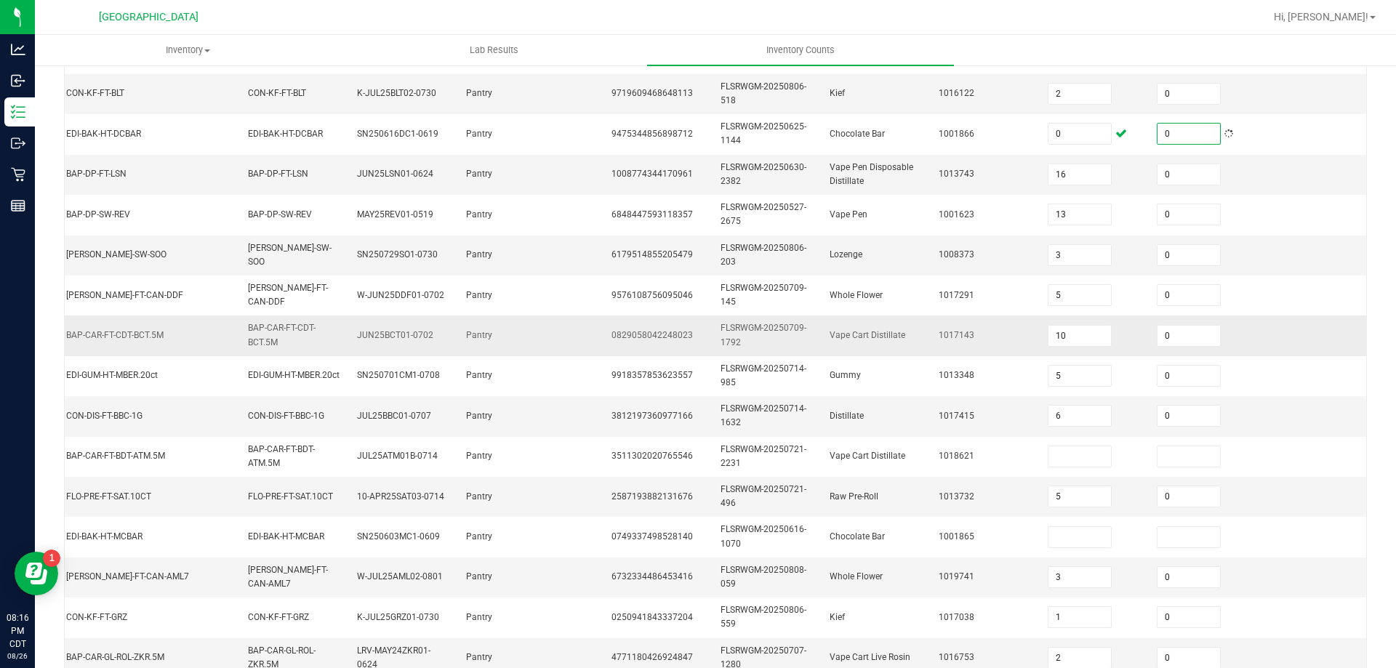
scroll to position [364, 0]
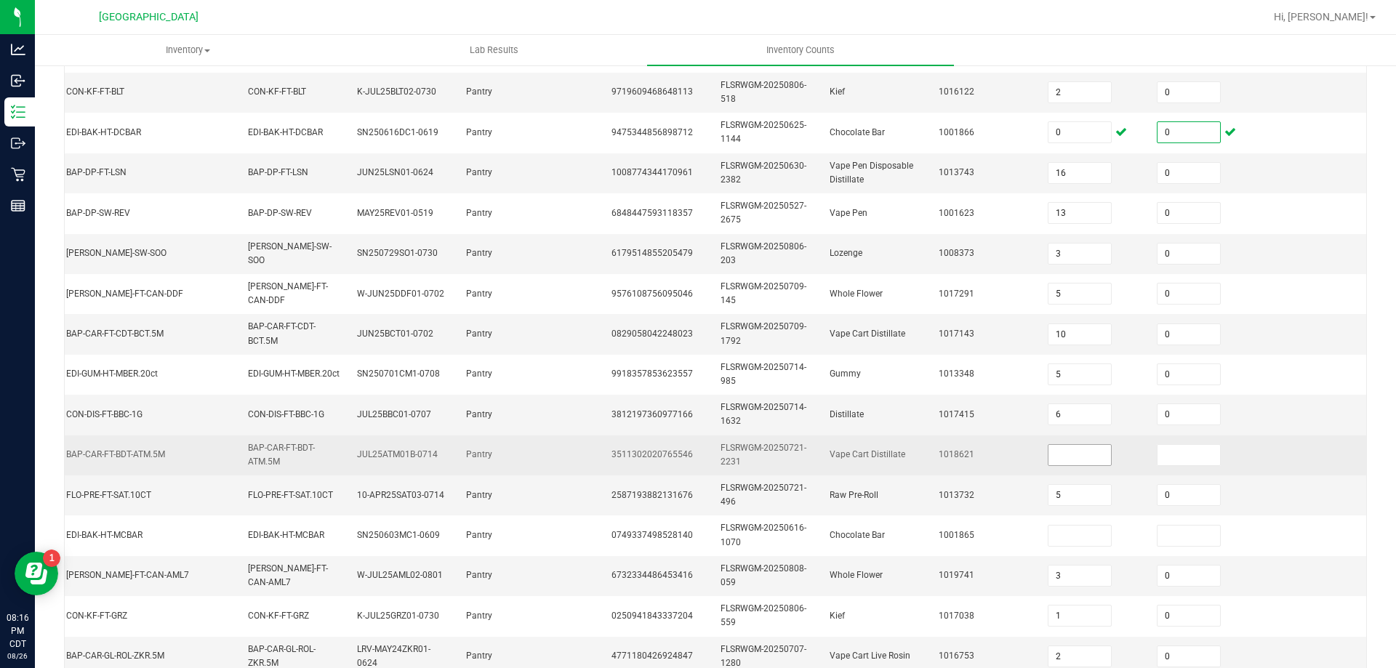
click at [1049, 457] on input at bounding box center [1080, 455] width 63 height 20
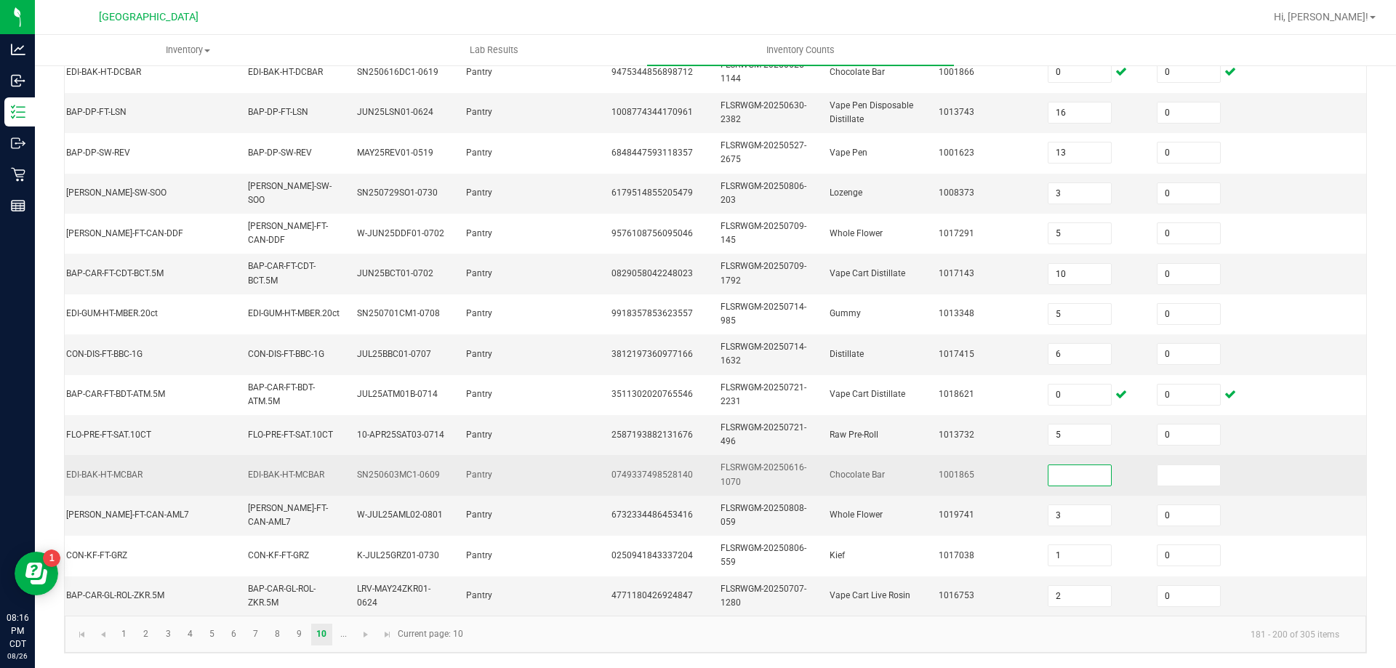
click at [1079, 465] on input at bounding box center [1080, 475] width 63 height 20
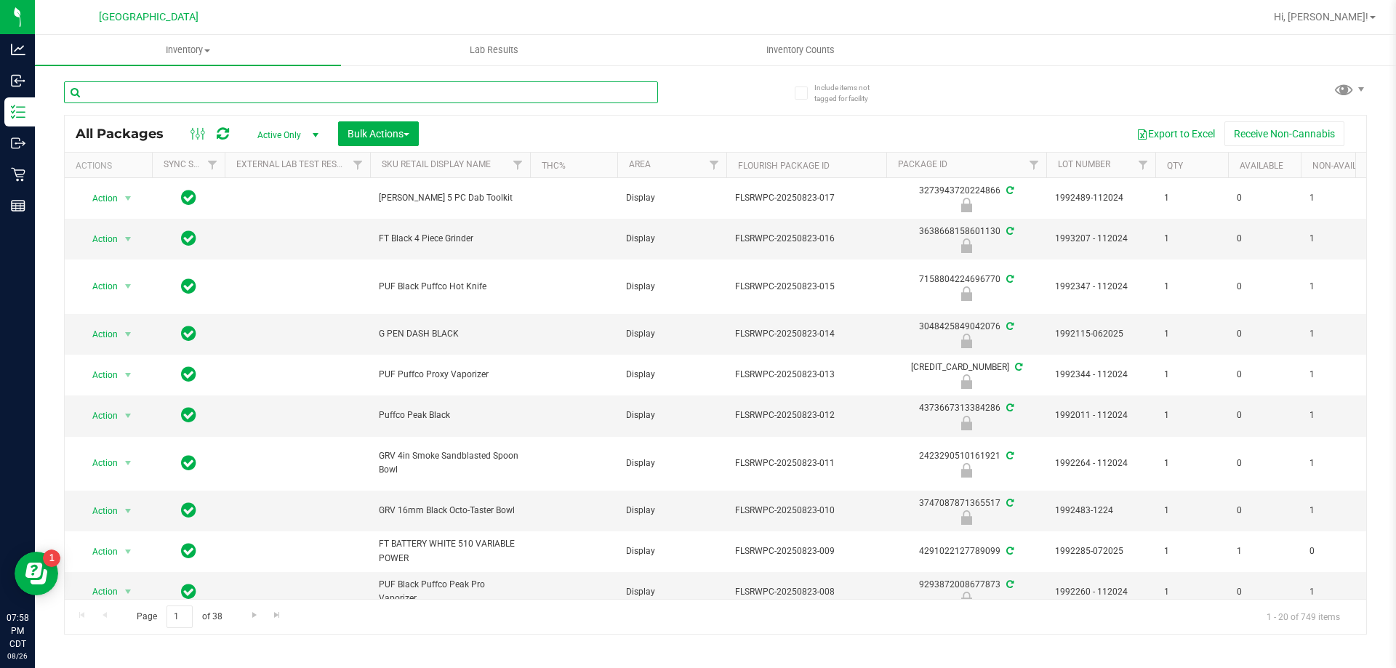
click at [260, 84] on input "text" at bounding box center [361, 92] width 594 height 22
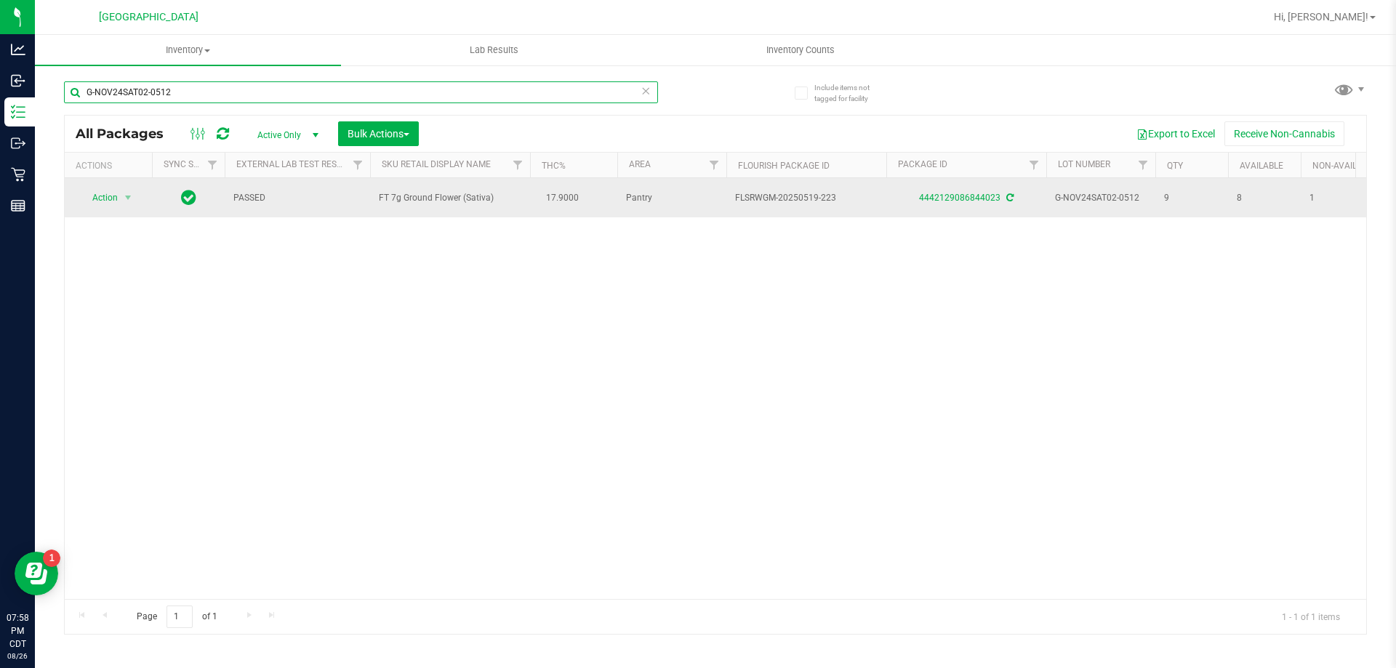
type input "G-NOV24SAT02-0512"
drag, startPoint x: 503, startPoint y: 202, endPoint x: 346, endPoint y: 206, distance: 157.1
copy tr "FT 7g Ground Flower (Sativa)"
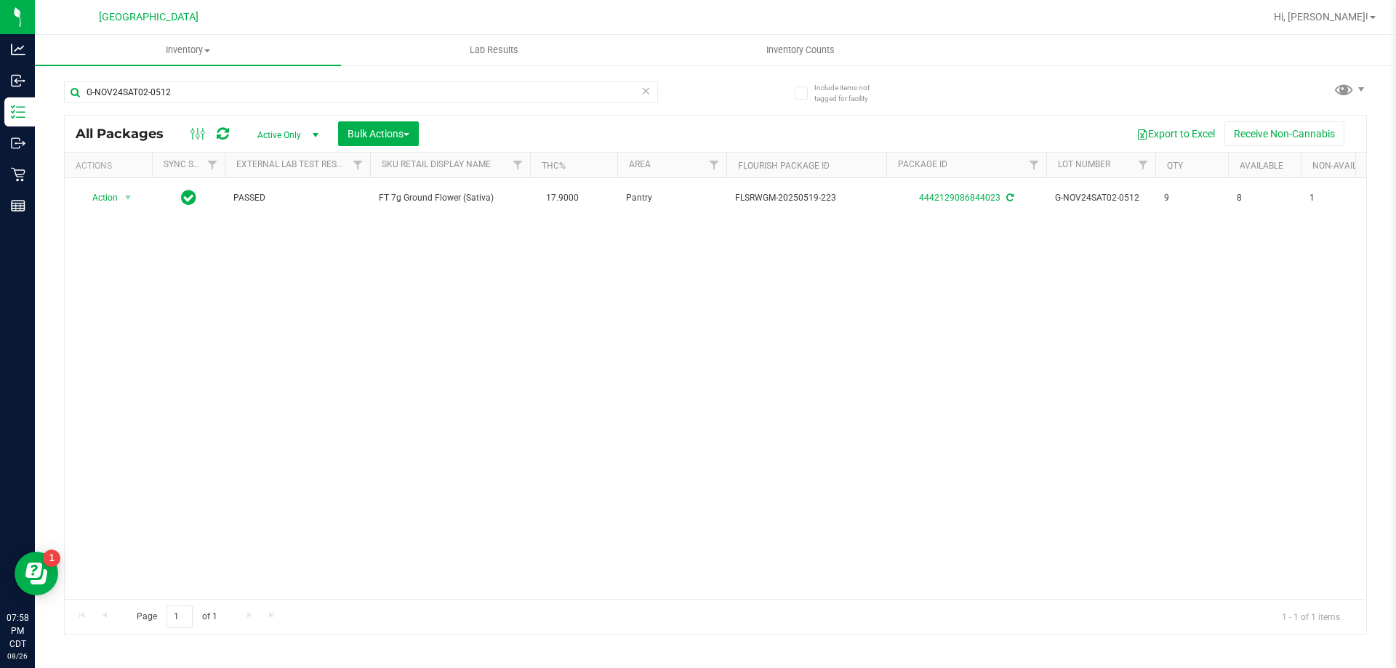
click at [647, 89] on icon at bounding box center [646, 89] width 10 height 17
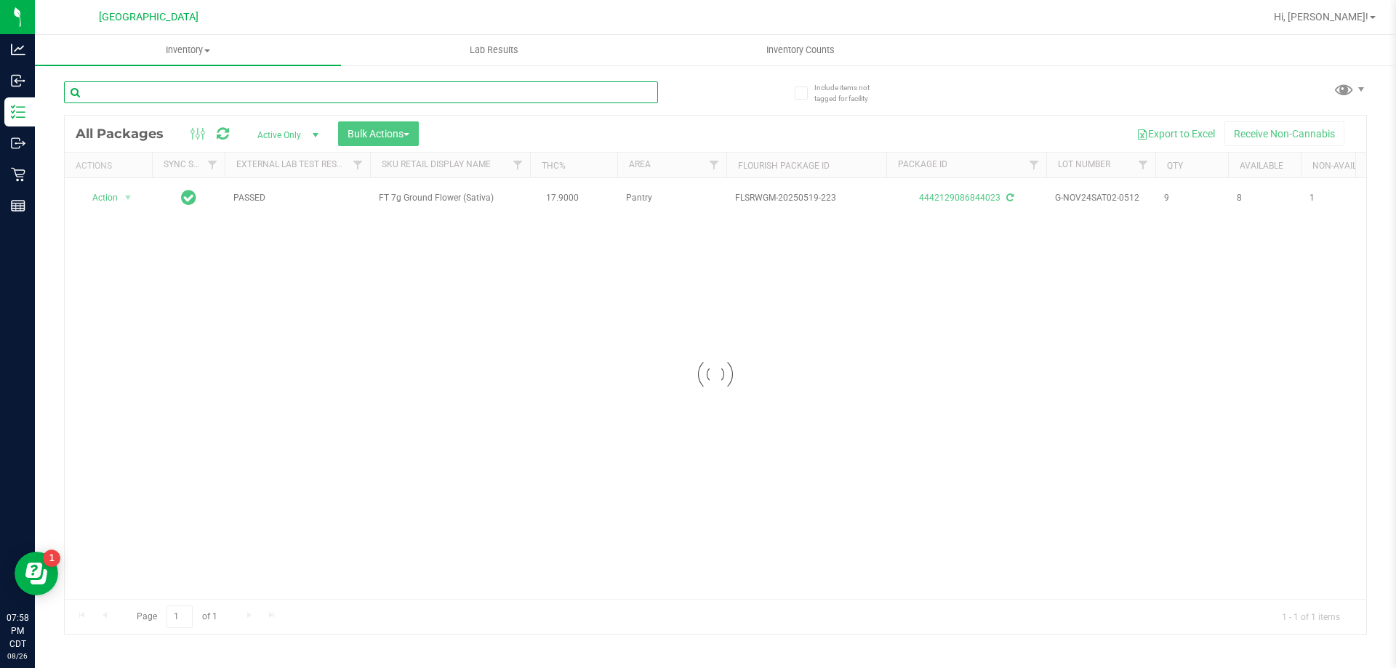
click at [617, 89] on input "text" at bounding box center [361, 92] width 594 height 22
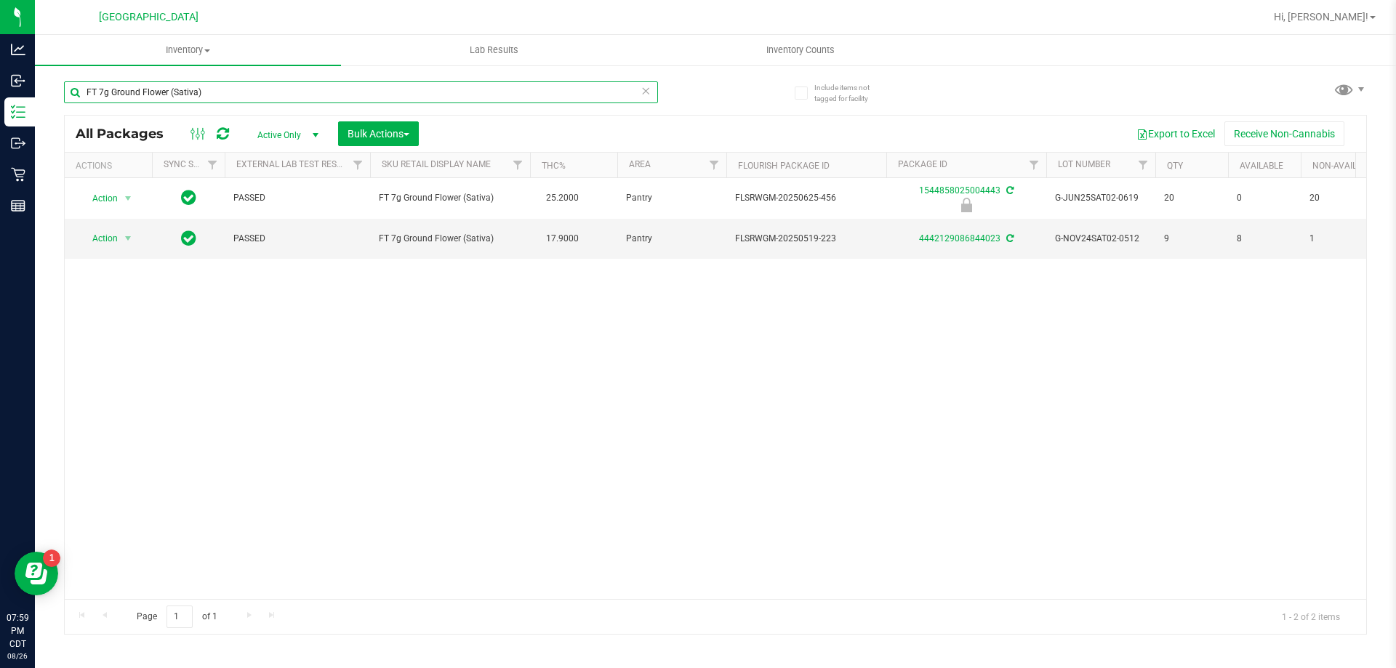
type input "FT 7g Ground Flower (Sativa)"
click at [650, 93] on icon at bounding box center [646, 89] width 10 height 17
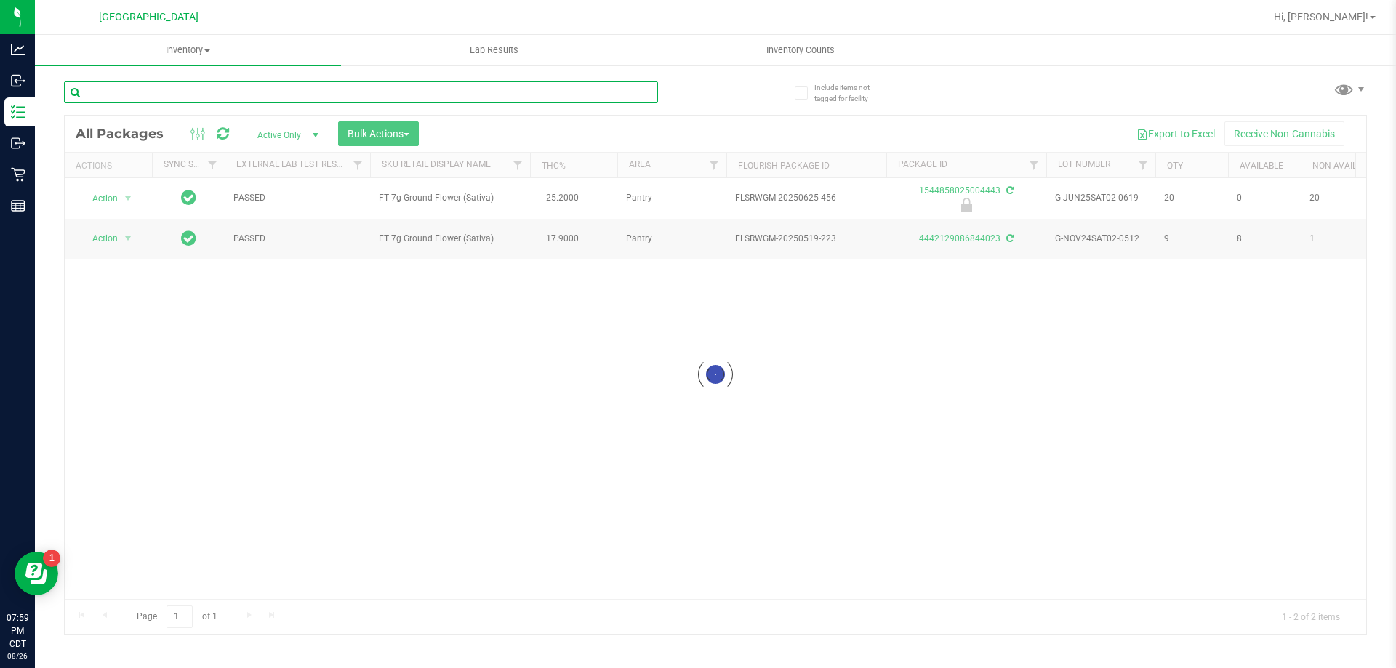
click at [639, 92] on input "text" at bounding box center [361, 92] width 594 height 22
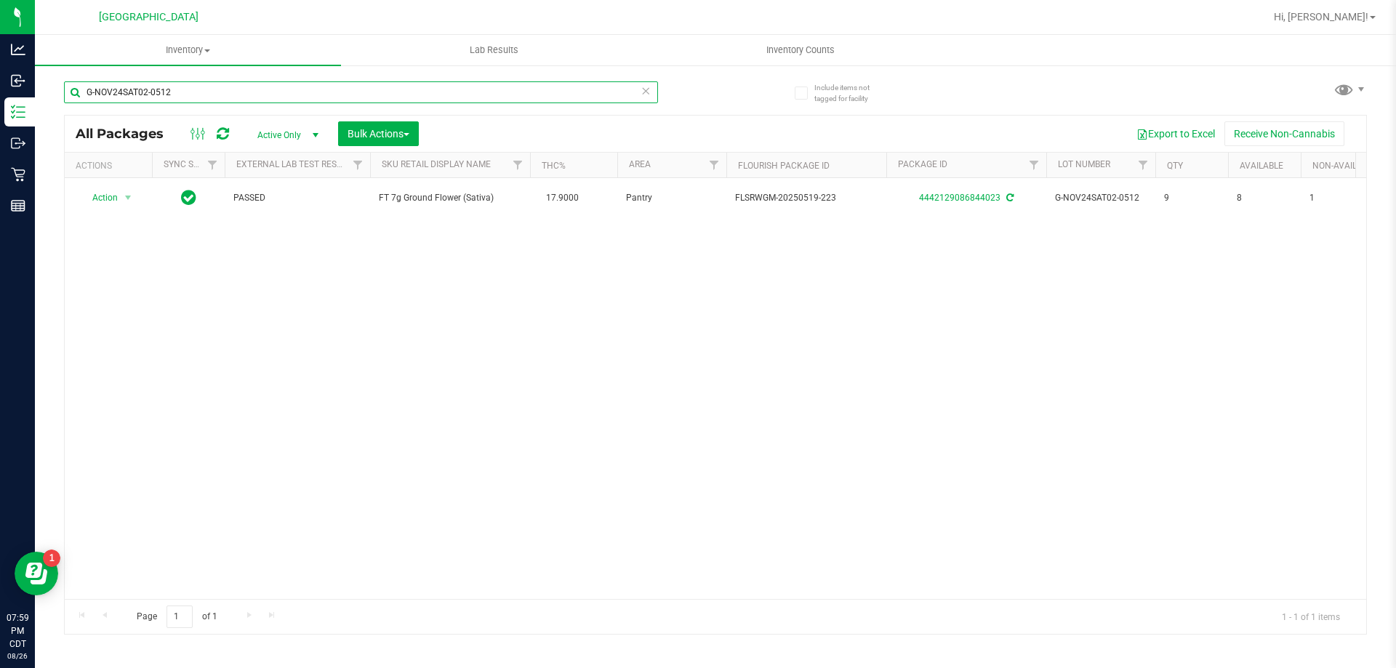
type input "G-NOV24SAT02-0512"
click at [643, 92] on icon at bounding box center [646, 89] width 10 height 17
drag, startPoint x: 639, startPoint y: 92, endPoint x: 654, endPoint y: 73, distance: 24.3
click at [638, 92] on input "text" at bounding box center [361, 92] width 594 height 22
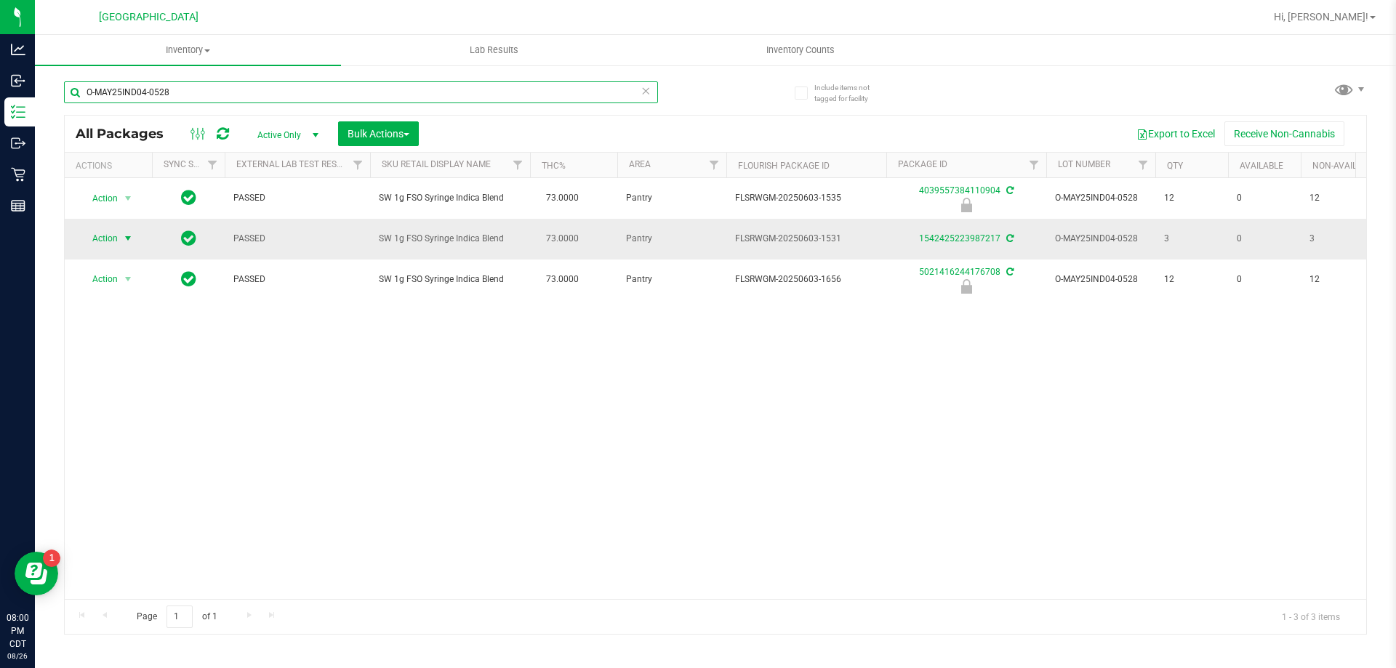
type input "O-MAY25IND04-0528"
click at [104, 237] on span "Action" at bounding box center [98, 238] width 39 height 20
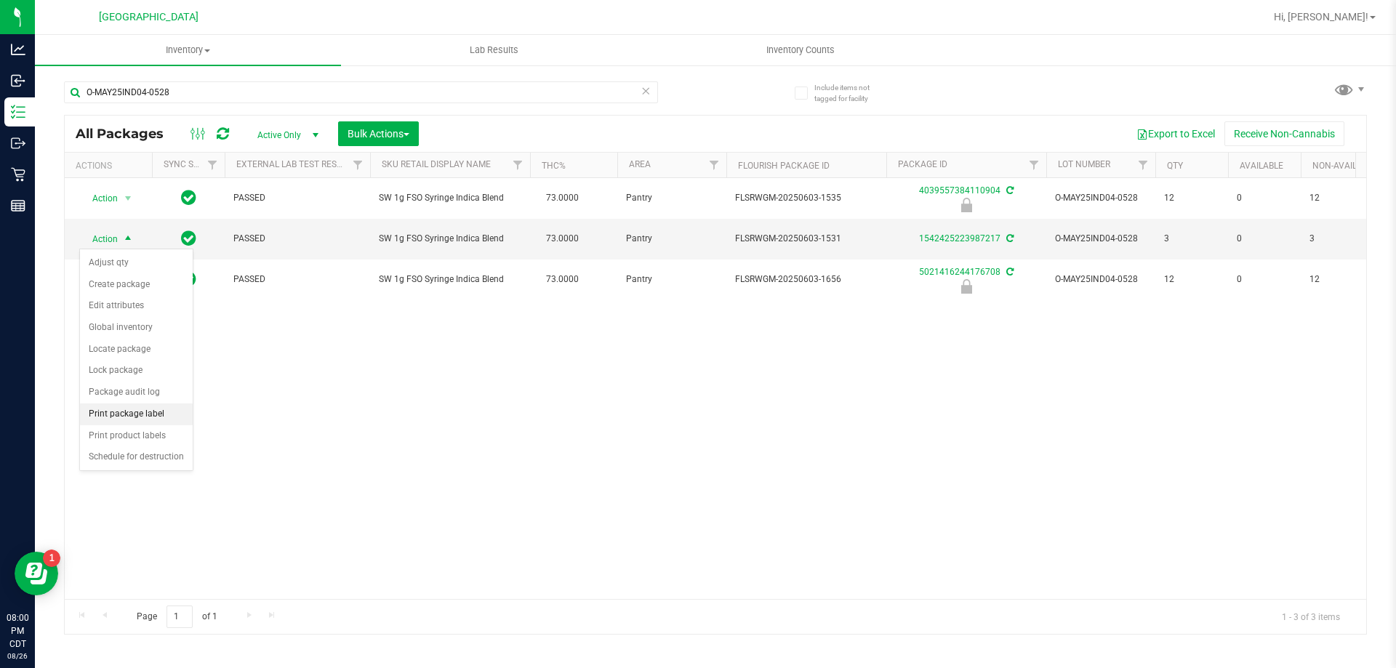
click at [143, 410] on li "Print package label" at bounding box center [136, 415] width 113 height 22
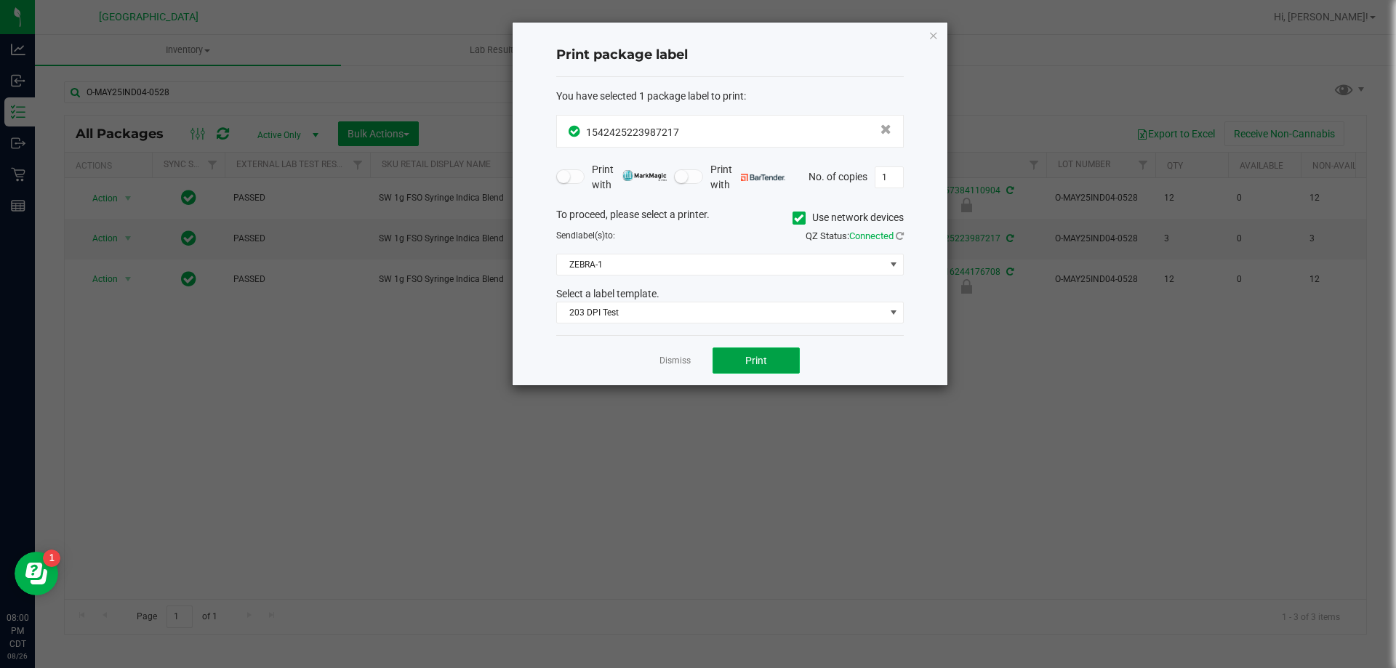
click at [767, 364] on span "Print" at bounding box center [757, 361] width 22 height 12
click at [680, 356] on link "Dismiss" at bounding box center [675, 361] width 31 height 12
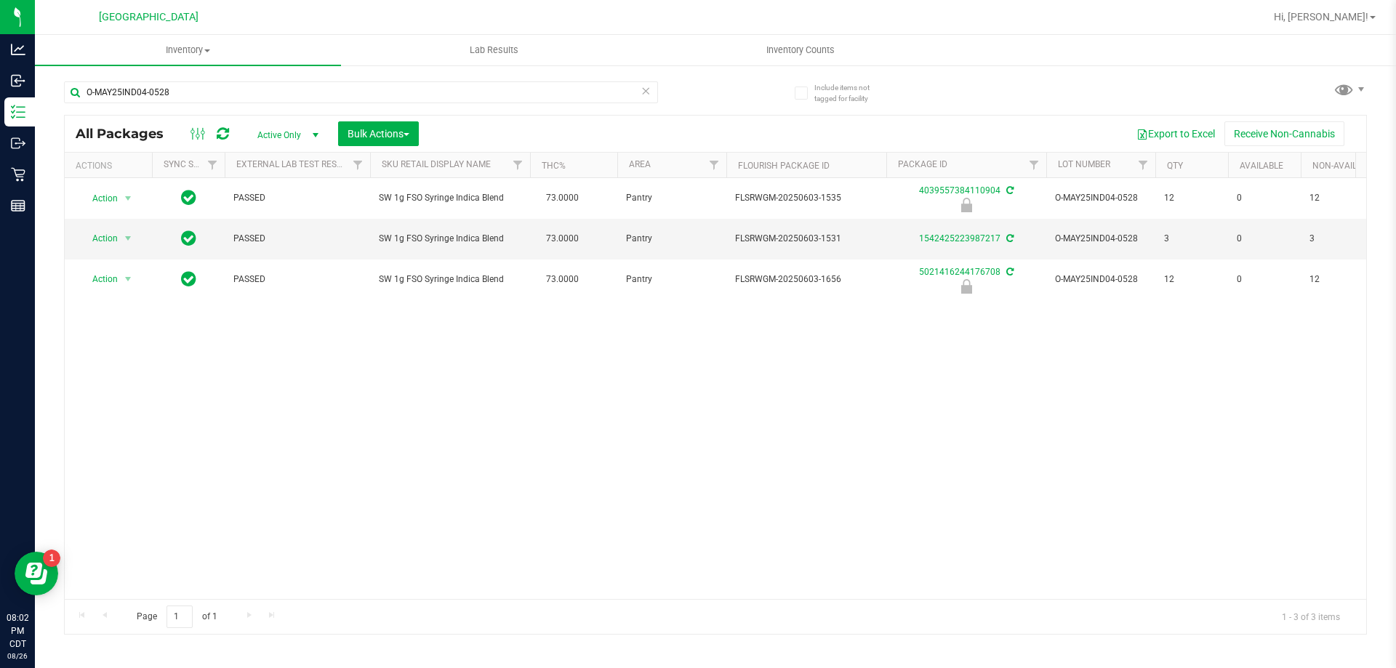
click at [644, 93] on icon at bounding box center [646, 89] width 10 height 17
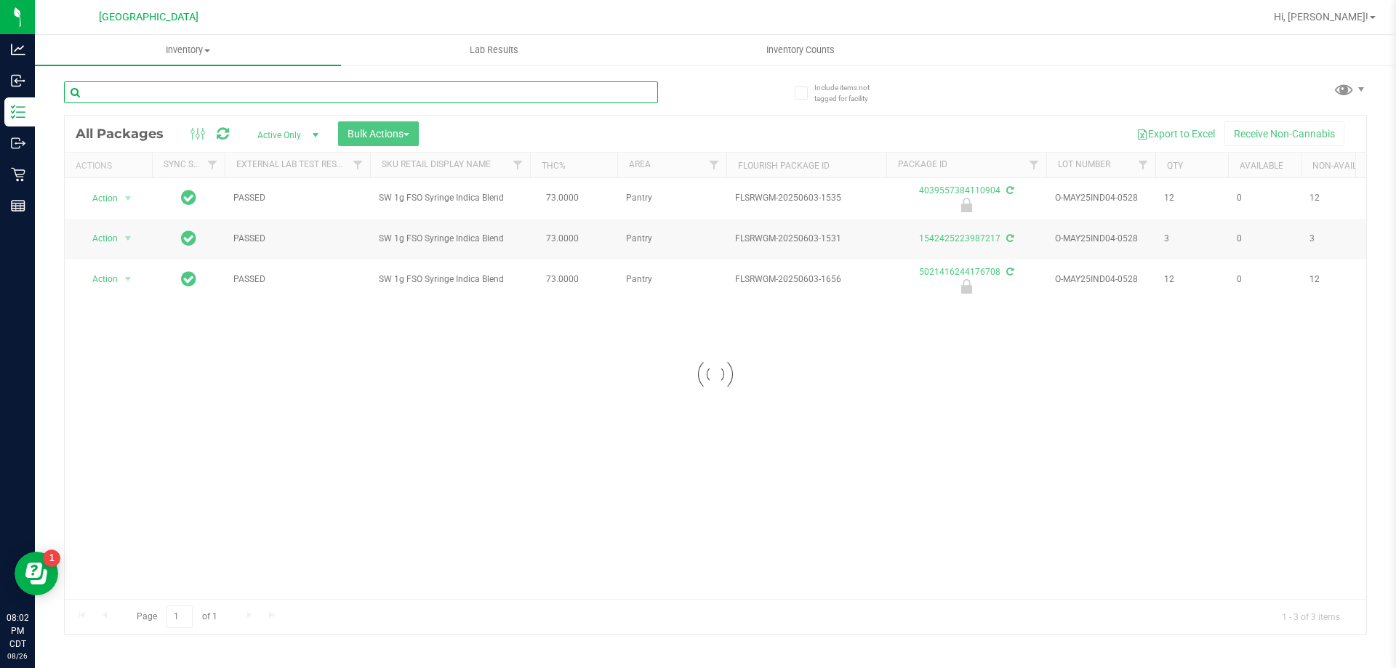
click at [645, 93] on input "text" at bounding box center [361, 92] width 594 height 22
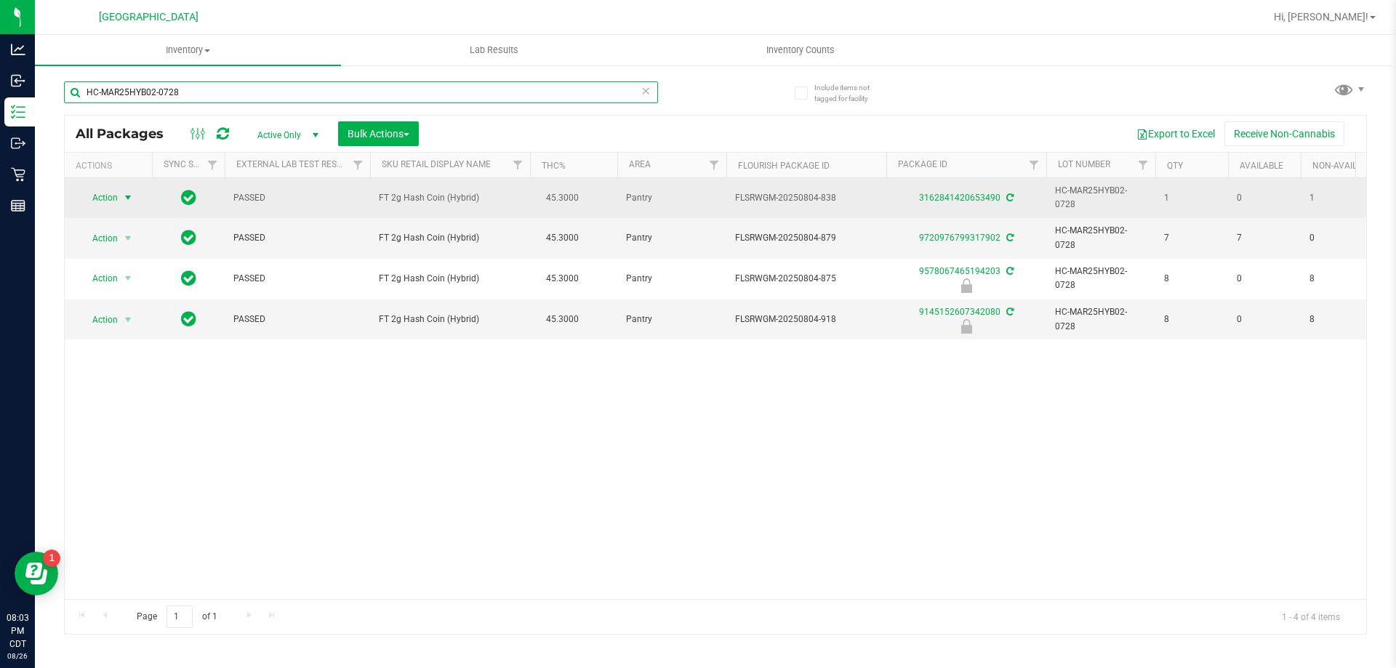
type input "HC-MAR25HYB02-0728"
click at [124, 198] on span "select" at bounding box center [128, 198] width 12 height 12
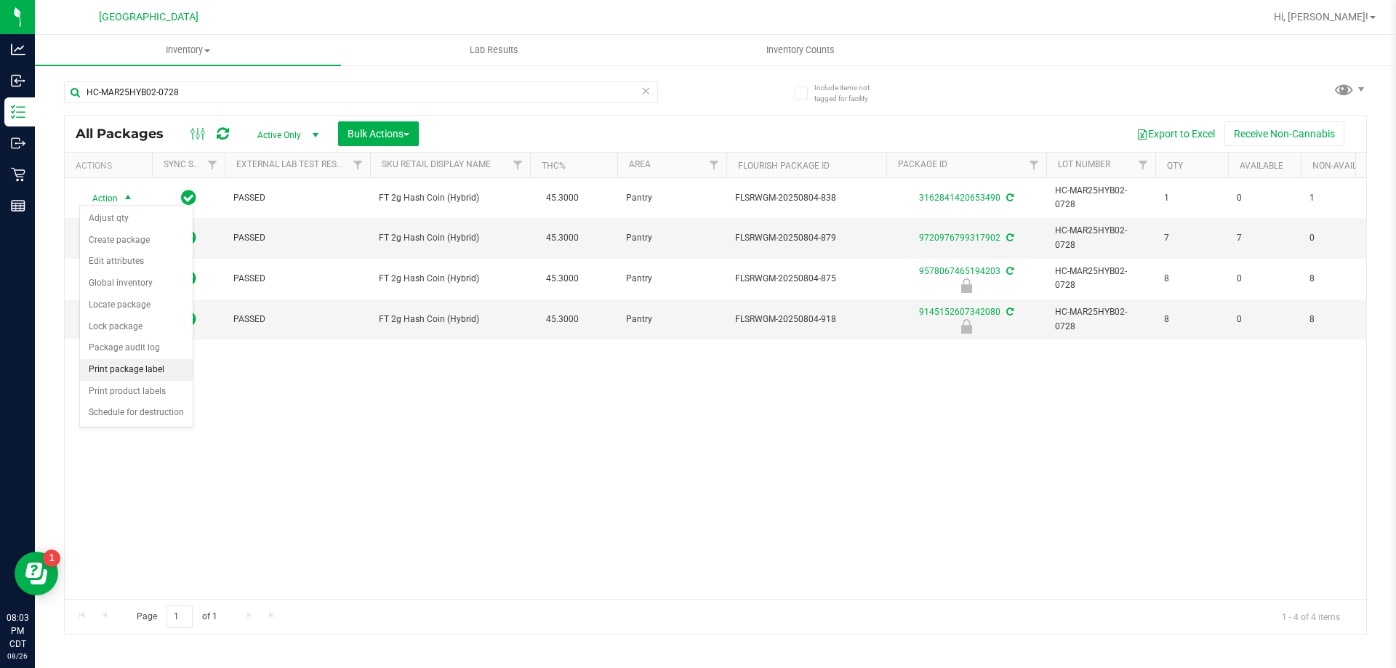
click at [134, 378] on li "Print package label" at bounding box center [136, 370] width 113 height 22
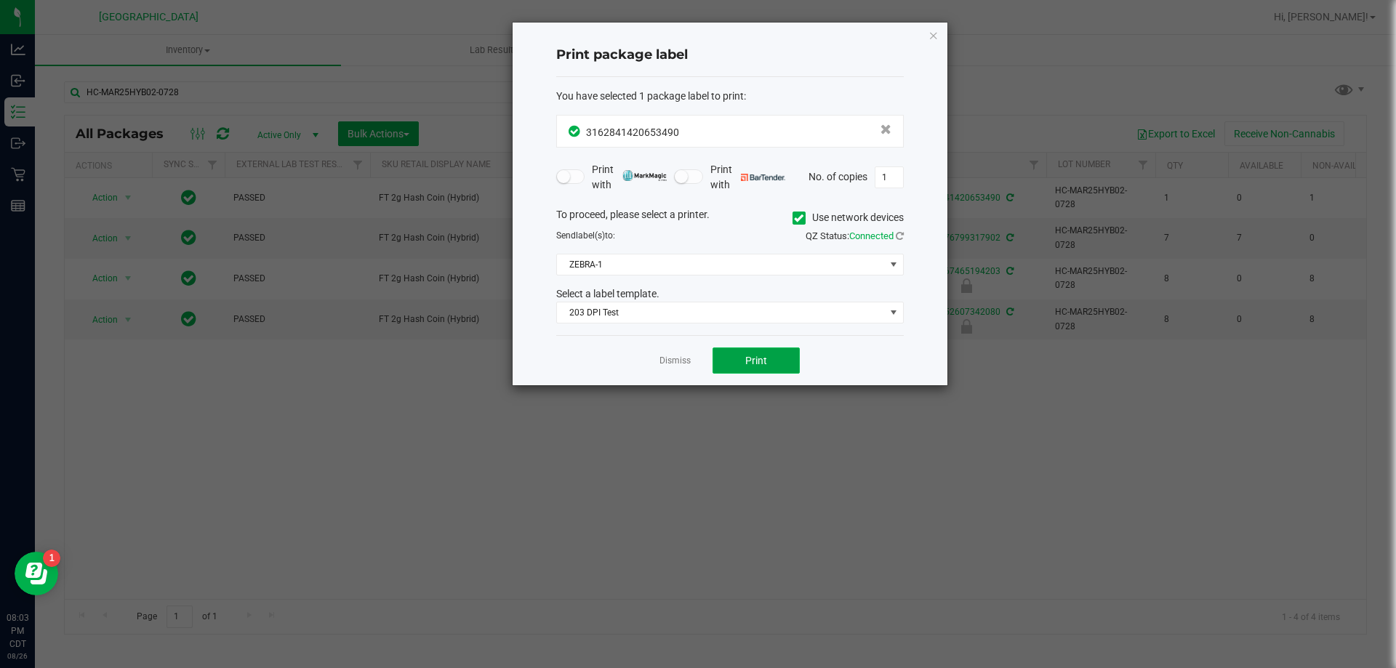
click at [771, 353] on button "Print" at bounding box center [756, 361] width 87 height 26
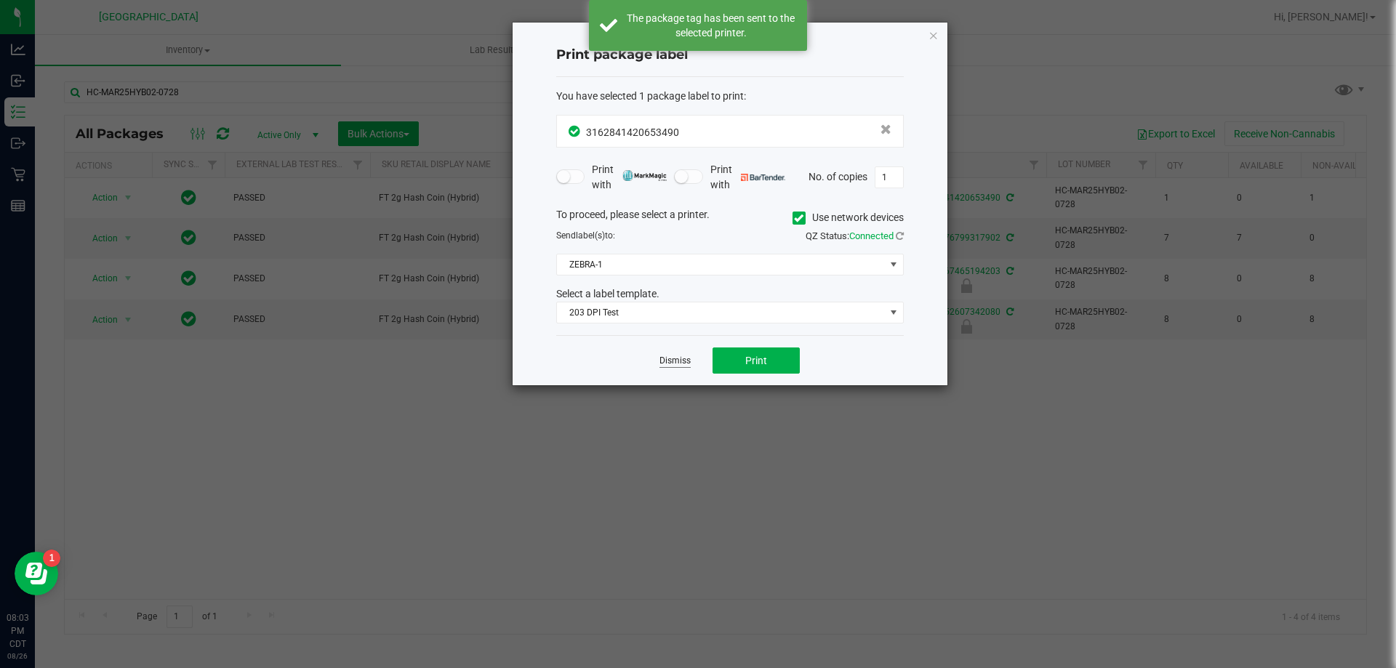
click at [673, 359] on link "Dismiss" at bounding box center [675, 361] width 31 height 12
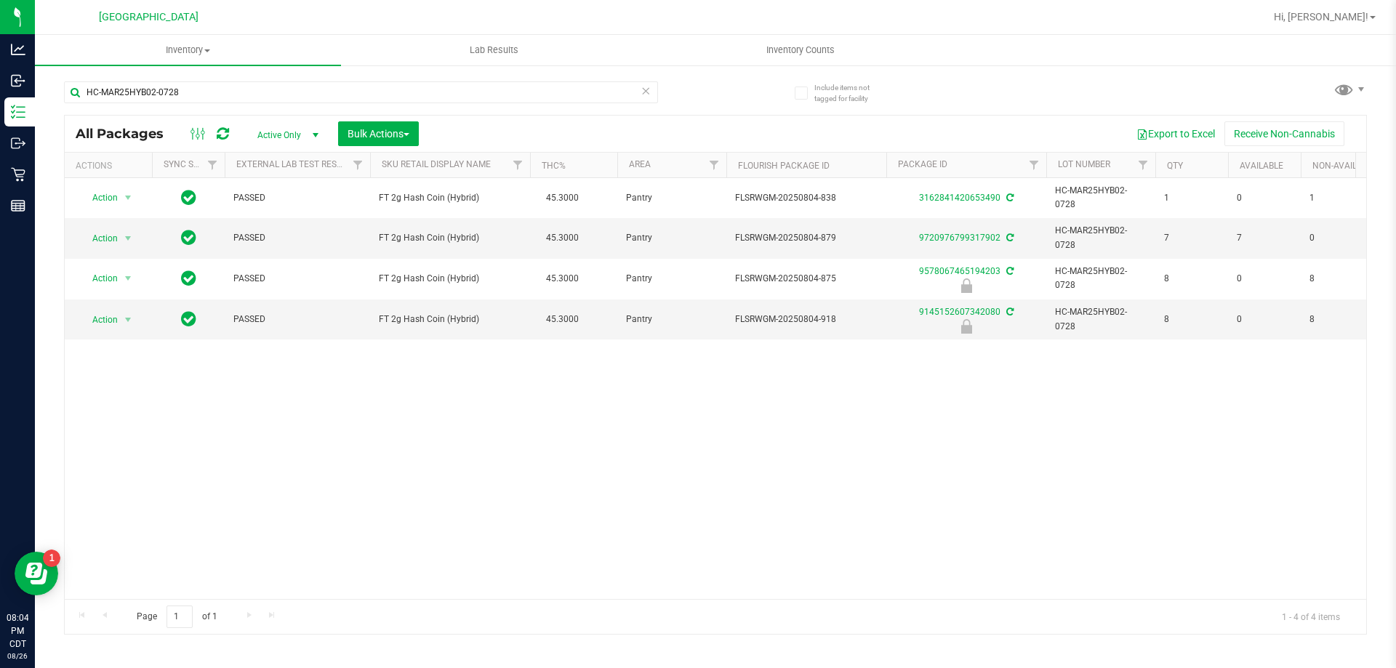
click at [644, 96] on icon at bounding box center [646, 89] width 10 height 17
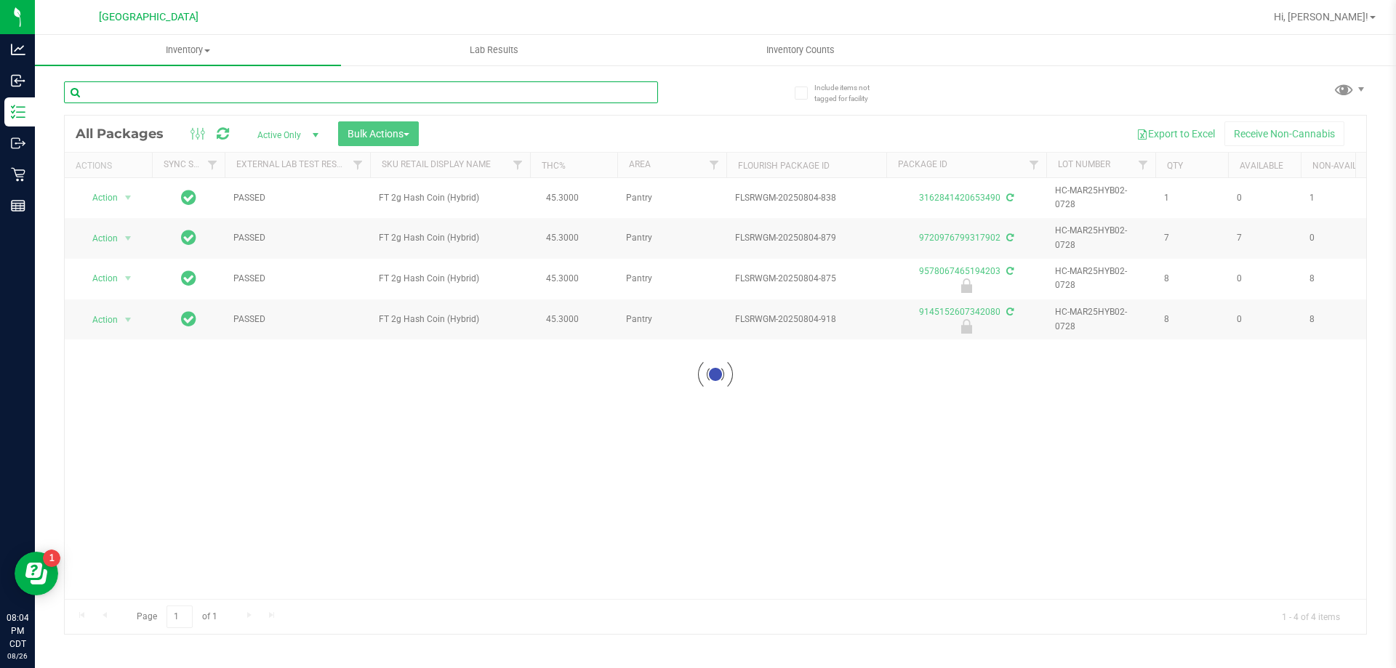
click at [634, 95] on input "text" at bounding box center [361, 92] width 594 height 22
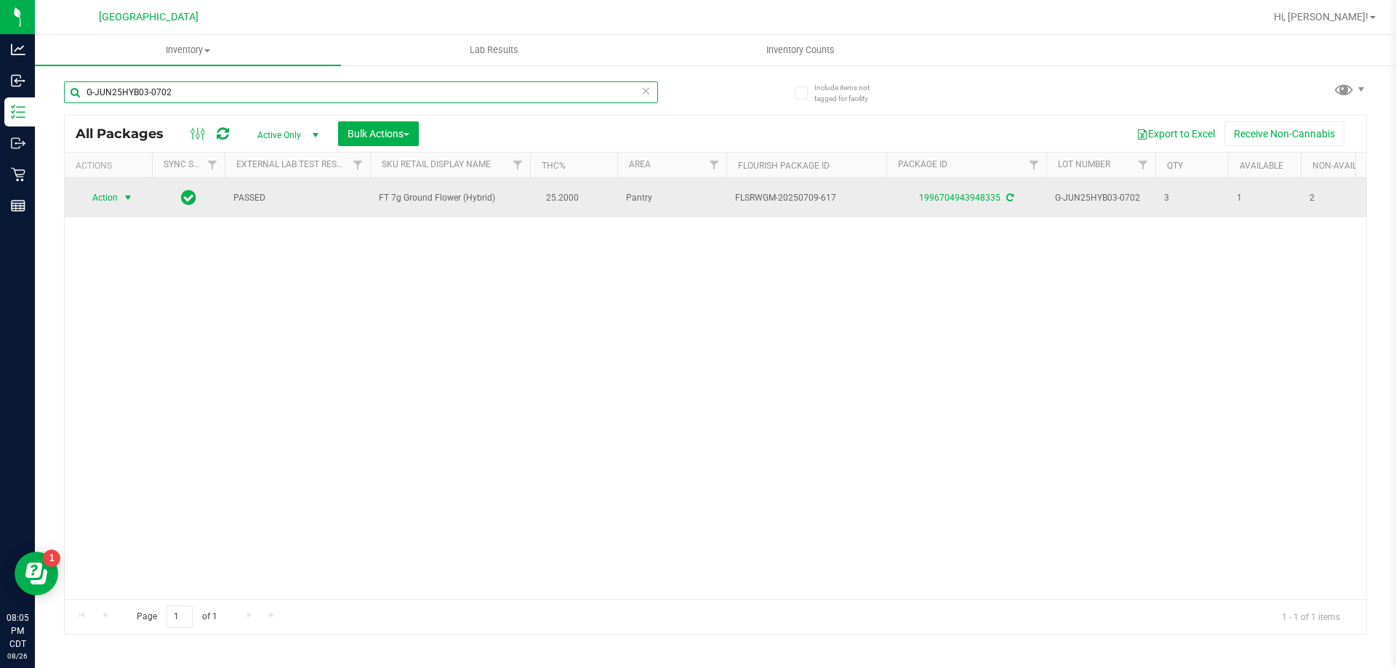
type input "G-JUN25HYB03-0702"
click at [111, 199] on span "Action" at bounding box center [98, 198] width 39 height 20
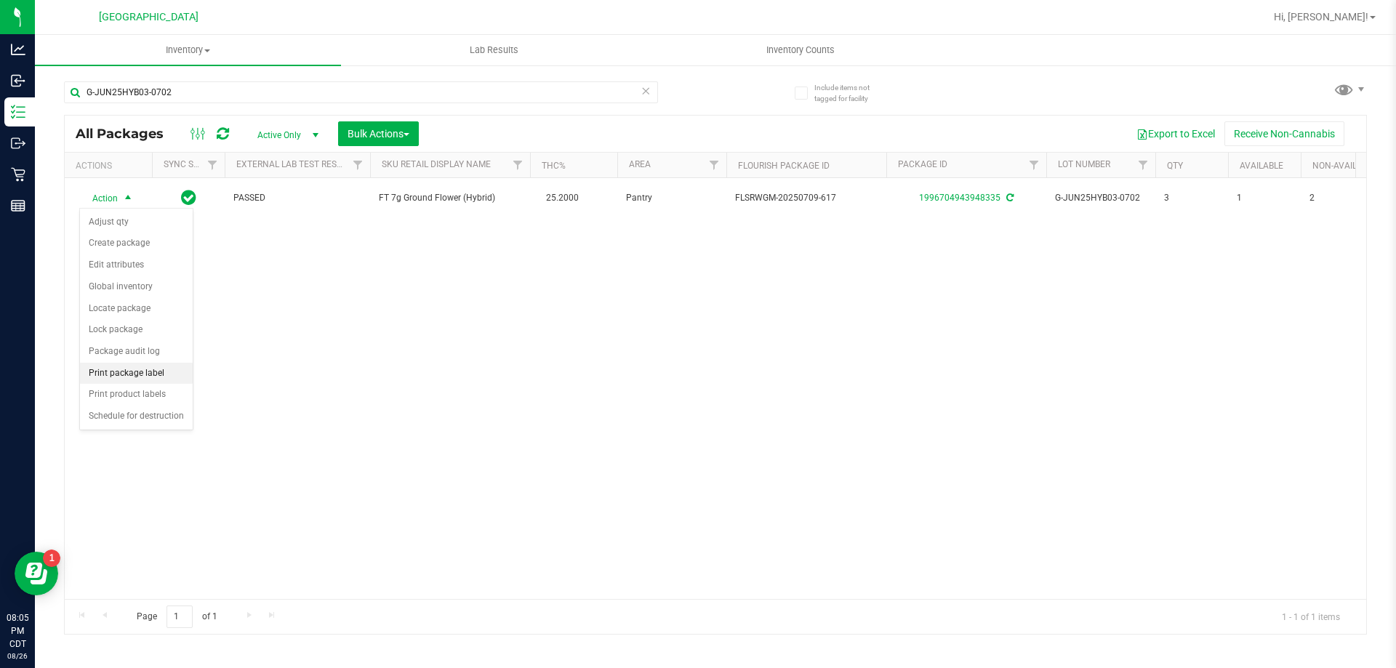
click at [156, 380] on li "Print package label" at bounding box center [136, 374] width 113 height 22
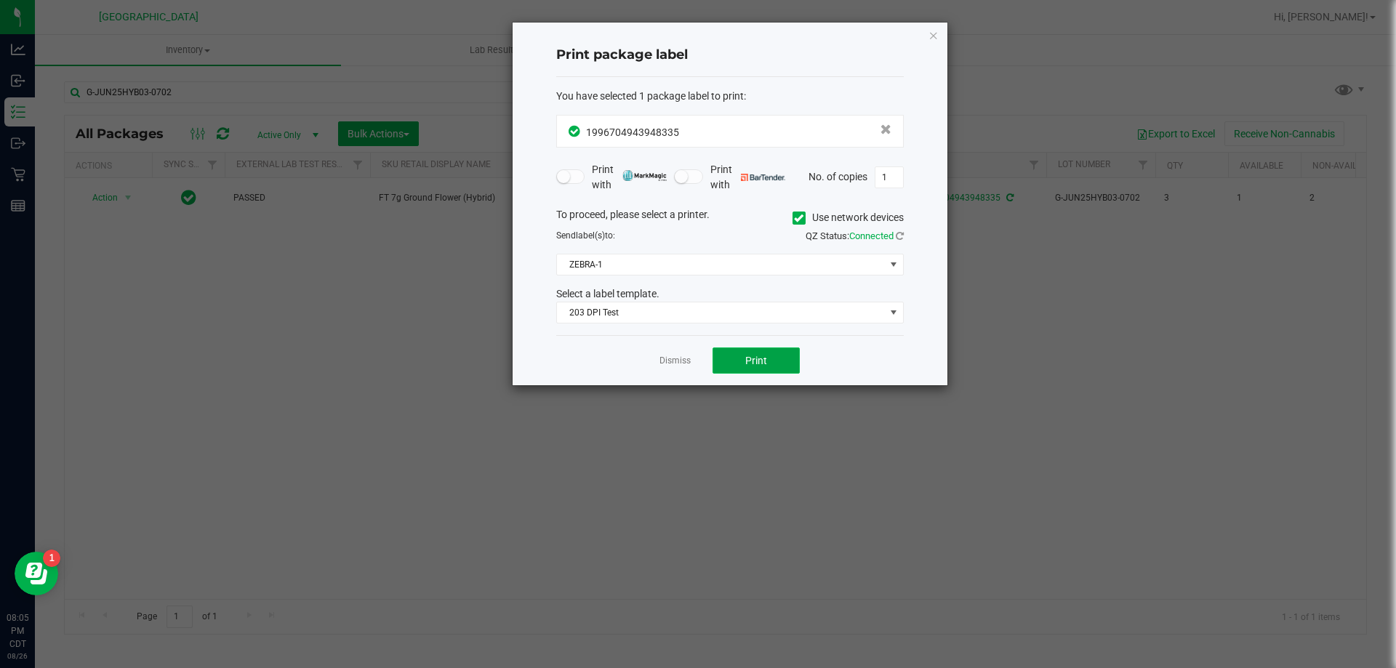
click at [780, 359] on button "Print" at bounding box center [756, 361] width 87 height 26
click at [677, 361] on link "Dismiss" at bounding box center [675, 361] width 31 height 12
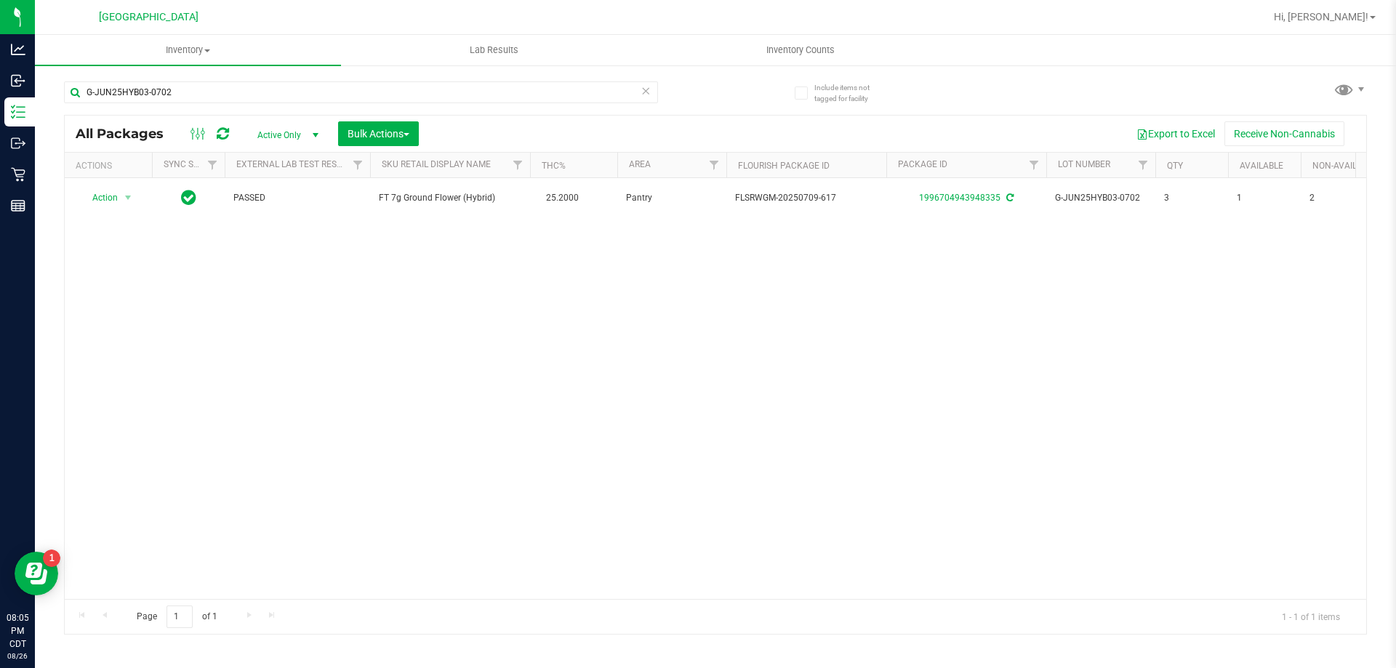
click at [645, 89] on icon at bounding box center [646, 89] width 10 height 17
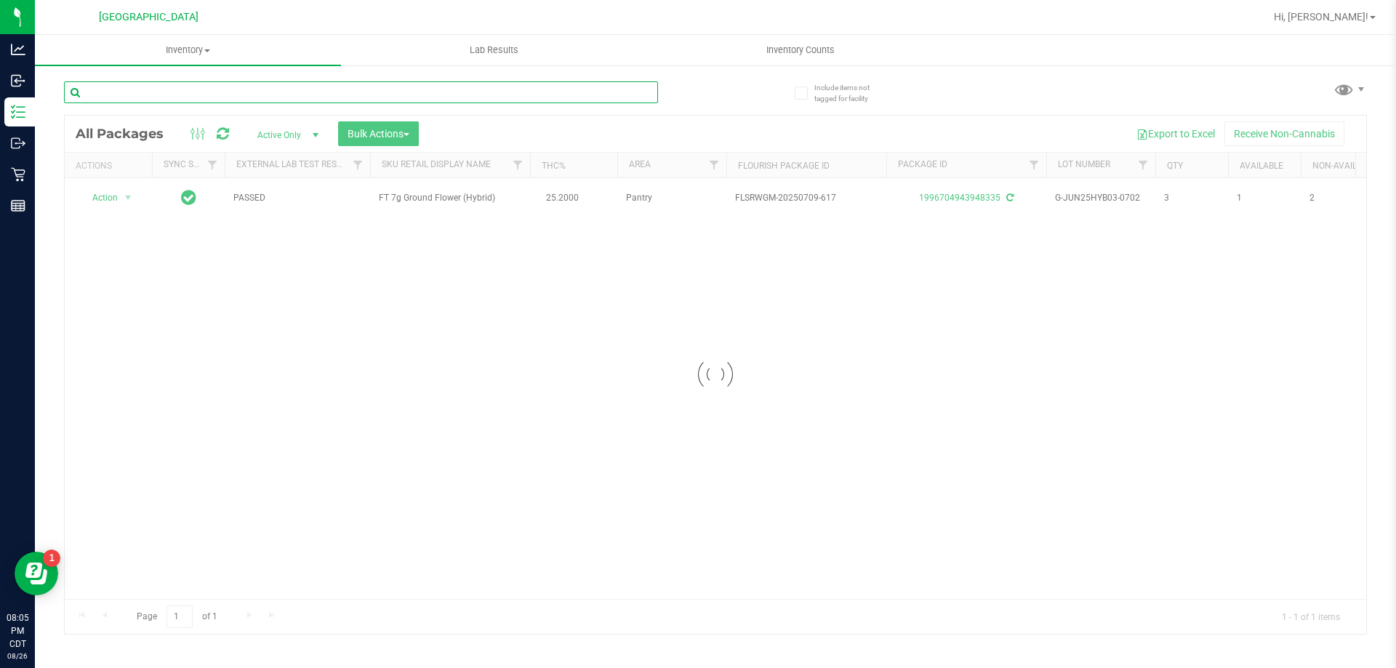
click at [631, 88] on input "text" at bounding box center [361, 92] width 594 height 22
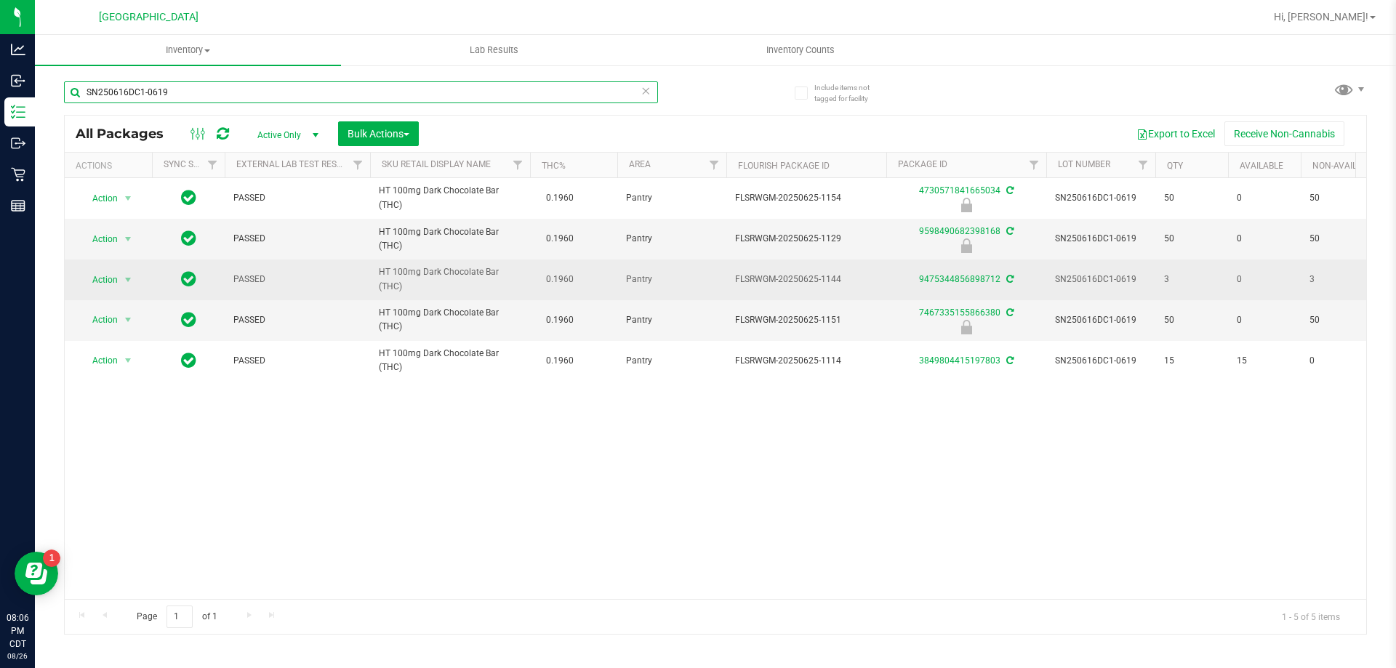
type input "SN250616DC1-0619"
click at [103, 283] on span "Action" at bounding box center [98, 280] width 39 height 20
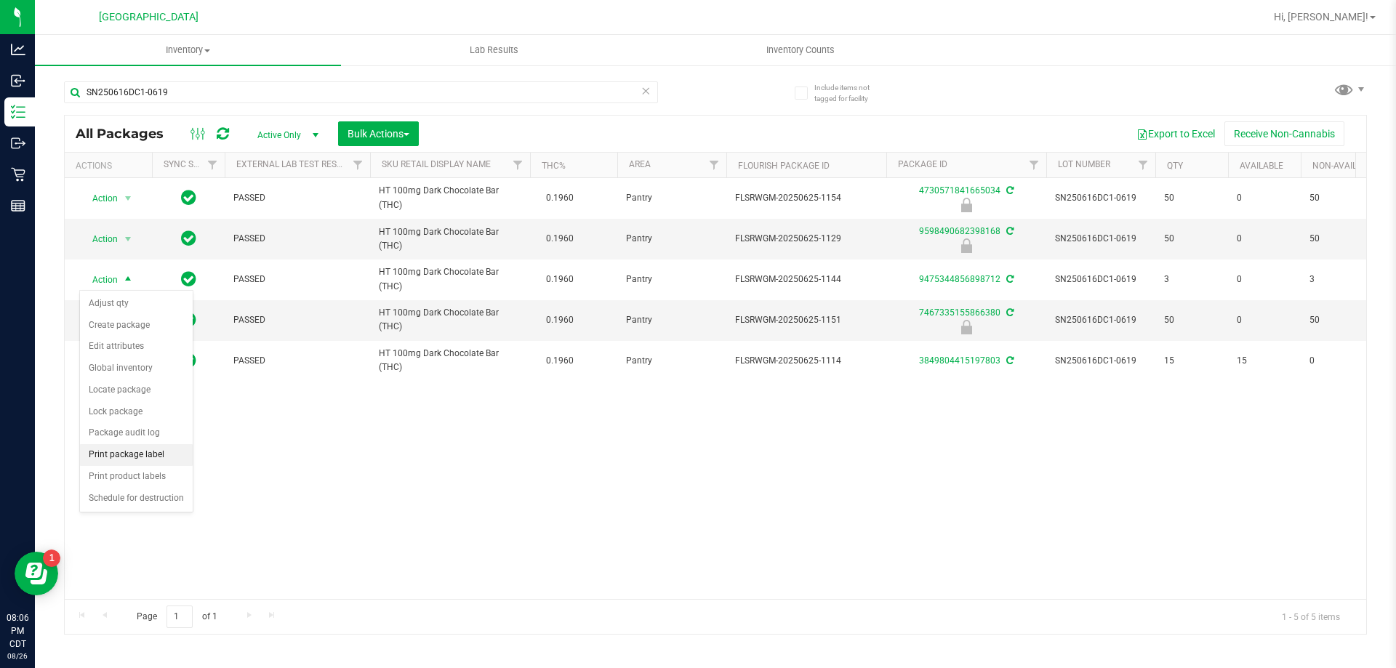
click at [162, 454] on li "Print package label" at bounding box center [136, 455] width 113 height 22
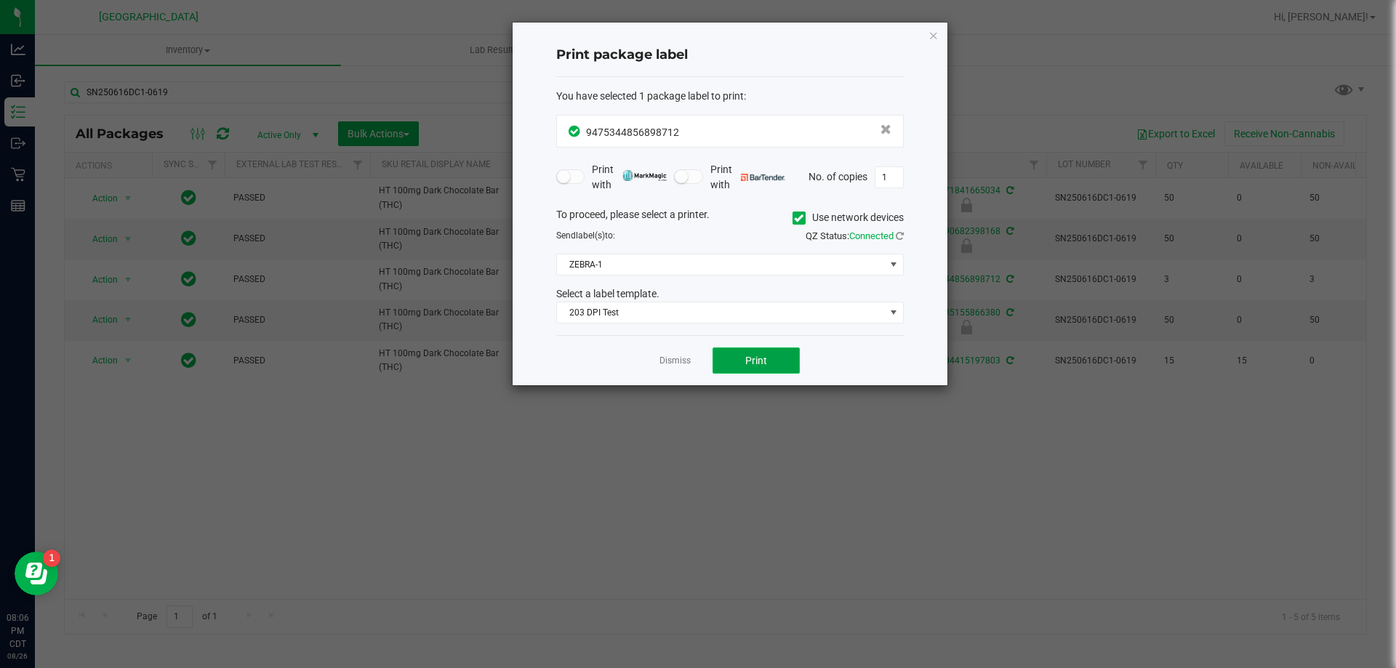
click at [750, 348] on button "Print" at bounding box center [756, 361] width 87 height 26
click at [677, 356] on link "Dismiss" at bounding box center [675, 361] width 31 height 12
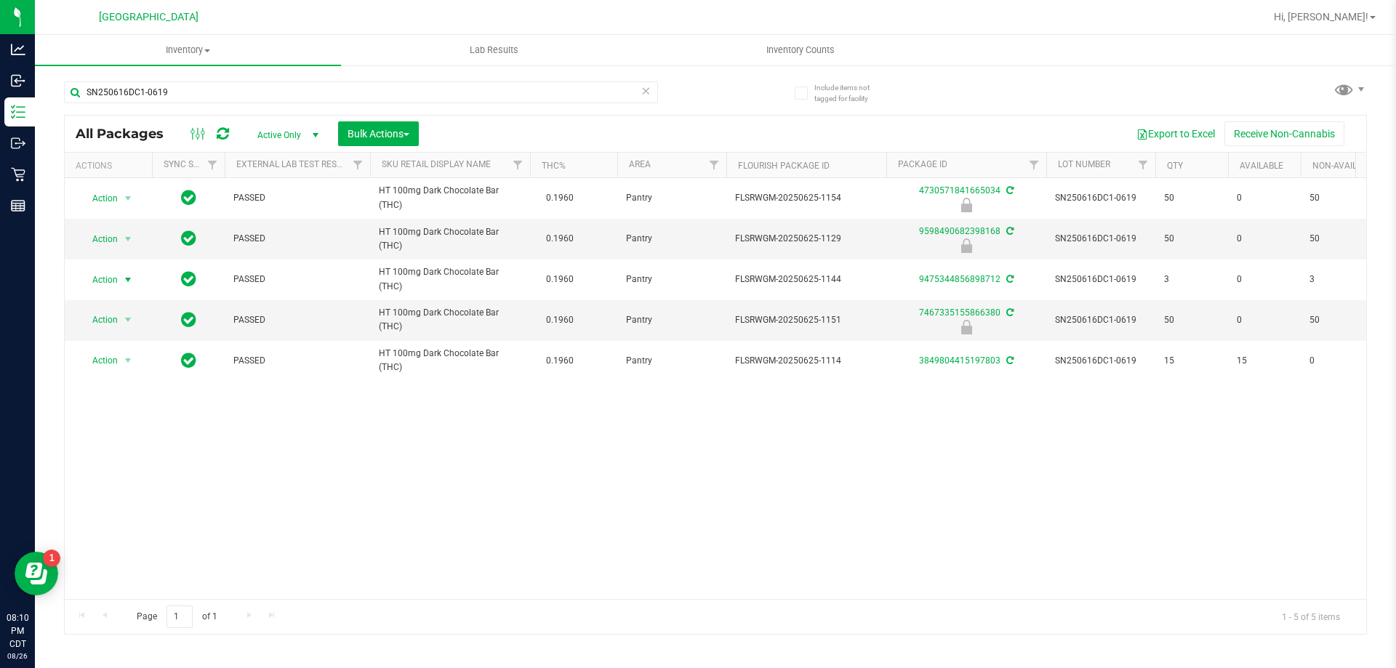
click at [648, 95] on icon at bounding box center [646, 89] width 10 height 17
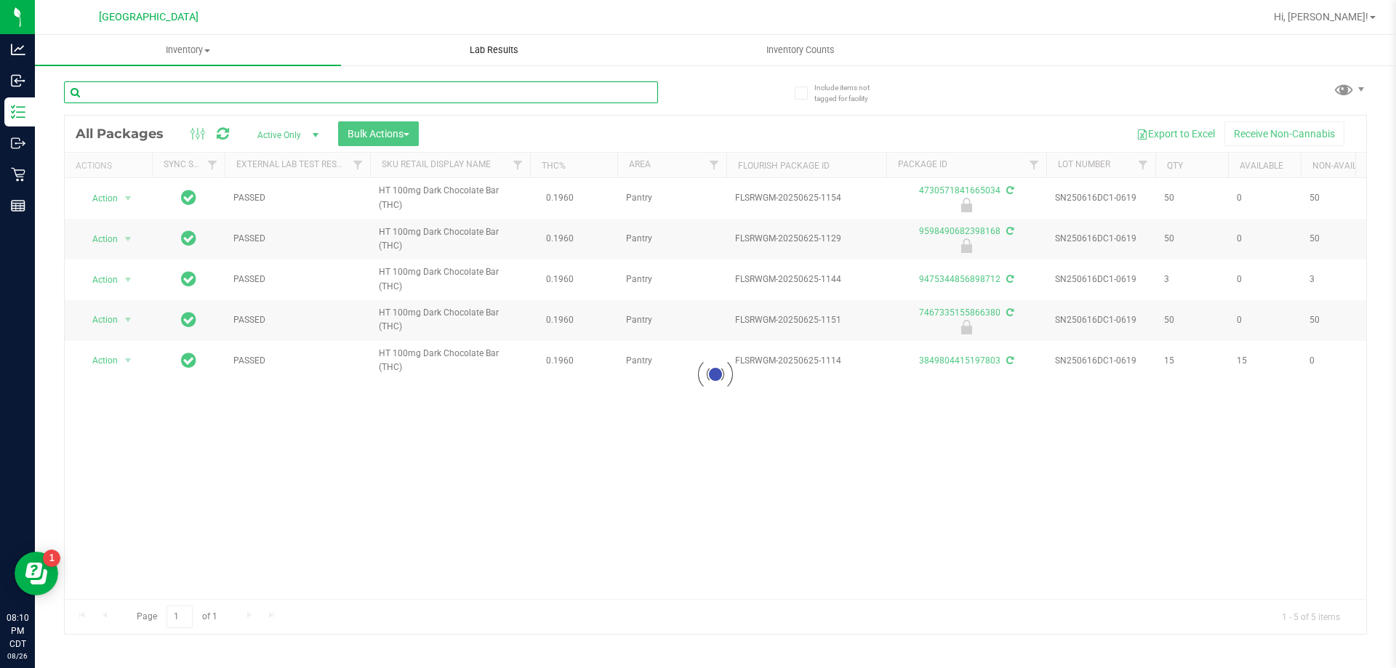
drag, startPoint x: 626, startPoint y: 95, endPoint x: 606, endPoint y: 63, distance: 37.3
click at [610, 72] on div at bounding box center [390, 91] width 652 height 47
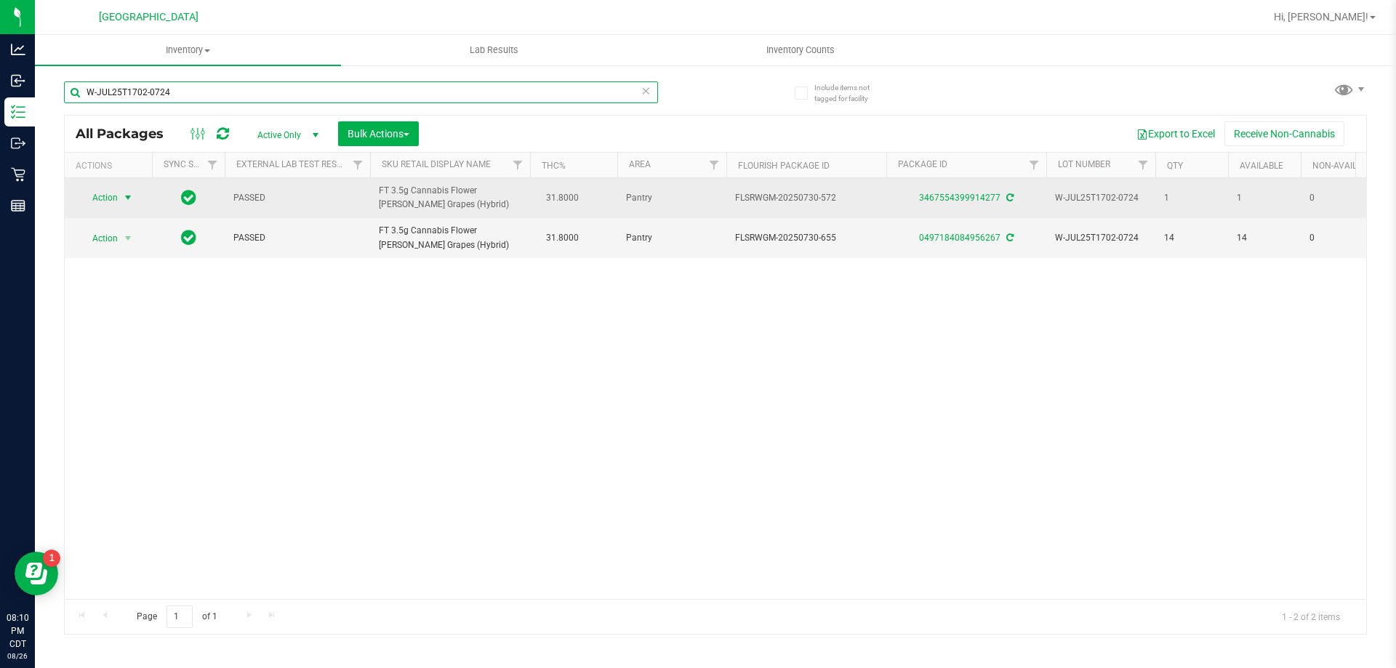
type input "W-JUL25T1702-0724"
click at [111, 201] on span "Action" at bounding box center [98, 198] width 39 height 20
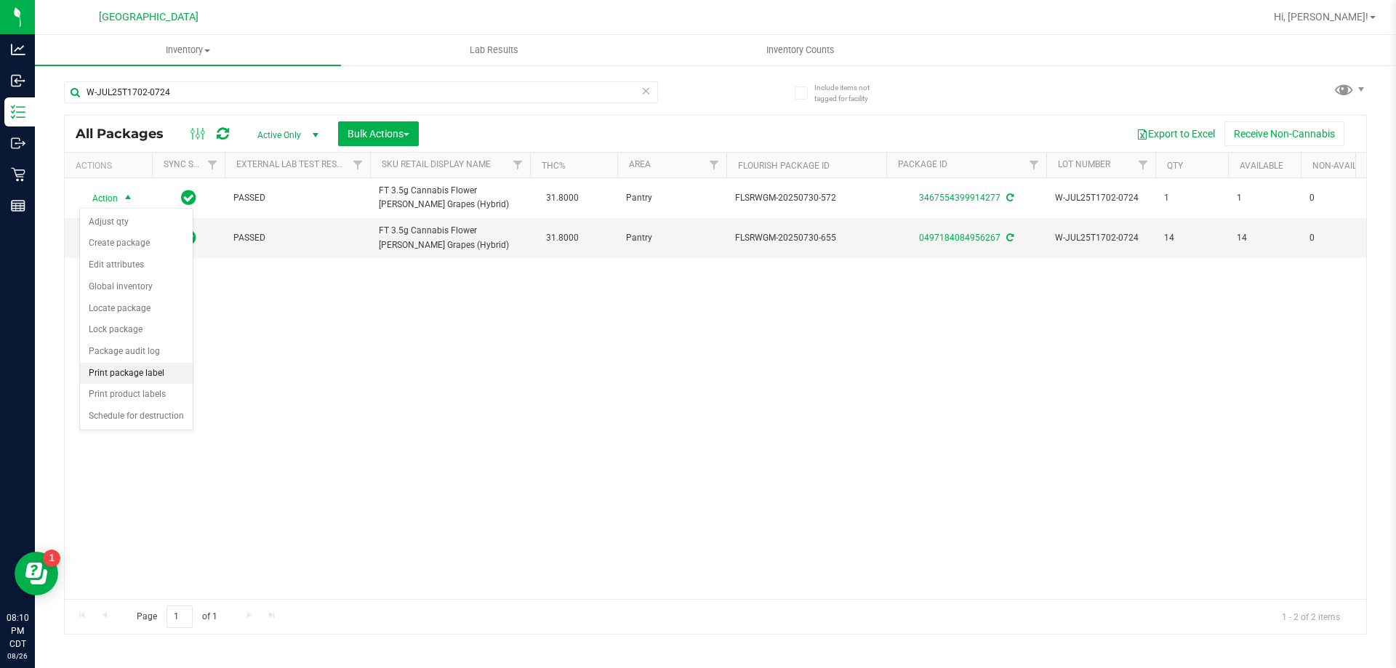
click at [153, 380] on li "Print package label" at bounding box center [136, 374] width 113 height 22
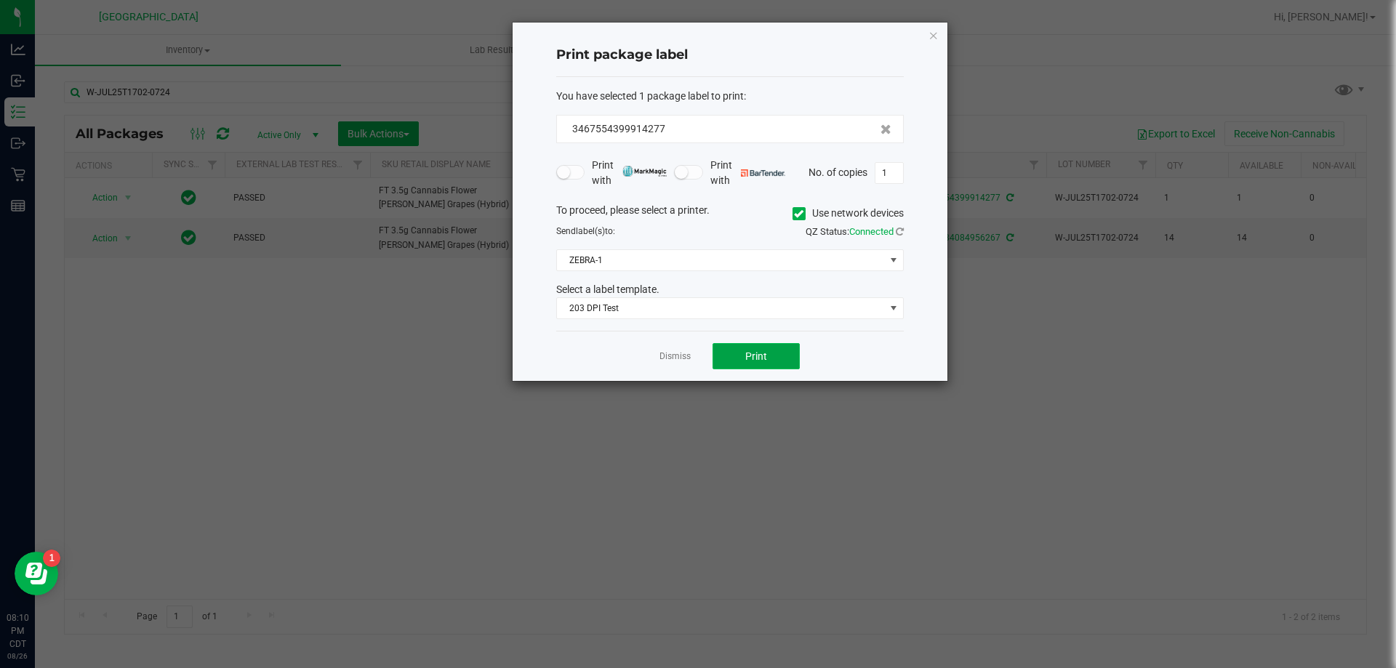
click at [726, 360] on button "Print" at bounding box center [756, 356] width 87 height 26
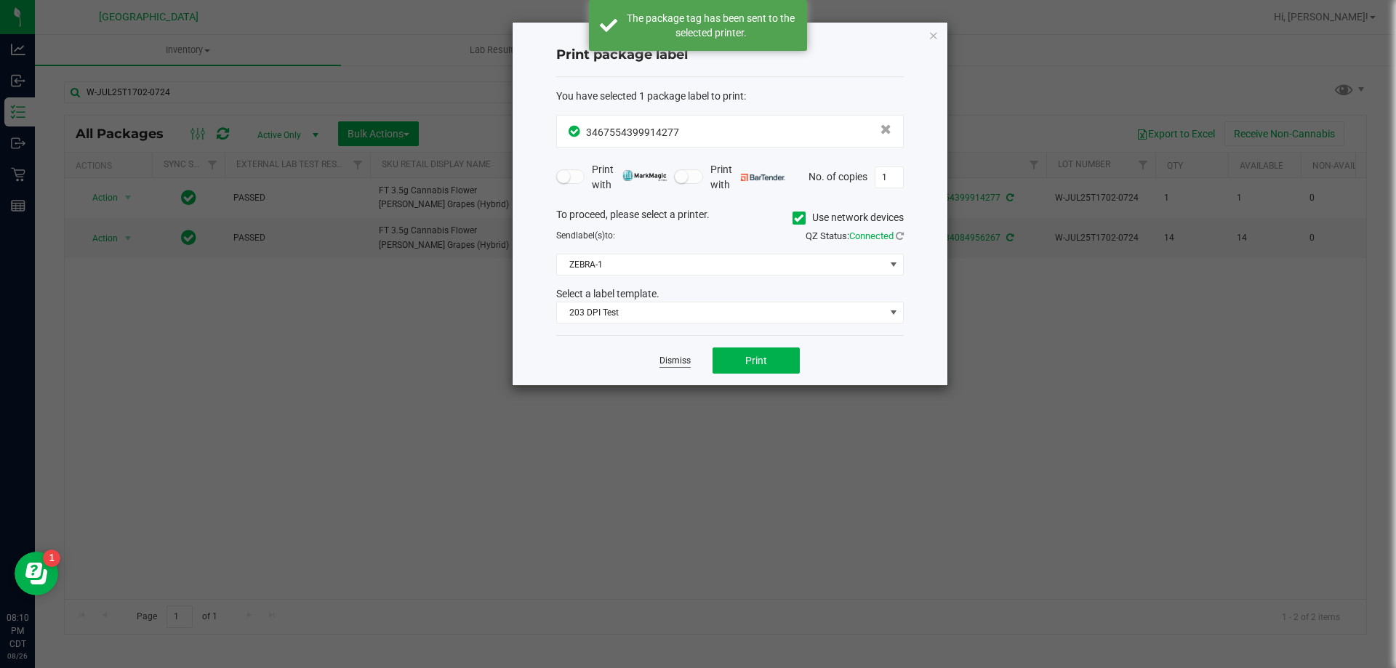
click at [668, 361] on link "Dismiss" at bounding box center [675, 361] width 31 height 12
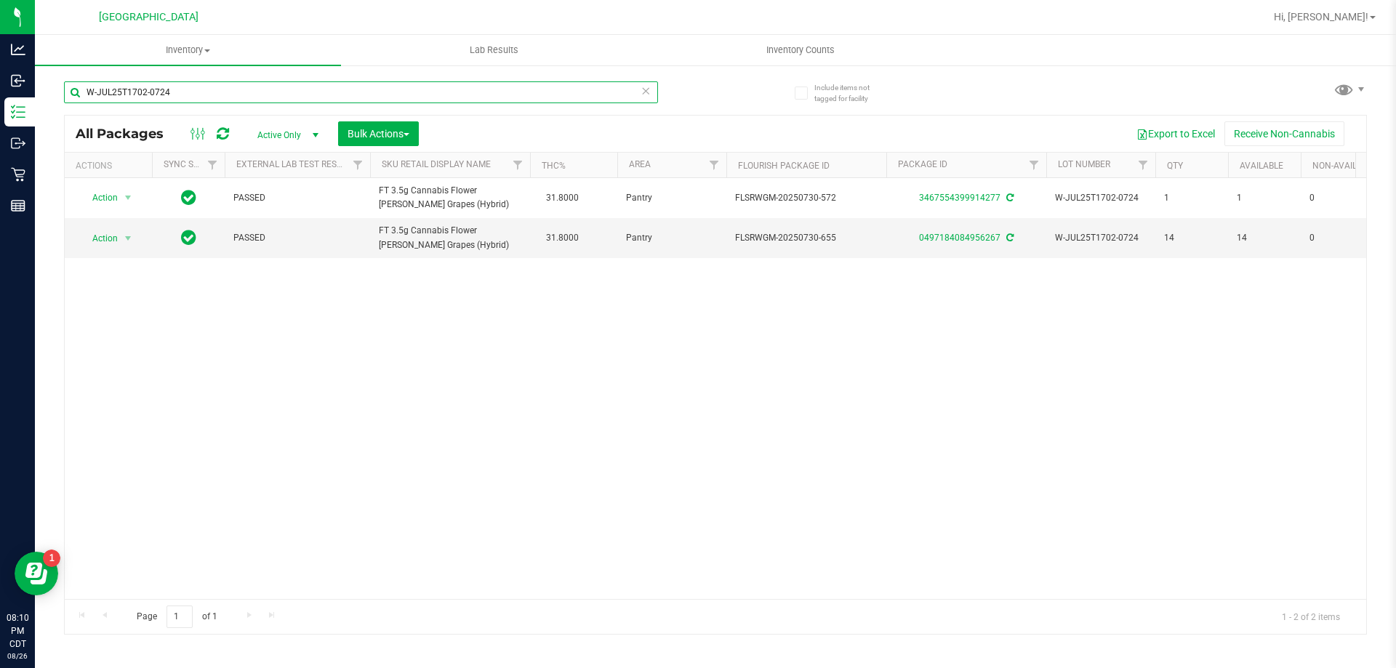
click at [654, 95] on input "W-JUL25T1702-0724" at bounding box center [361, 92] width 594 height 22
click at [647, 95] on icon at bounding box center [646, 89] width 10 height 17
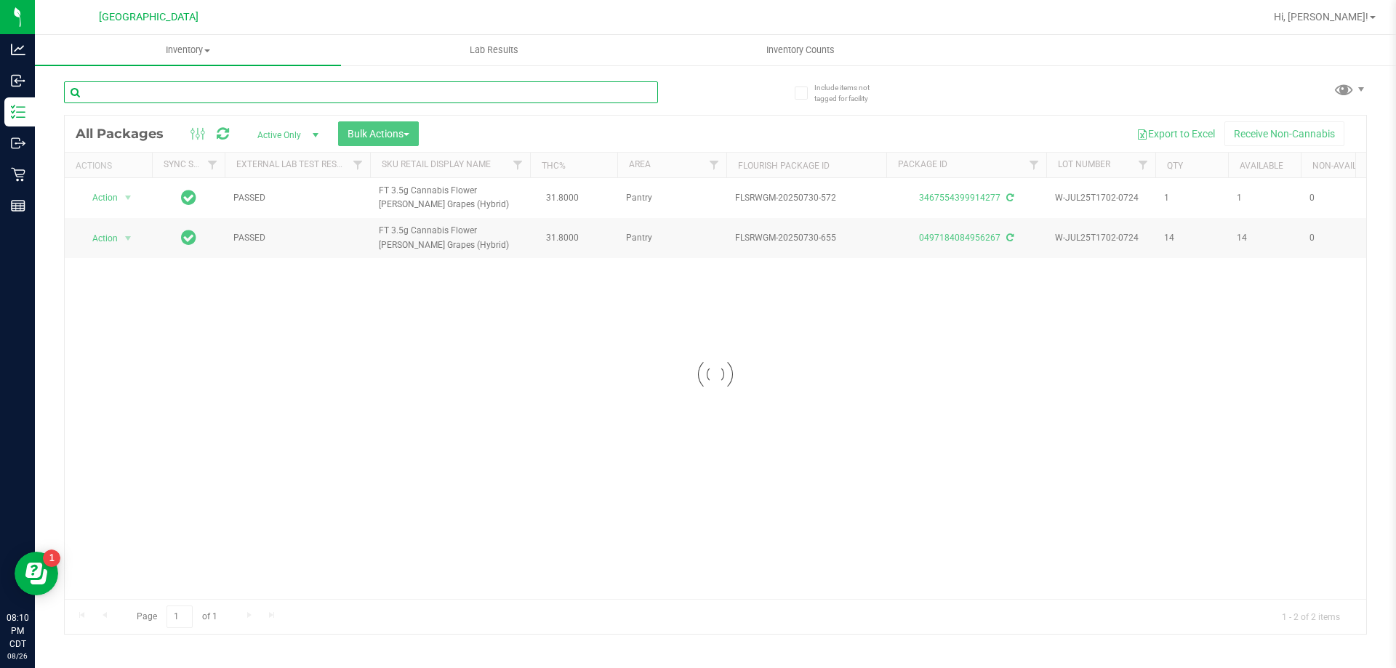
click at [611, 95] on input "text" at bounding box center [361, 92] width 594 height 22
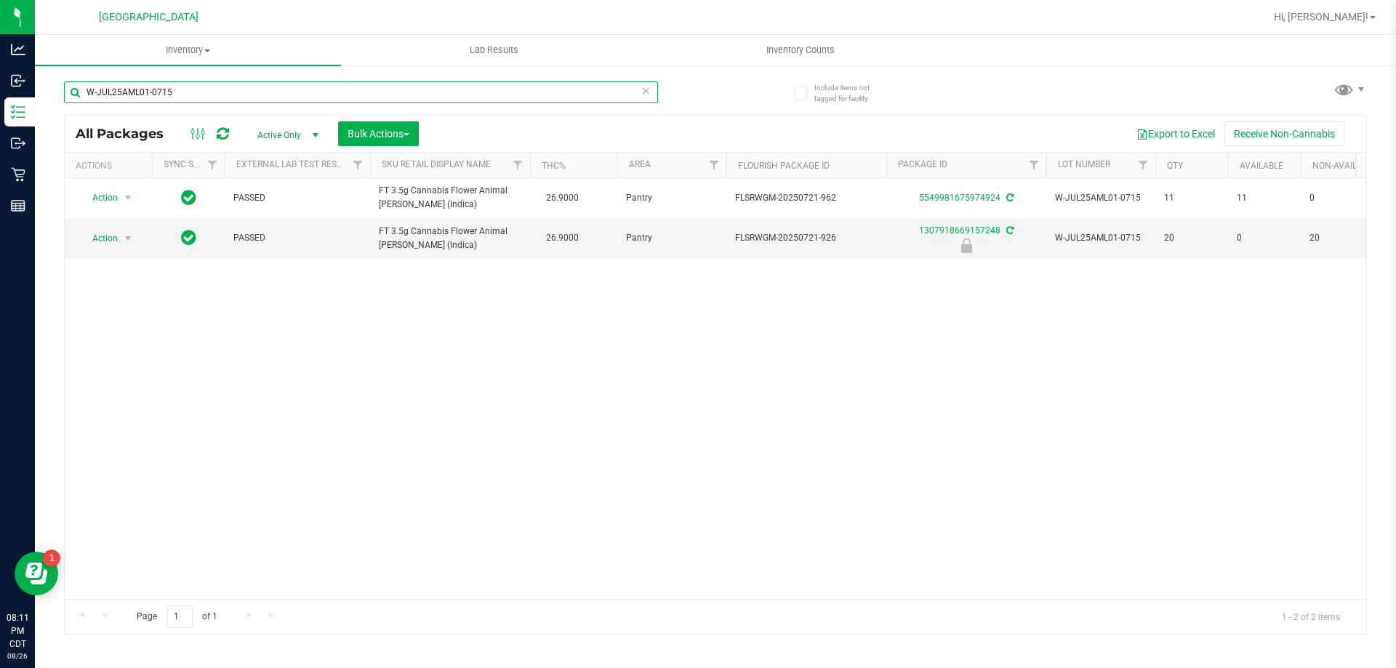
click at [647, 92] on div "W-JUL25AML01-0715" at bounding box center [361, 92] width 594 height 22
type input "W-JUL25AML01-0715"
click at [644, 91] on icon at bounding box center [646, 89] width 10 height 17
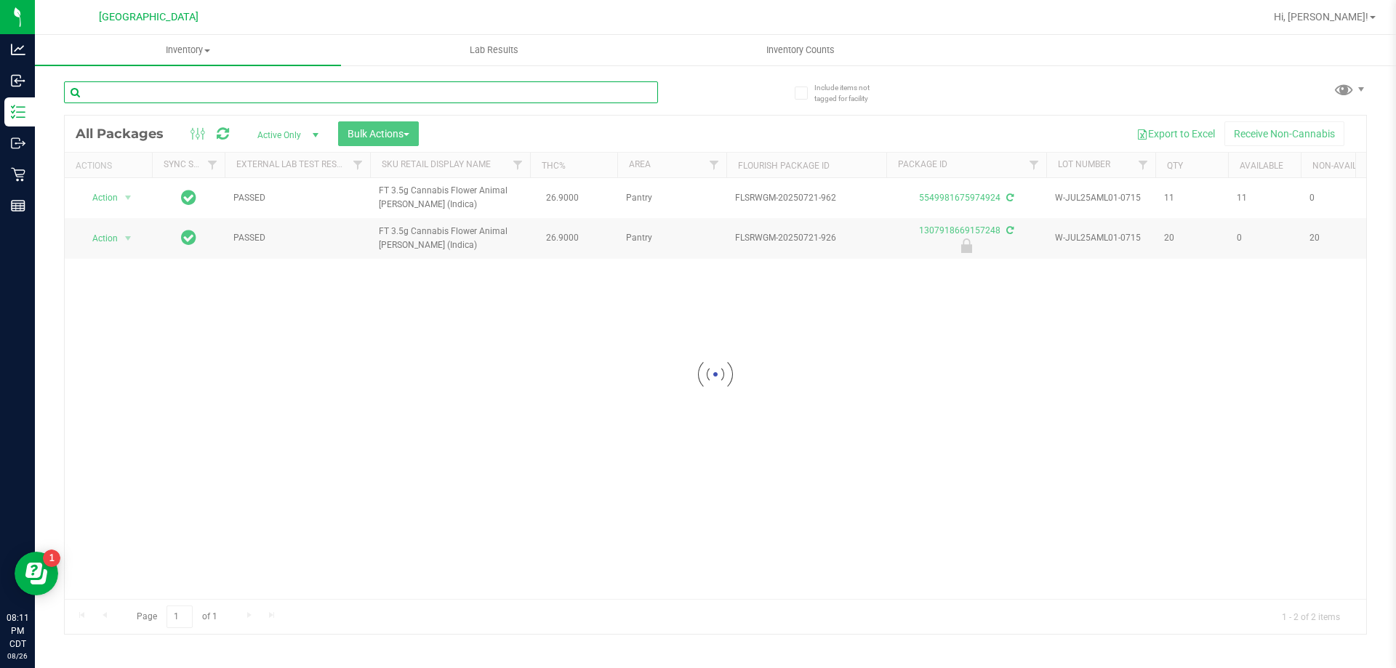
click at [644, 94] on input "text" at bounding box center [361, 92] width 594 height 22
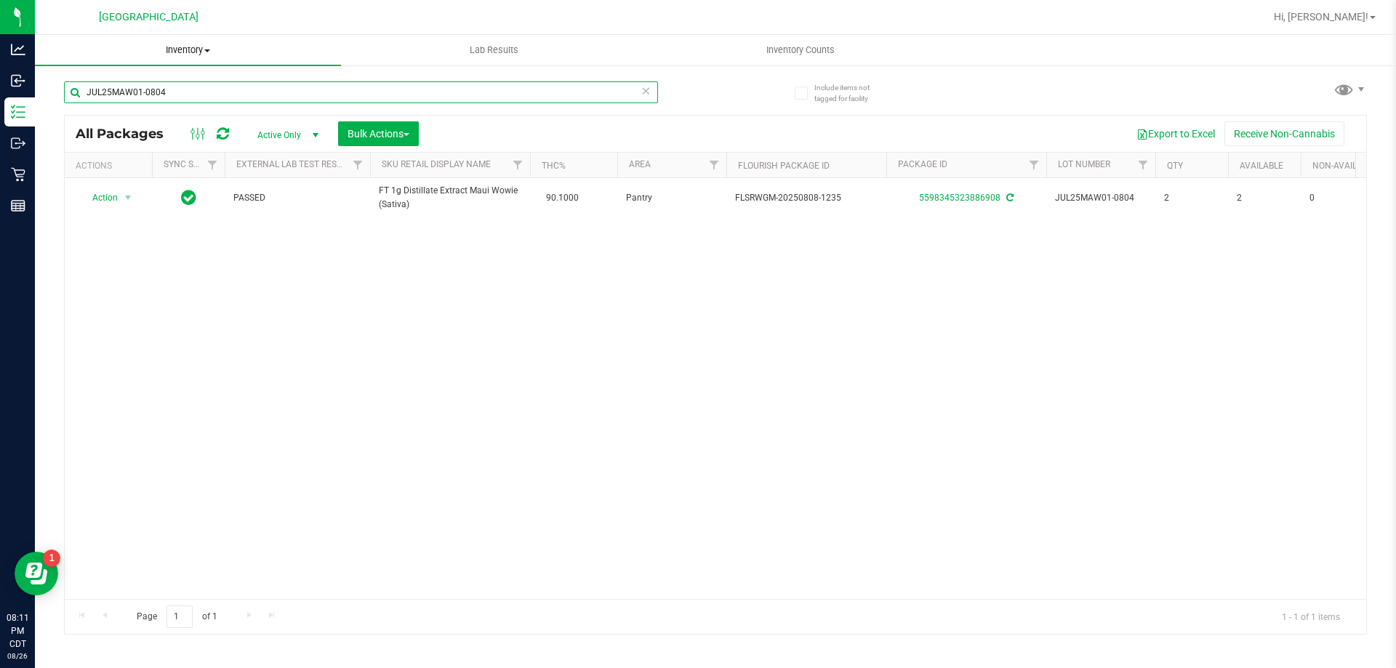
type input "JUL25MAW01-0804"
click at [644, 92] on icon at bounding box center [646, 89] width 10 height 17
click at [644, 92] on input "text" at bounding box center [361, 92] width 594 height 22
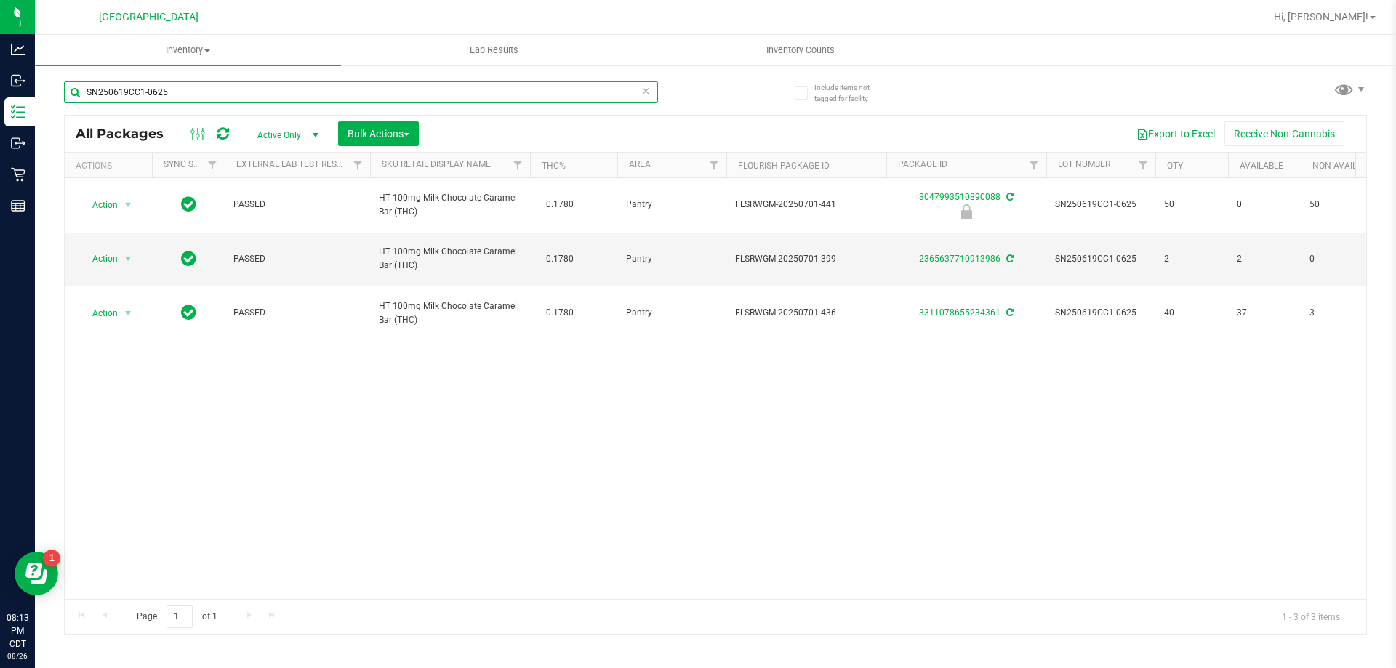
type input "SN250619CC1-0625"
click at [648, 92] on icon at bounding box center [646, 89] width 10 height 17
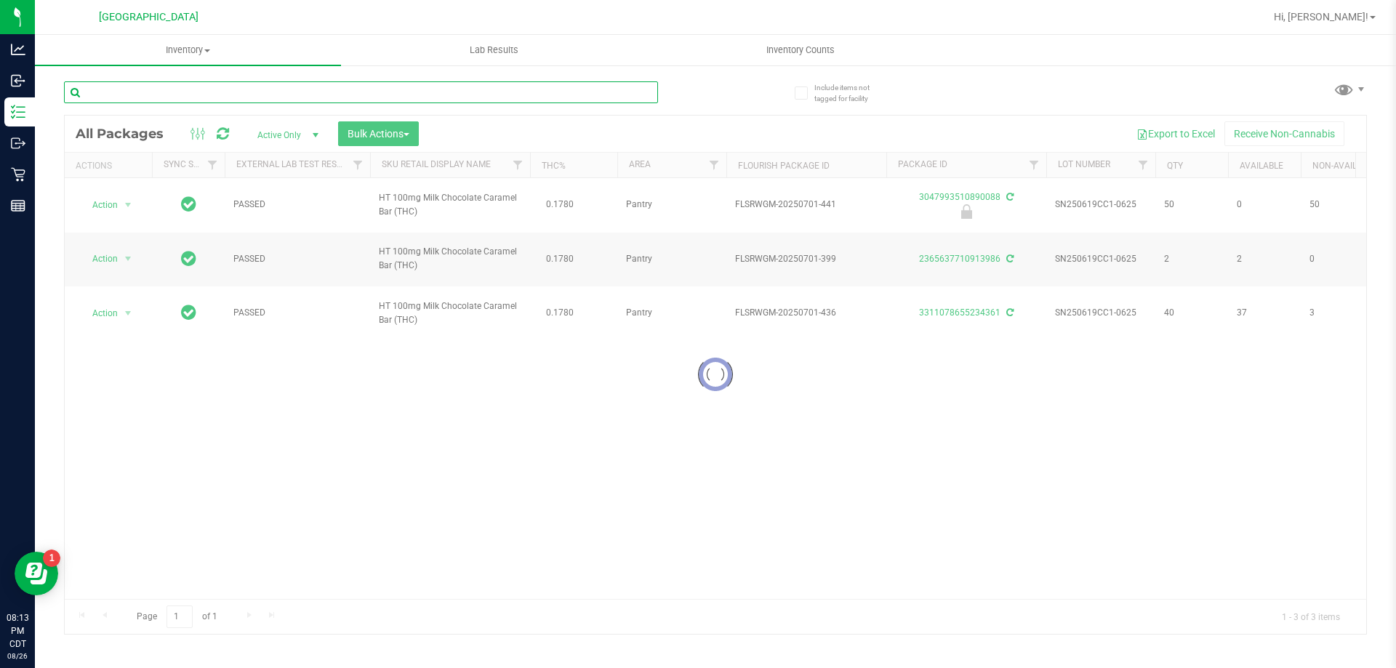
drag, startPoint x: 618, startPoint y: 95, endPoint x: 617, endPoint y: 73, distance: 21.9
click at [617, 89] on input "text" at bounding box center [361, 92] width 594 height 22
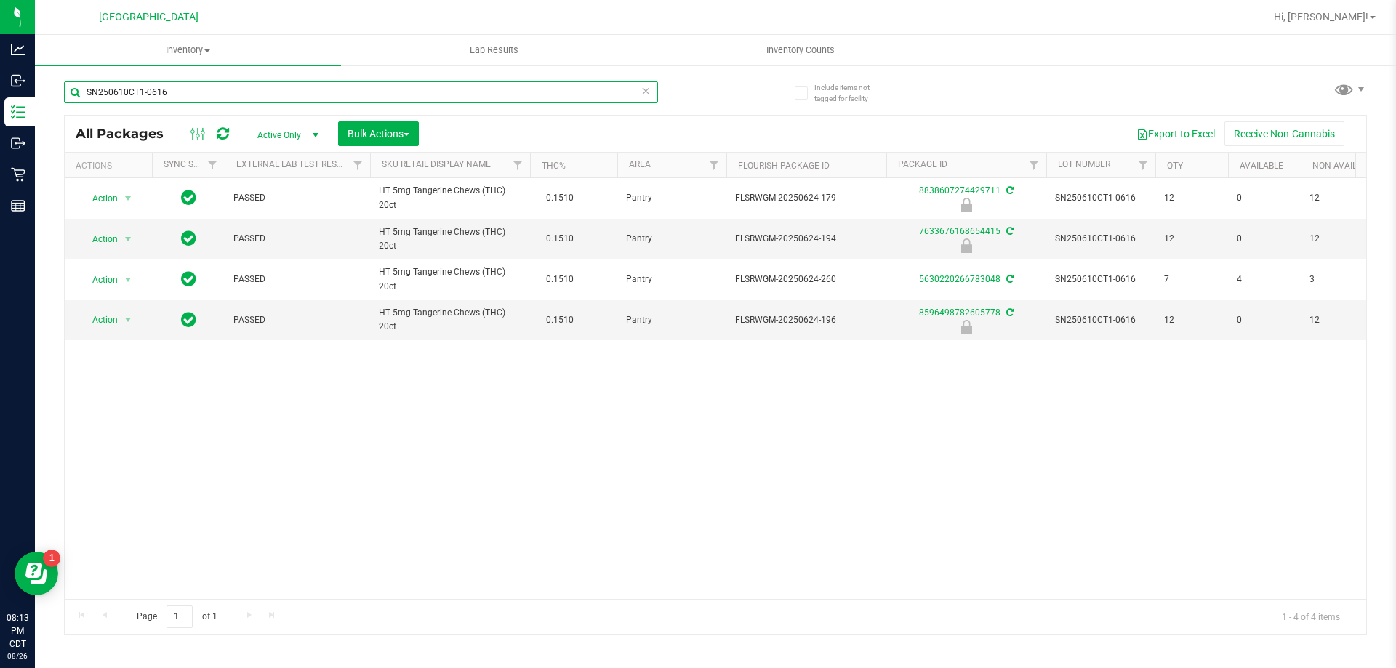
type input "SN250610CT1-0616"
